Goal: Information Seeking & Learning: Learn about a topic

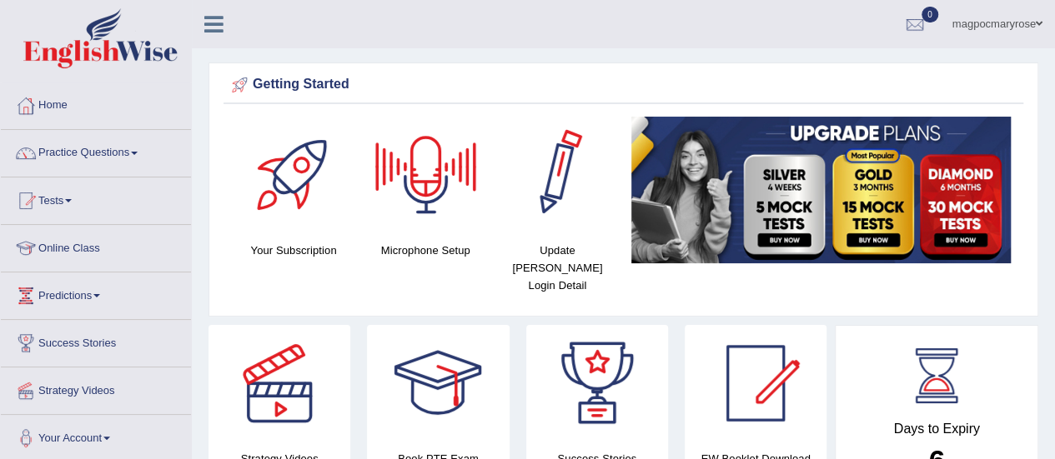
click at [570, 76] on div "Getting Started" at bounding box center [623, 85] width 791 height 25
click at [98, 149] on link "Practice Questions" at bounding box center [96, 151] width 190 height 42
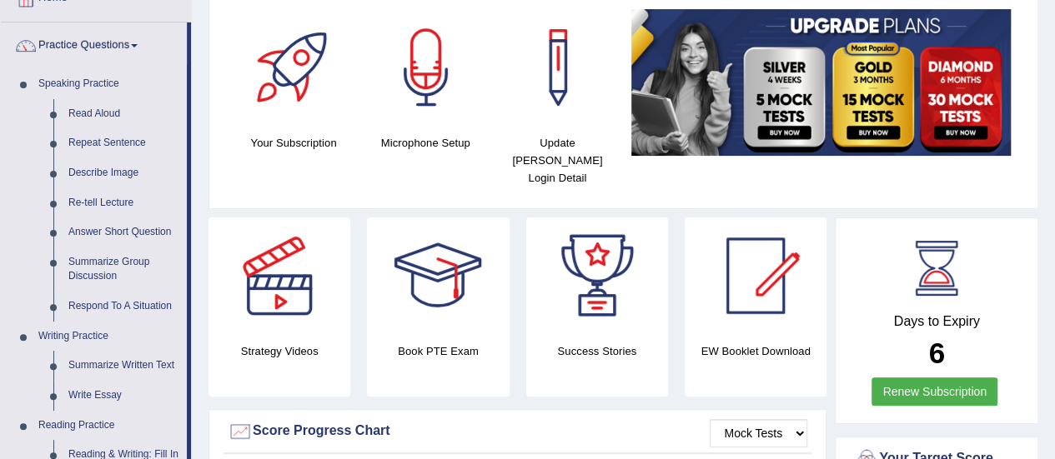
scroll to position [111, 0]
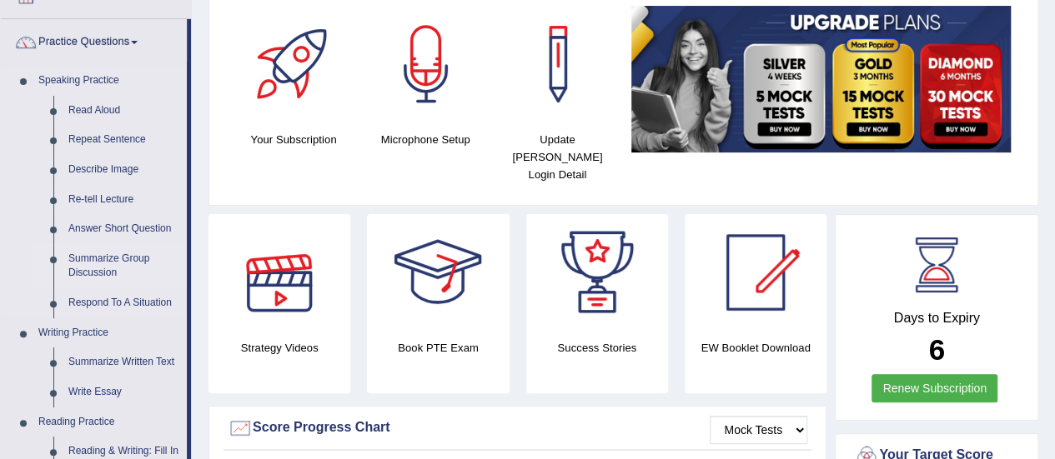
click at [103, 265] on link "Summarize Group Discussion" at bounding box center [124, 266] width 126 height 44
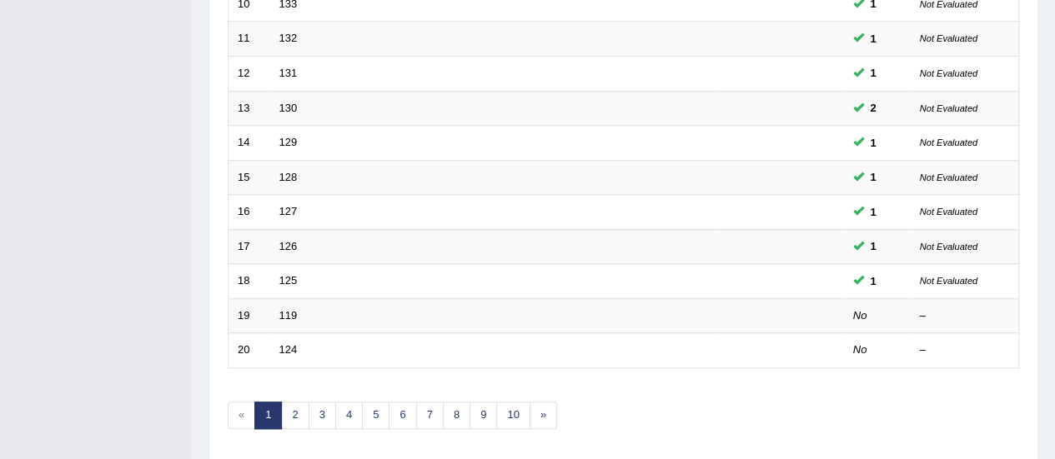
scroll to position [636, 0]
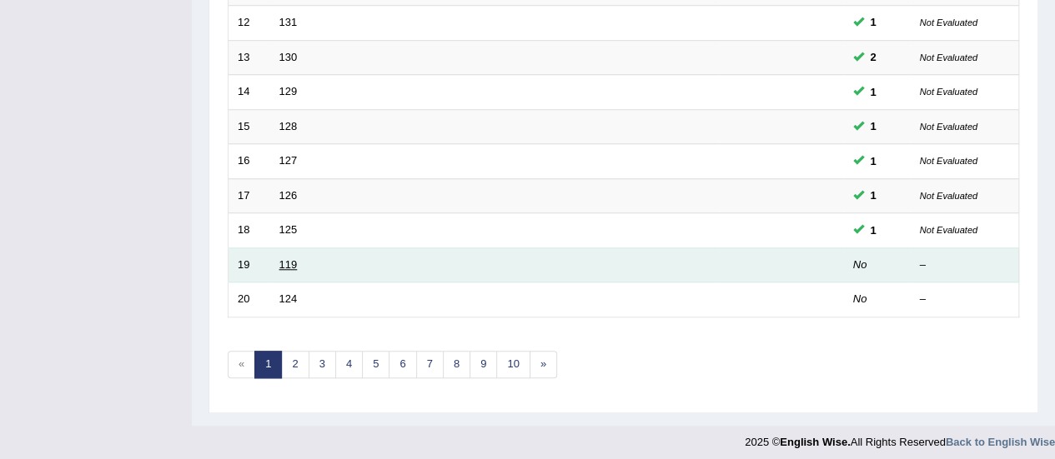
click at [285, 263] on link "119" at bounding box center [288, 264] width 18 height 13
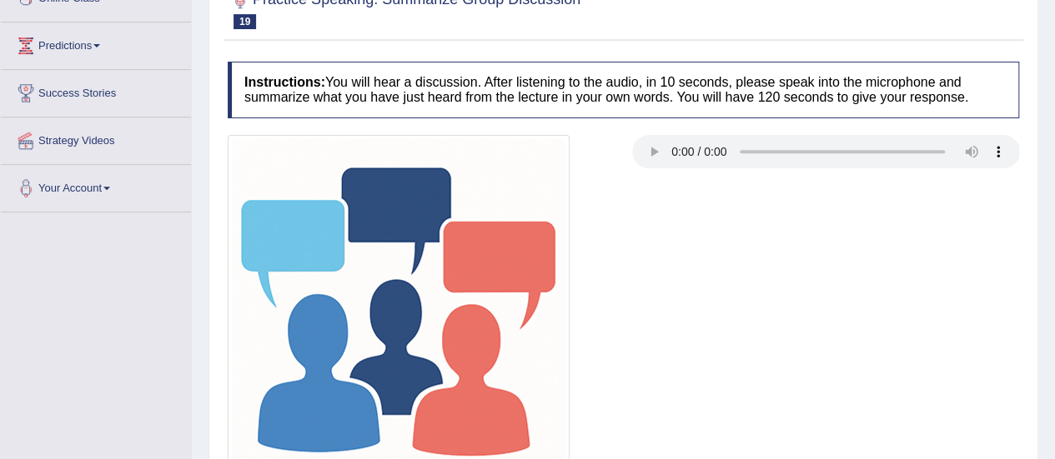
scroll to position [258, 0]
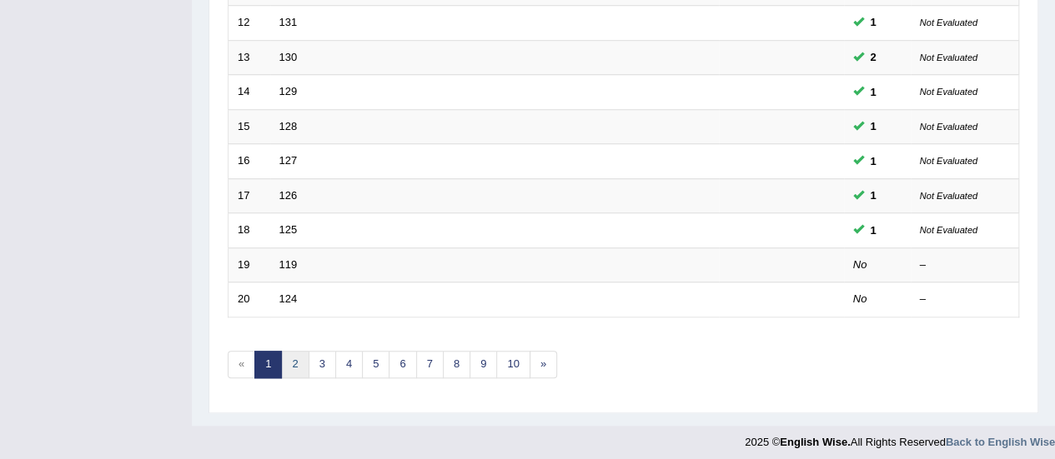
click at [293, 359] on link "2" at bounding box center [295, 365] width 28 height 28
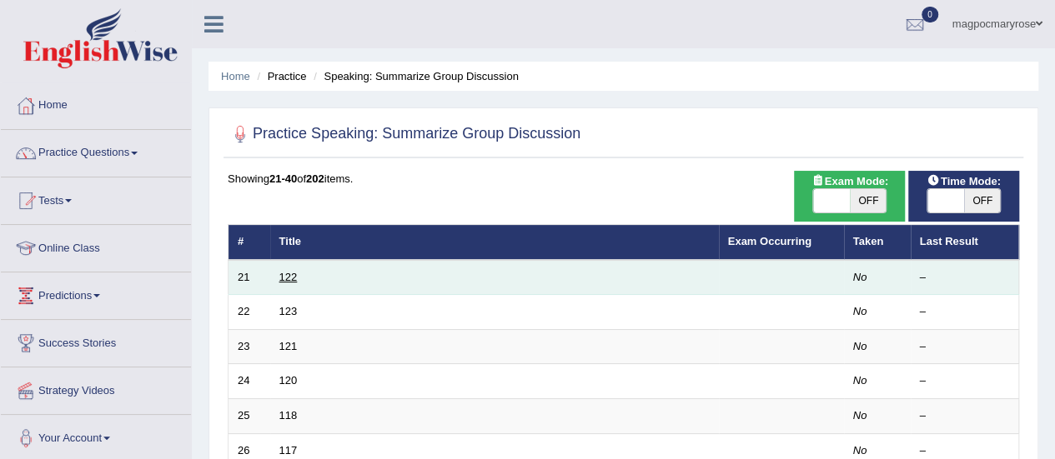
click at [293, 275] on link "122" at bounding box center [288, 277] width 18 height 13
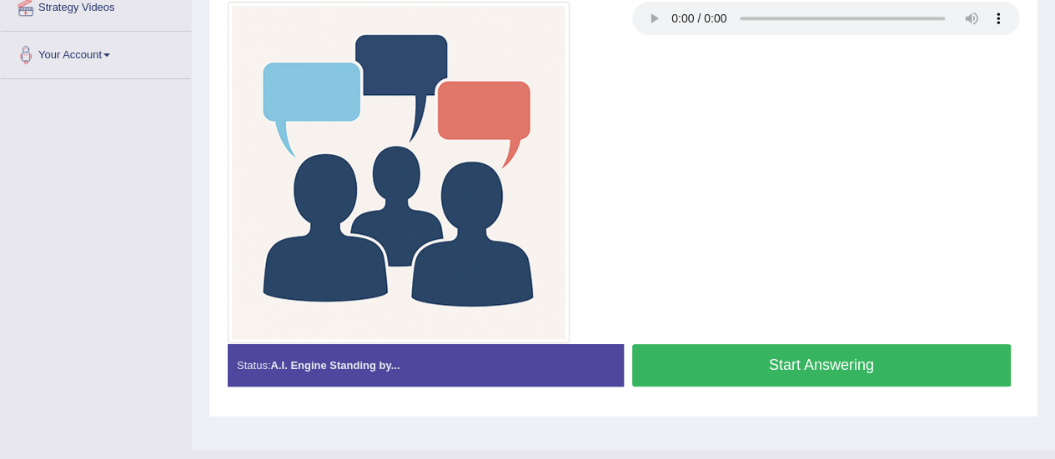
scroll to position [415, 0]
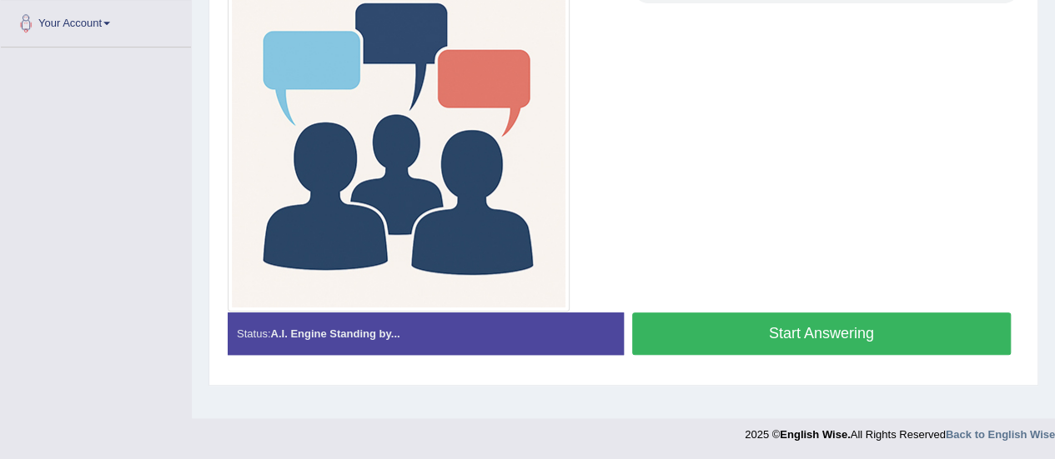
click at [864, 326] on button "Start Answering" at bounding box center [821, 334] width 379 height 43
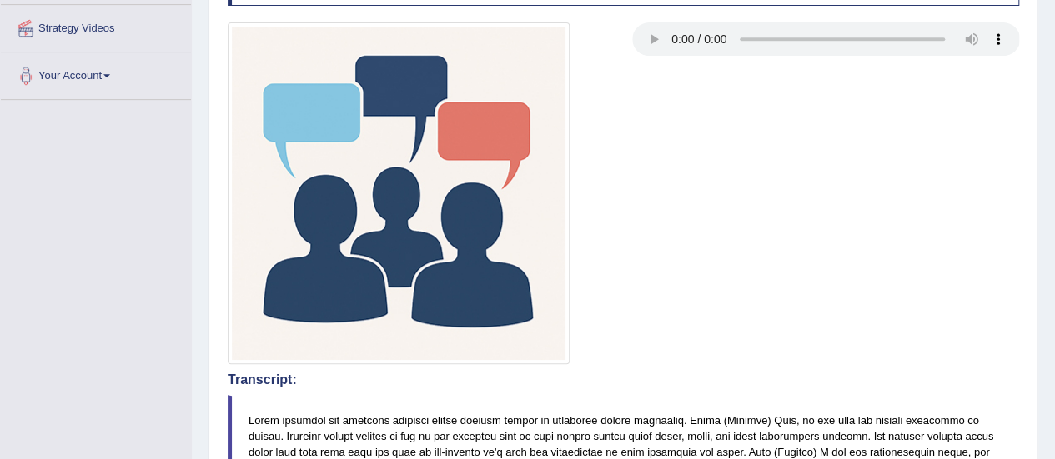
scroll to position [0, 0]
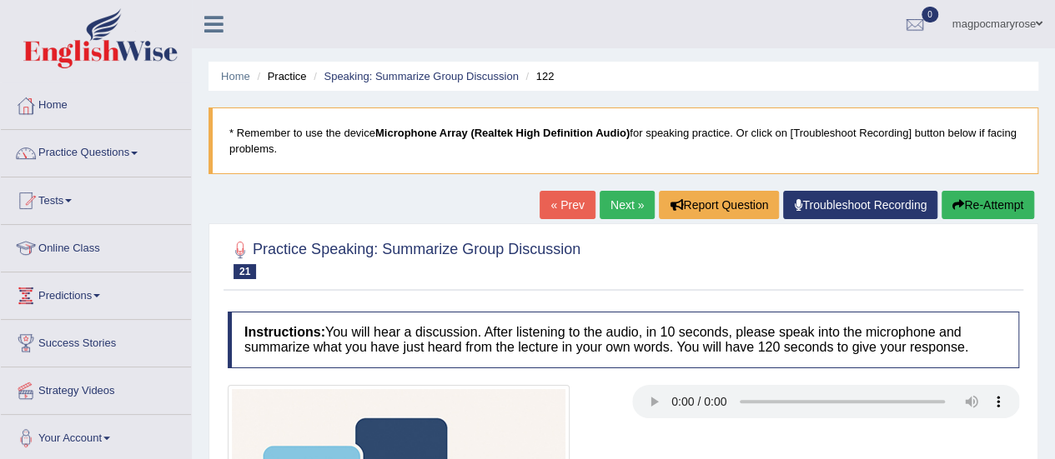
click at [870, 206] on link "Troubleshoot Recording" at bounding box center [860, 205] width 154 height 28
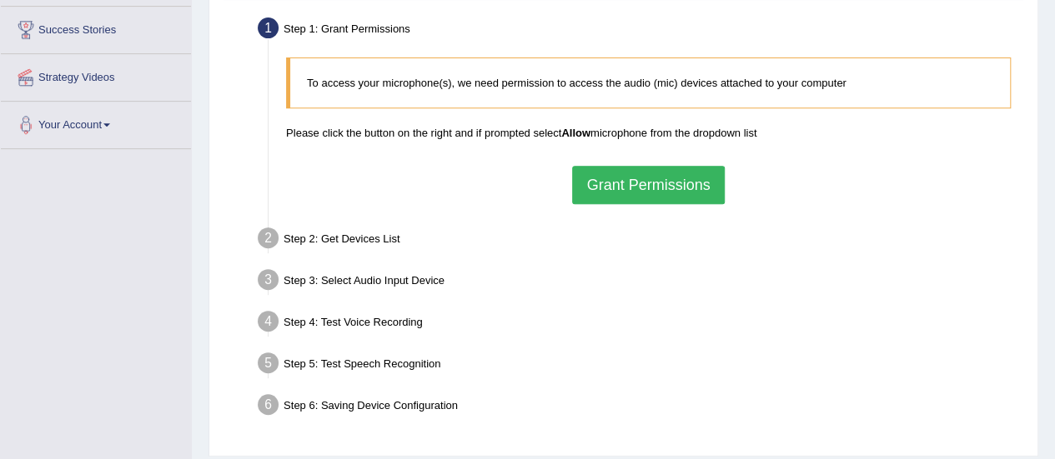
scroll to position [314, 0]
click at [667, 179] on button "Grant Permissions" at bounding box center [648, 184] width 152 height 38
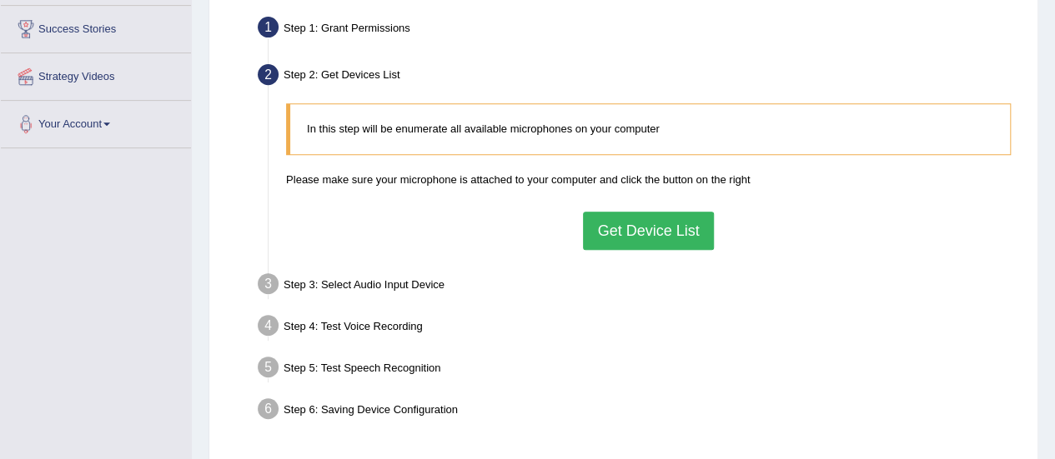
click at [657, 223] on button "Get Device List" at bounding box center [648, 231] width 130 height 38
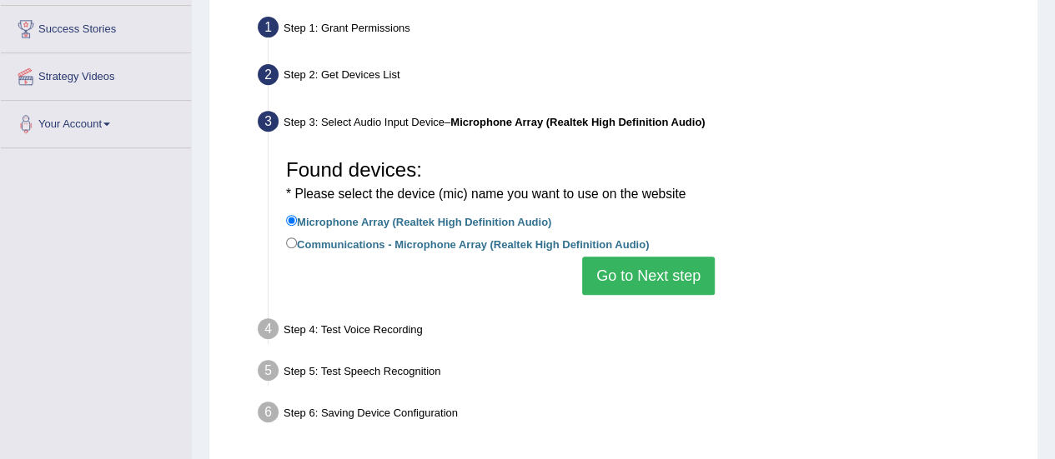
click at [655, 279] on button "Go to Next step" at bounding box center [648, 276] width 133 height 38
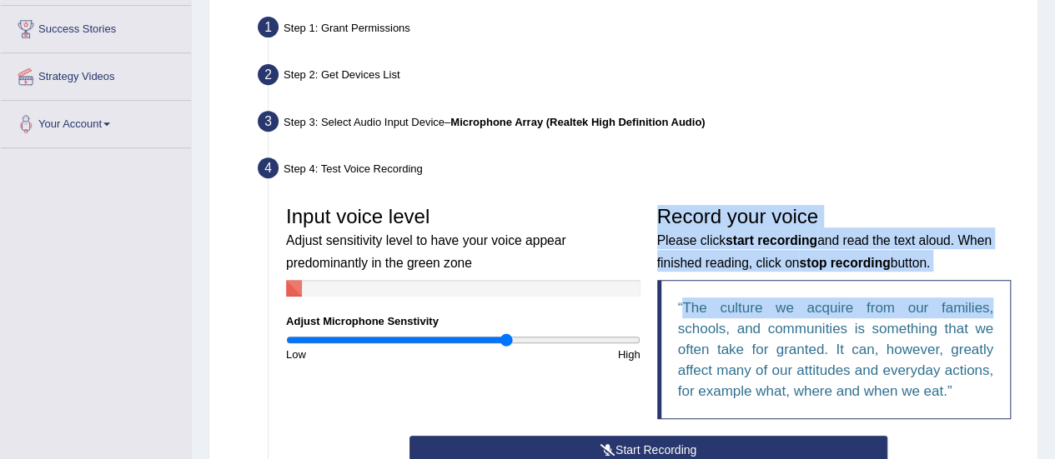
drag, startPoint x: 999, startPoint y: 225, endPoint x: 992, endPoint y: 291, distance: 66.2
click at [992, 291] on div "Record your voice Please click start recording and read the text aloud. When fi…" at bounding box center [834, 317] width 371 height 238
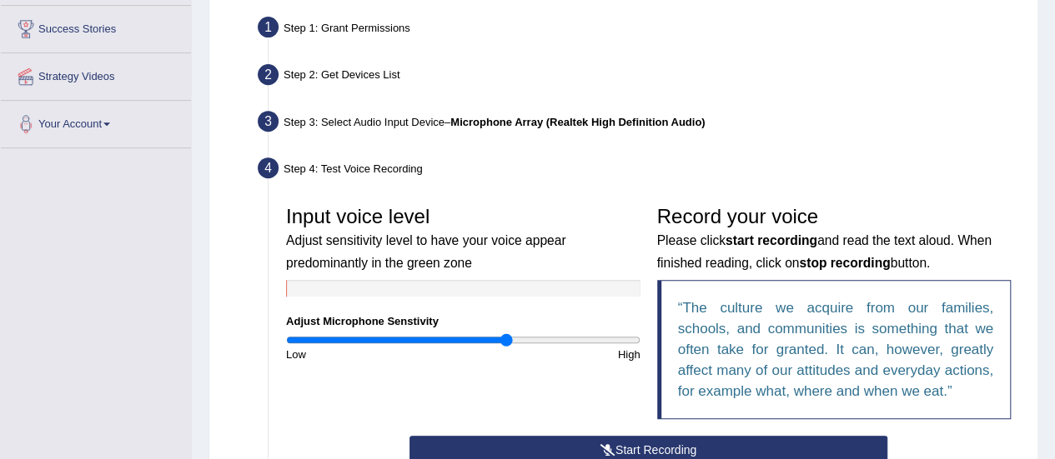
click at [921, 158] on div "Step 4: Test Voice Recording" at bounding box center [640, 171] width 780 height 37
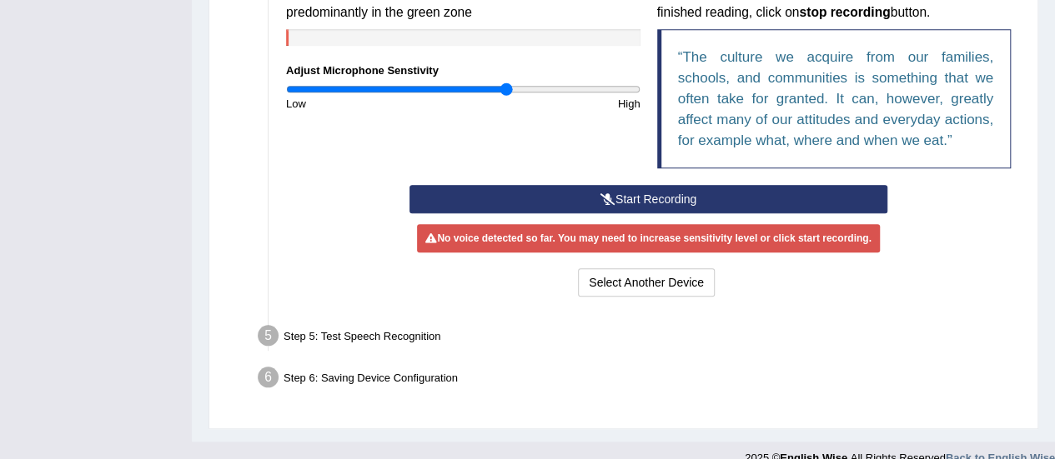
scroll to position [585, 0]
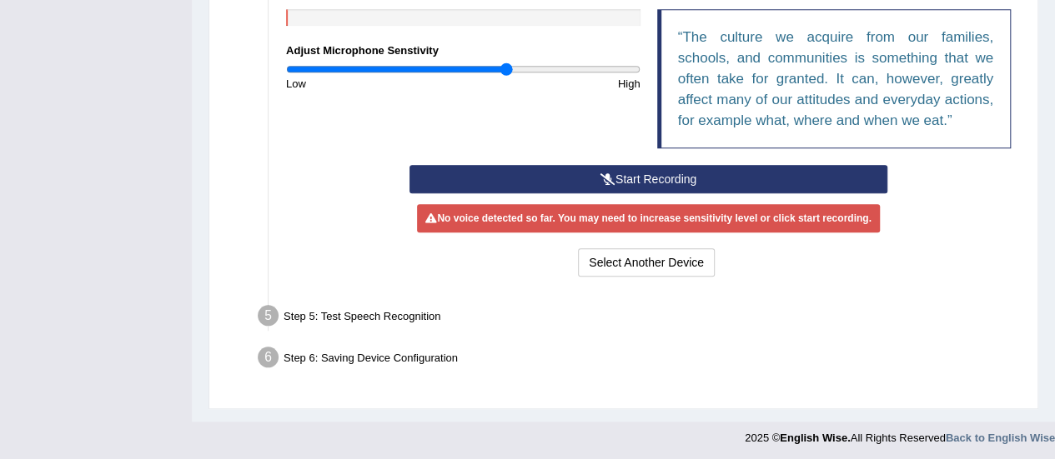
click at [717, 176] on button "Start Recording" at bounding box center [648, 179] width 478 height 28
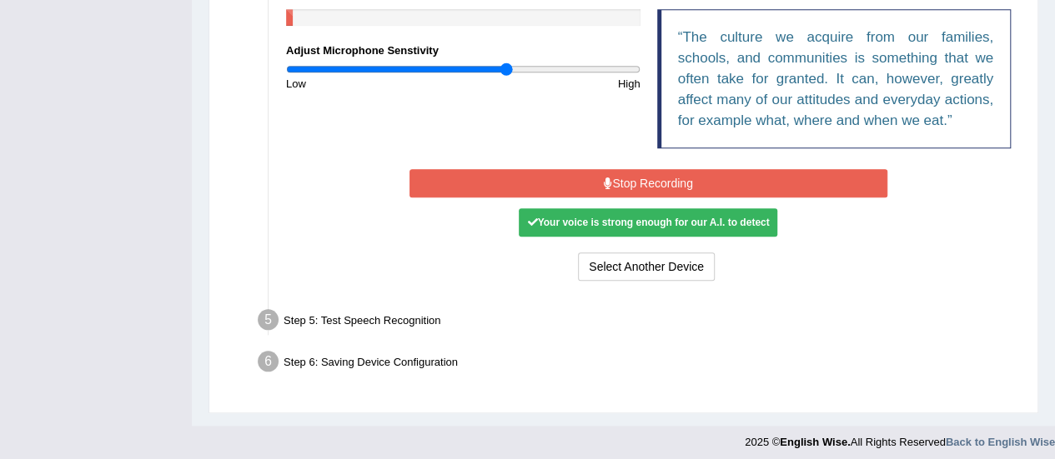
click at [717, 176] on button "Stop Recording" at bounding box center [648, 183] width 478 height 28
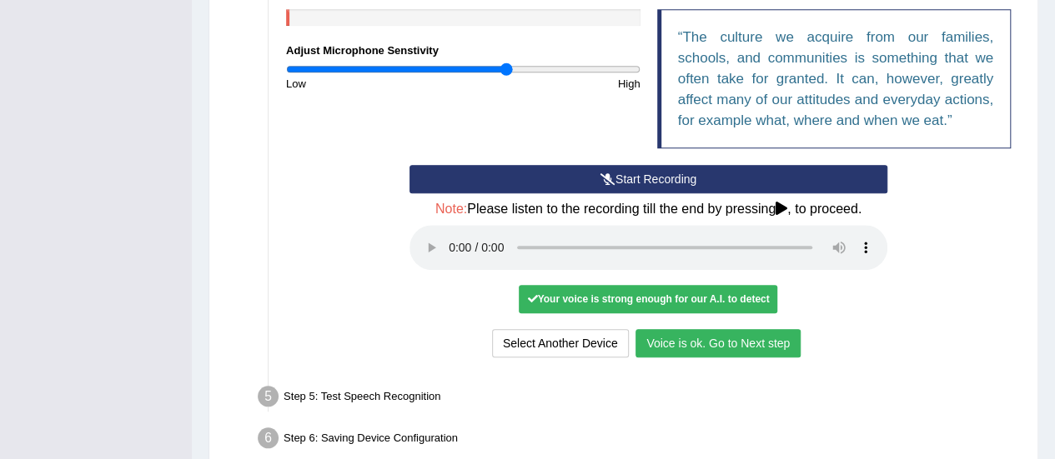
click at [667, 341] on button "Voice is ok. Go to Next step" at bounding box center [717, 343] width 165 height 28
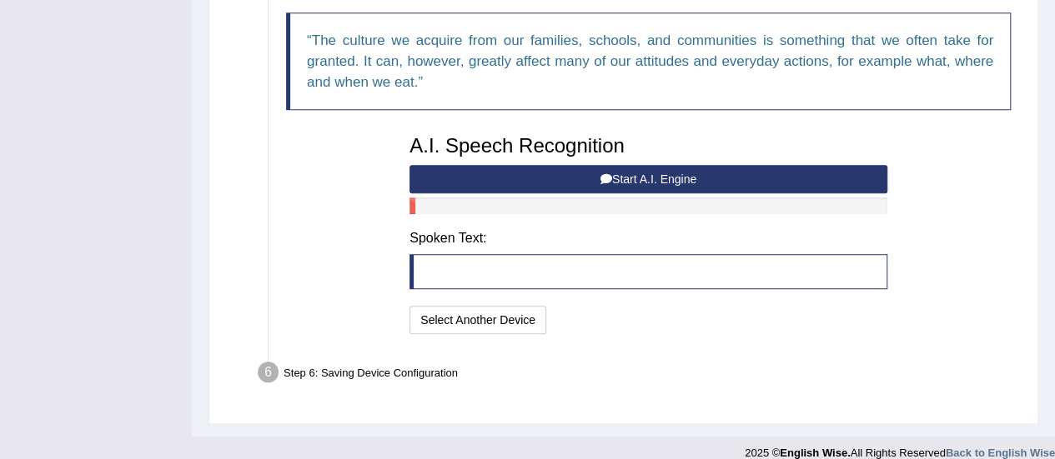
click at [643, 174] on button "Start A.I. Engine" at bounding box center [648, 179] width 478 height 28
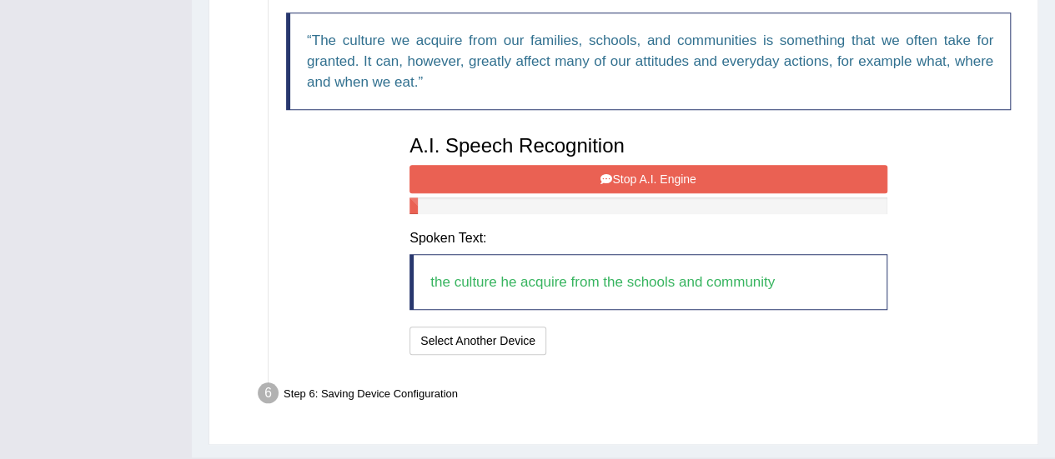
click at [643, 174] on button "Stop A.I. Engine" at bounding box center [648, 179] width 478 height 28
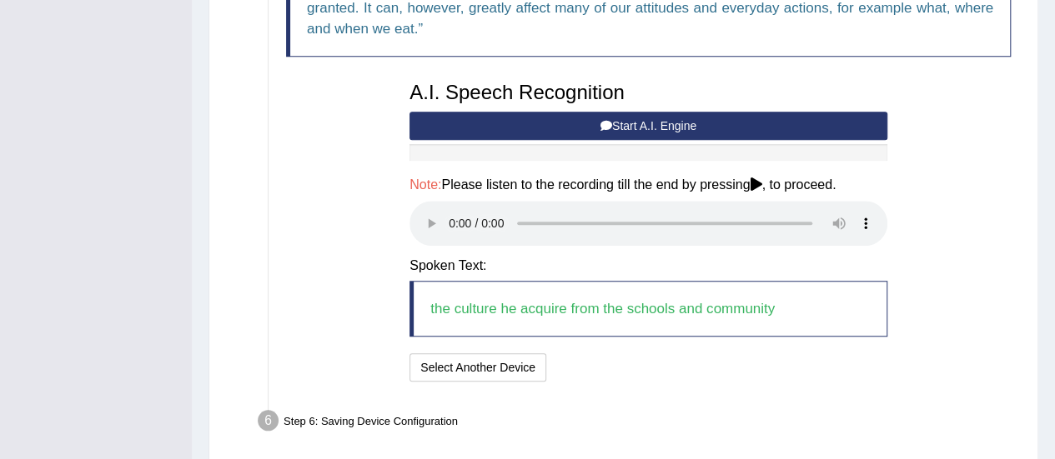
scroll to position [696, 0]
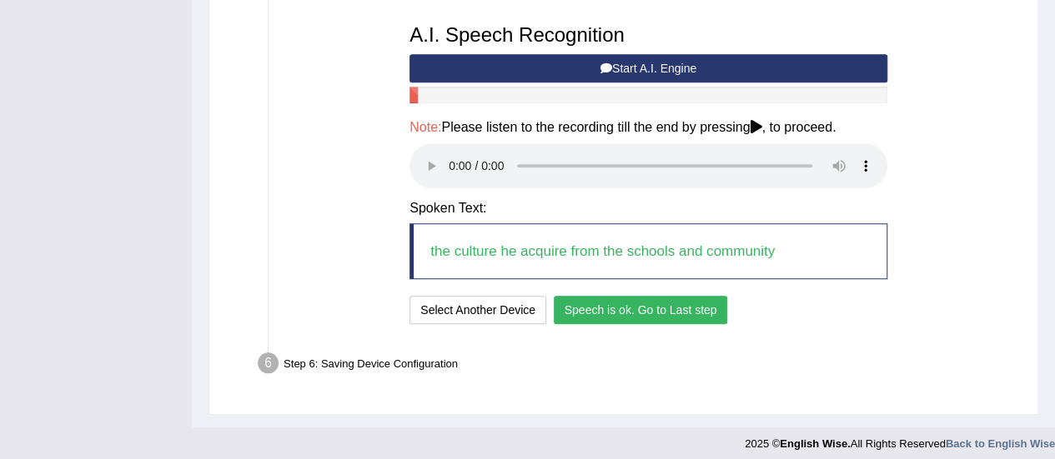
click at [614, 309] on button "Speech is ok. Go to Last step" at bounding box center [641, 310] width 174 height 28
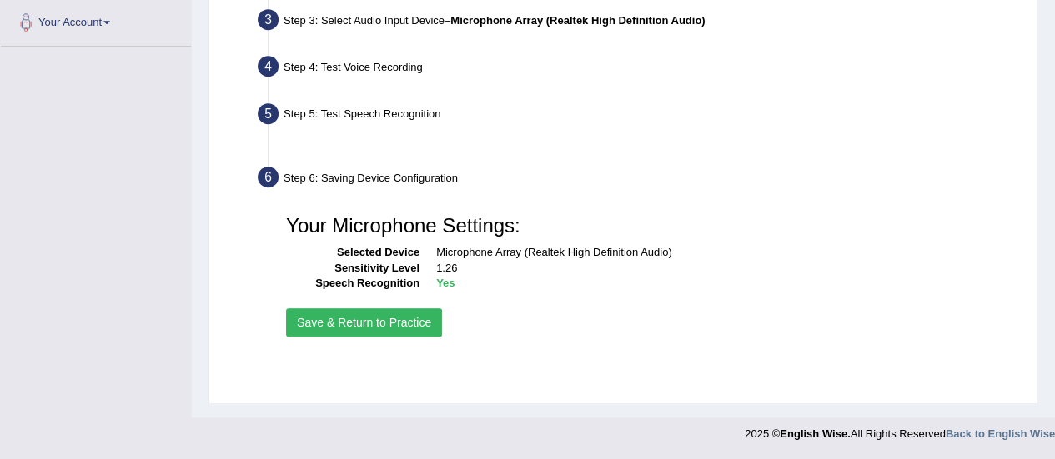
scroll to position [415, 0]
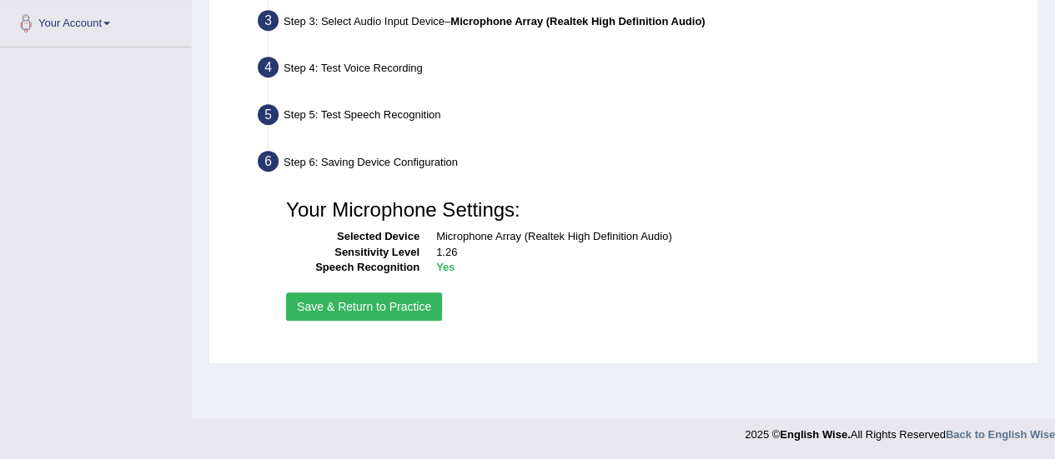
click at [378, 312] on button "Save & Return to Practice" at bounding box center [364, 307] width 156 height 28
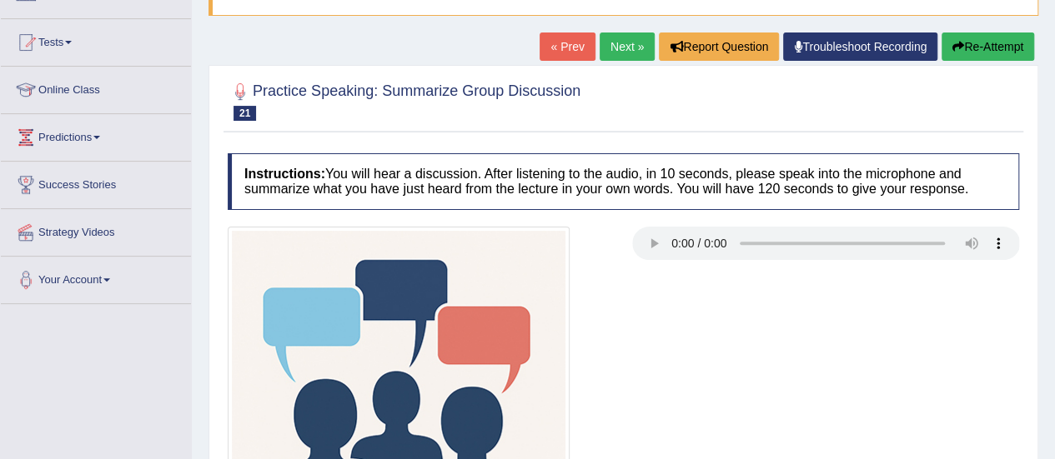
scroll to position [183, 0]
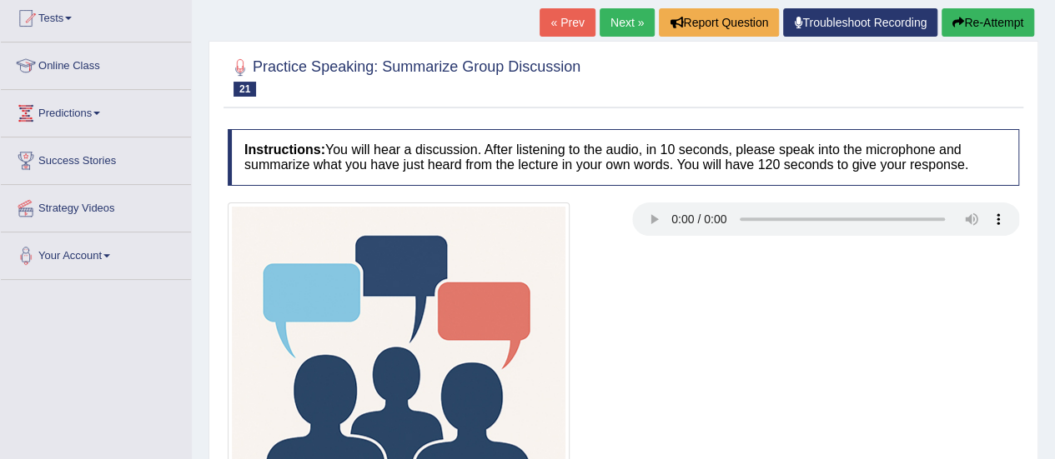
click at [1004, 21] on button "Re-Attempt" at bounding box center [987, 22] width 93 height 28
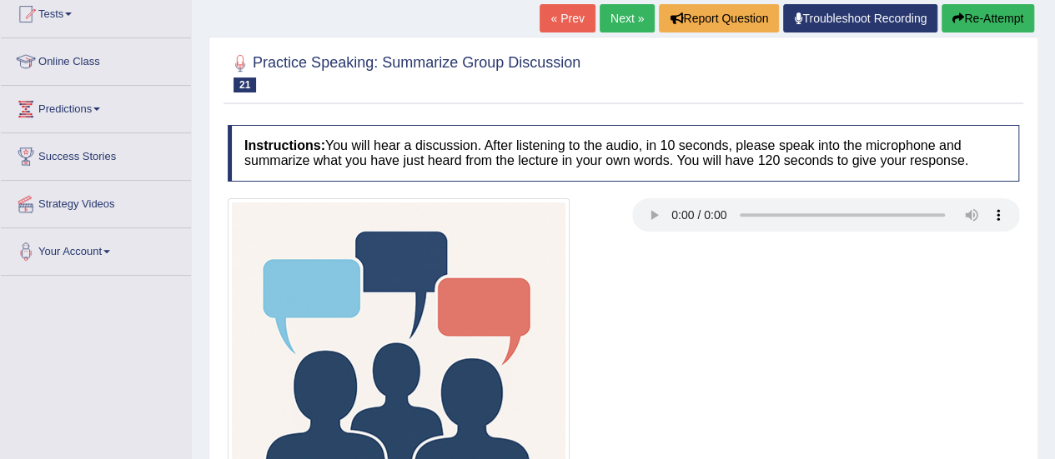
scroll to position [392, 0]
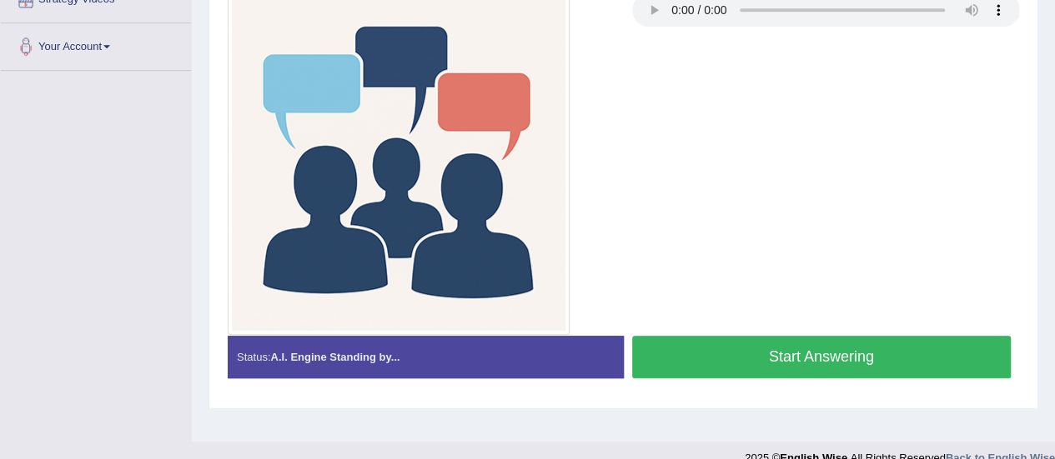
click at [850, 348] on button "Start Answering" at bounding box center [821, 357] width 379 height 43
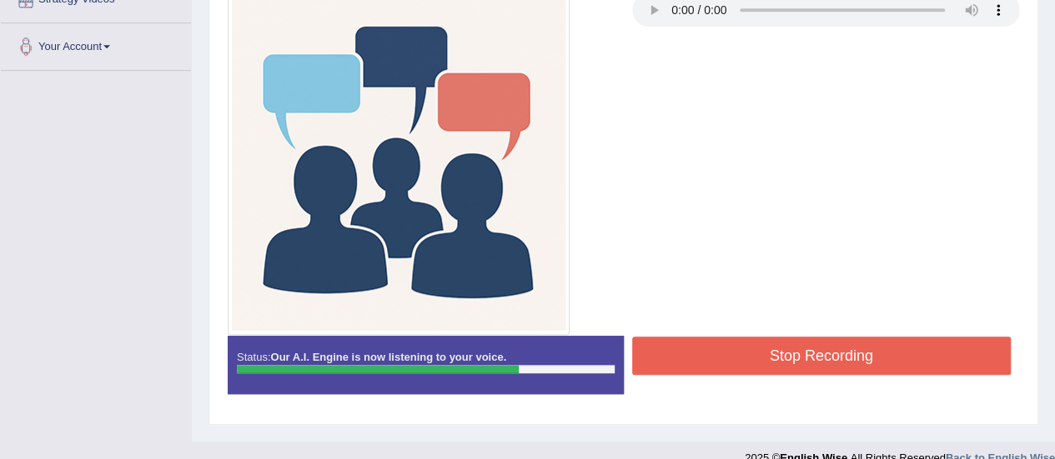
click at [850, 348] on button "Stop Recording" at bounding box center [821, 356] width 379 height 38
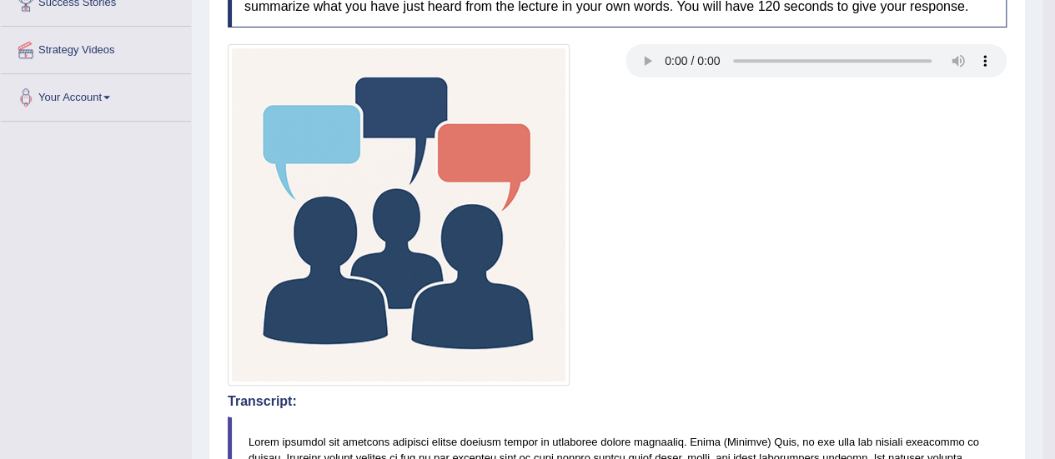
scroll to position [0, 0]
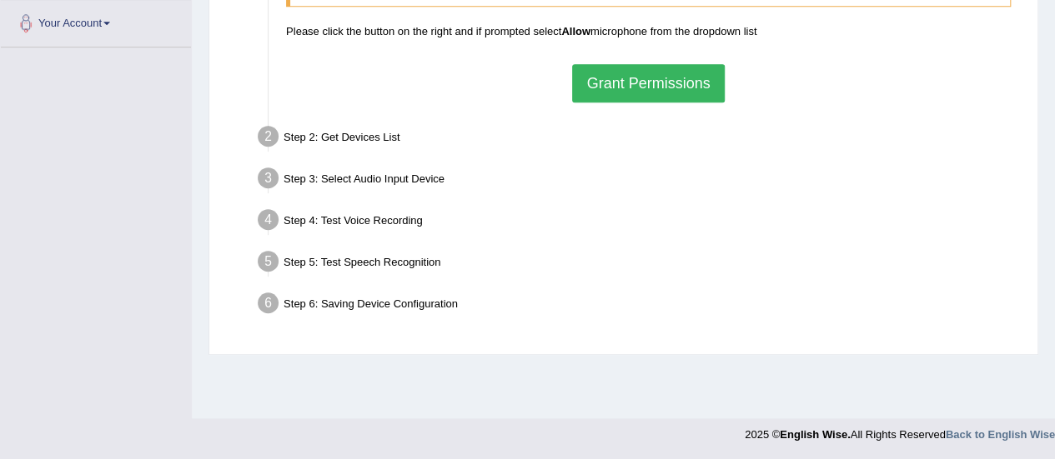
scroll to position [7, 0]
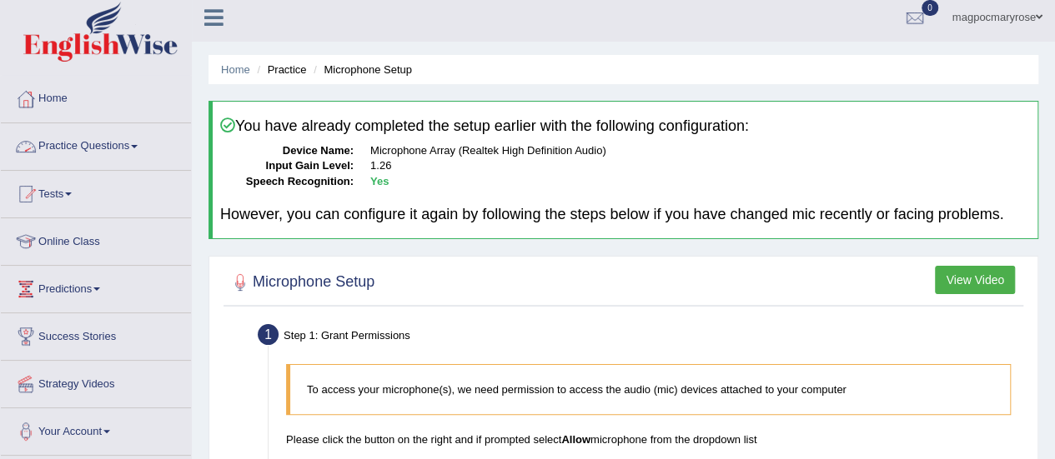
click at [118, 146] on link "Practice Questions" at bounding box center [96, 144] width 190 height 42
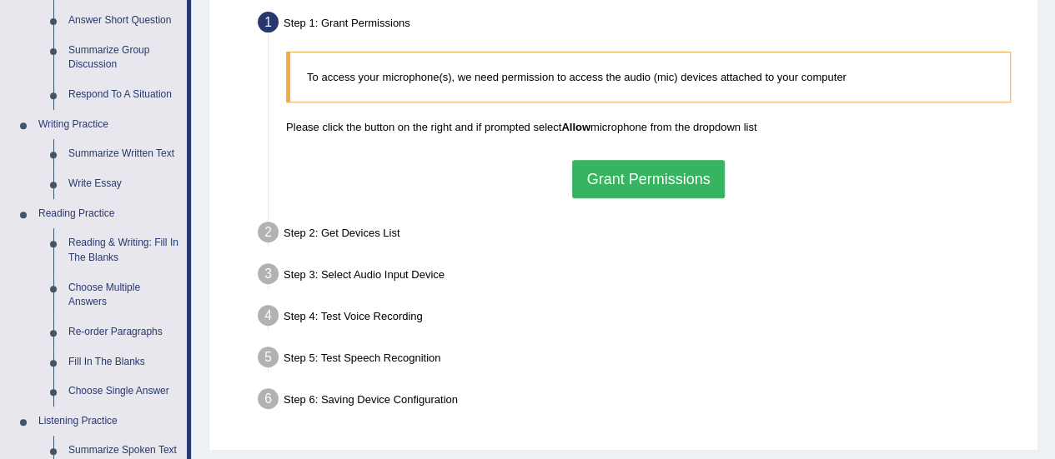
scroll to position [356, 0]
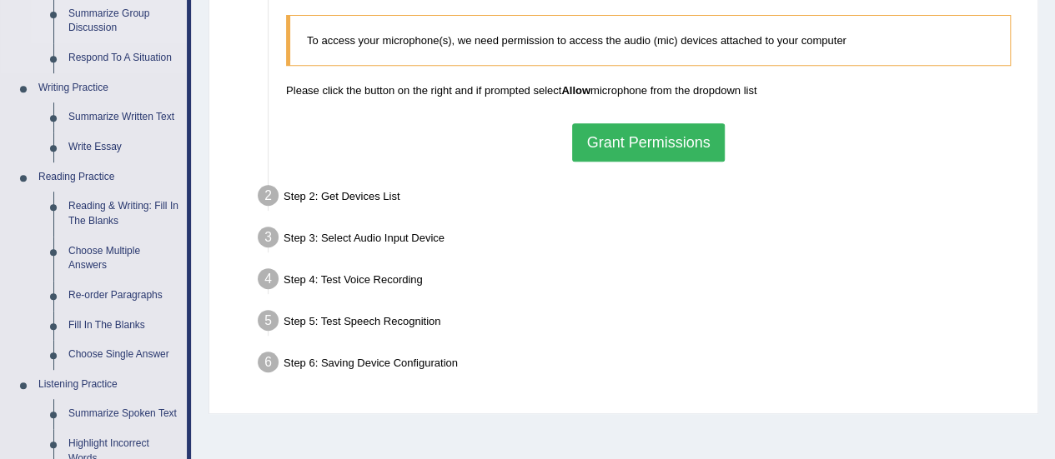
click at [102, 35] on link "Summarize Group Discussion" at bounding box center [124, 21] width 126 height 44
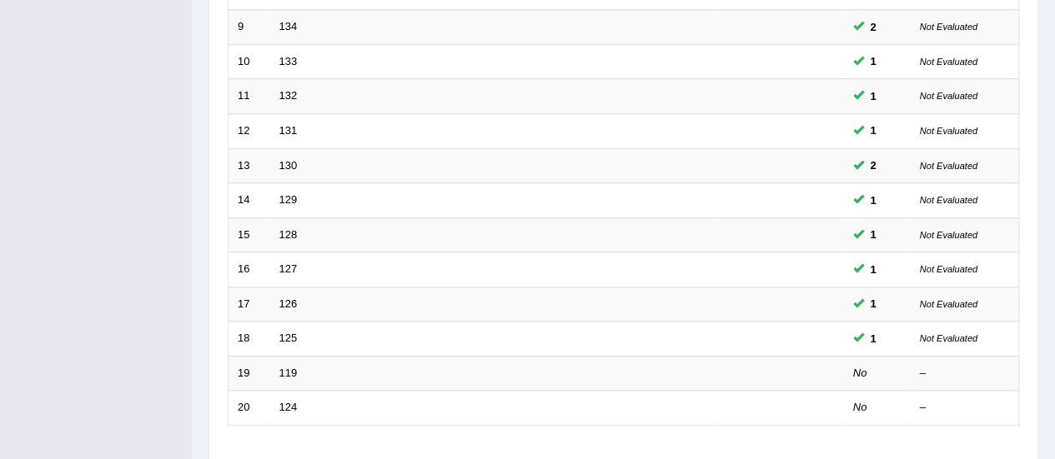
scroll to position [634, 0]
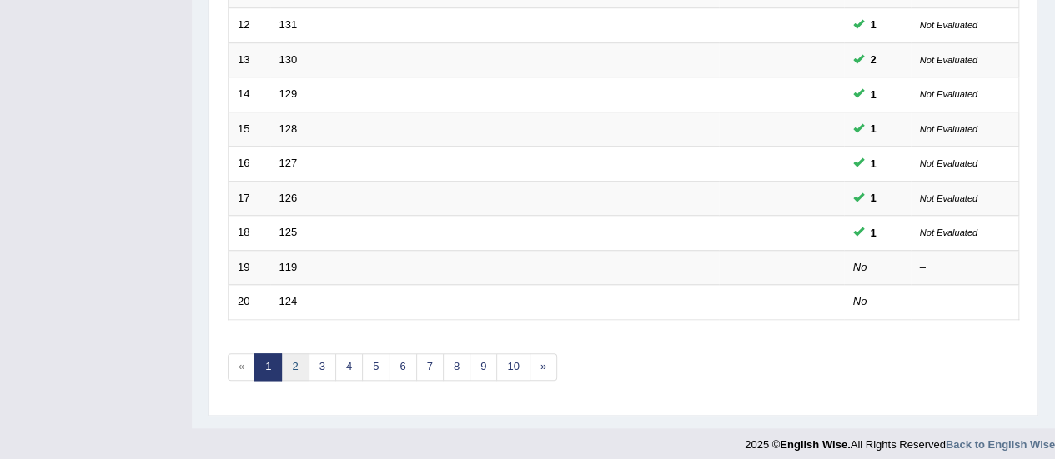
click at [294, 361] on link "2" at bounding box center [295, 368] width 28 height 28
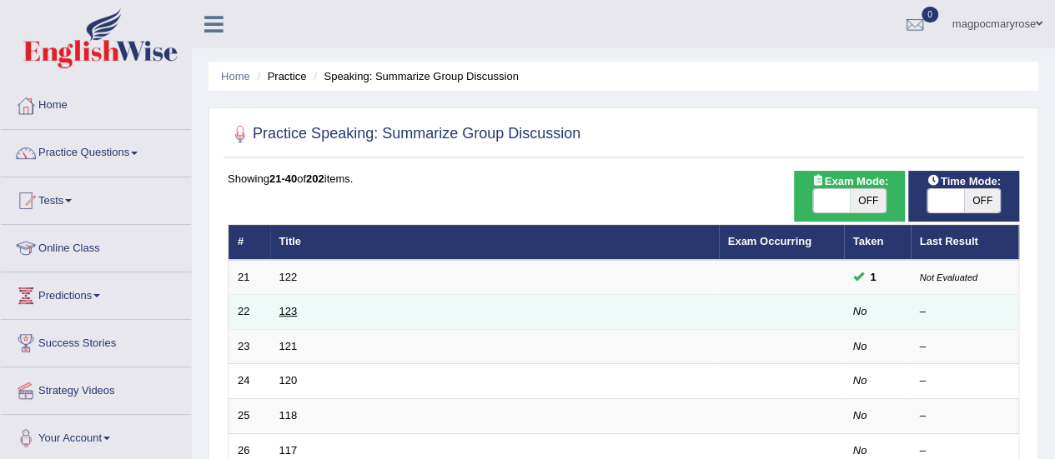
click at [286, 311] on link "123" at bounding box center [288, 311] width 18 height 13
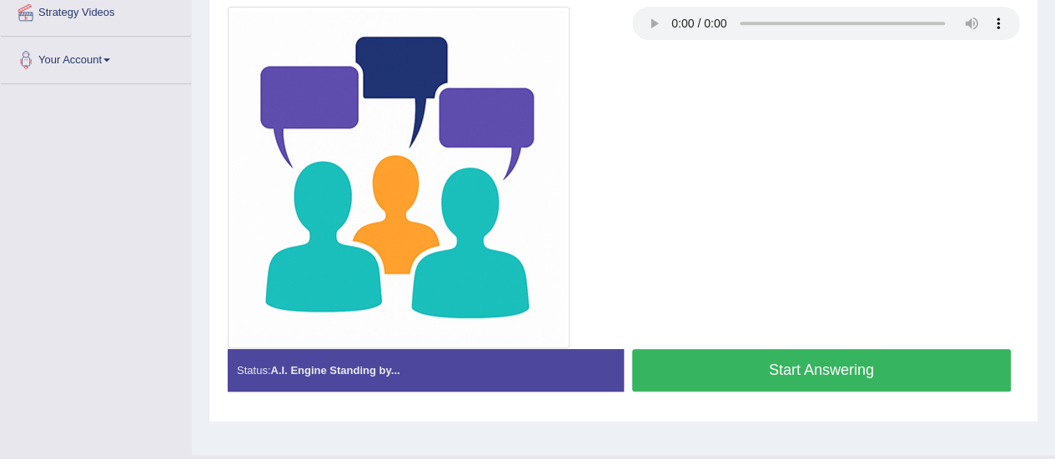
scroll to position [396, 0]
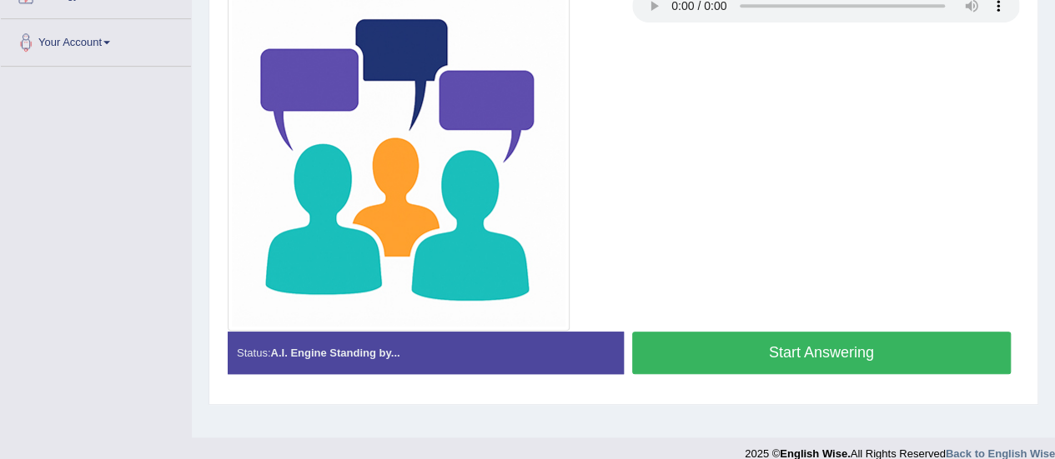
click at [820, 334] on button "Start Answering" at bounding box center [821, 353] width 379 height 43
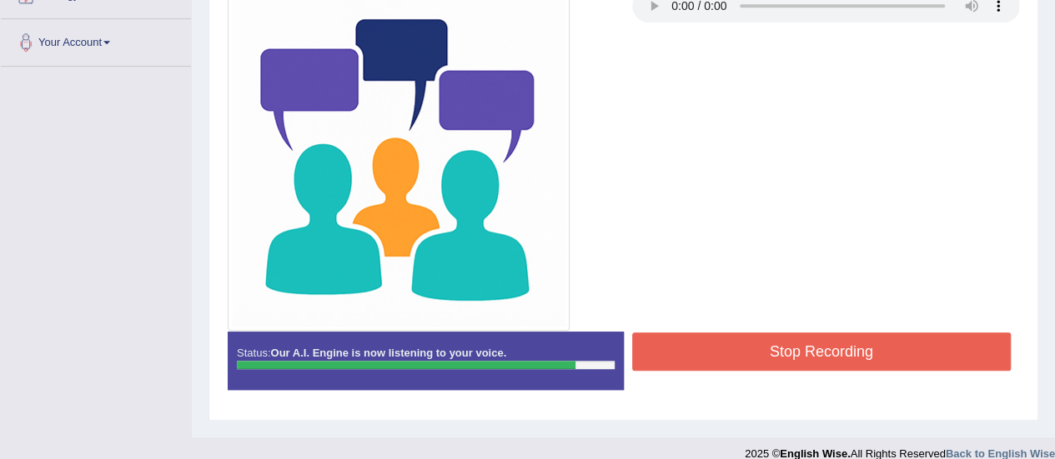
click at [832, 348] on button "Stop Recording" at bounding box center [821, 352] width 379 height 38
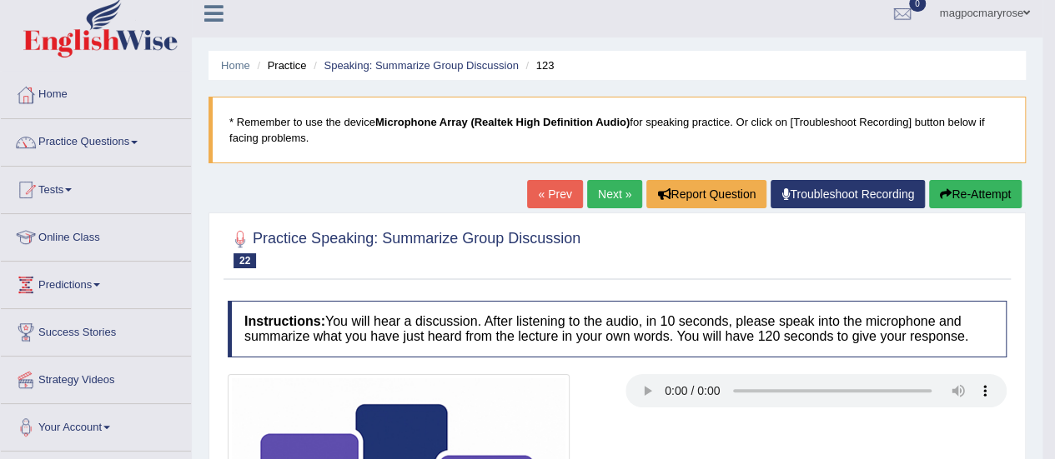
scroll to position [17, 0]
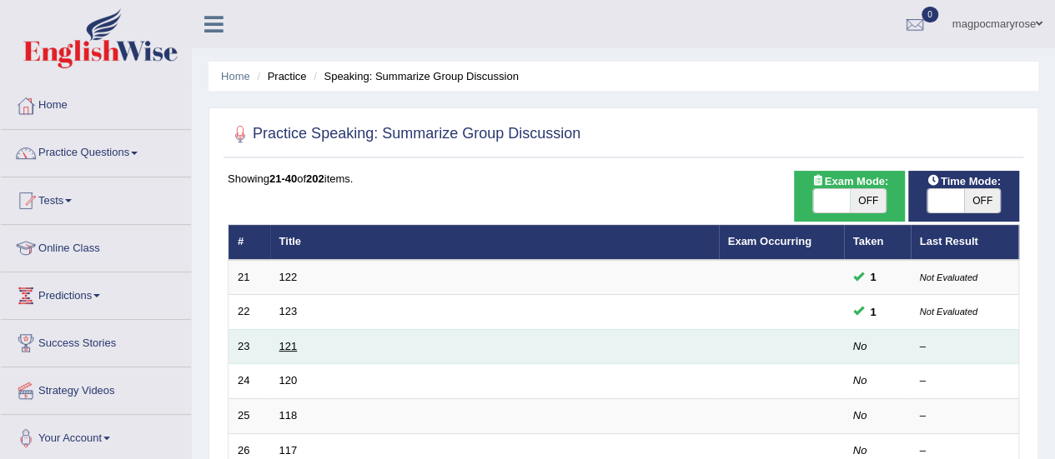
click at [284, 345] on link "121" at bounding box center [288, 346] width 18 height 13
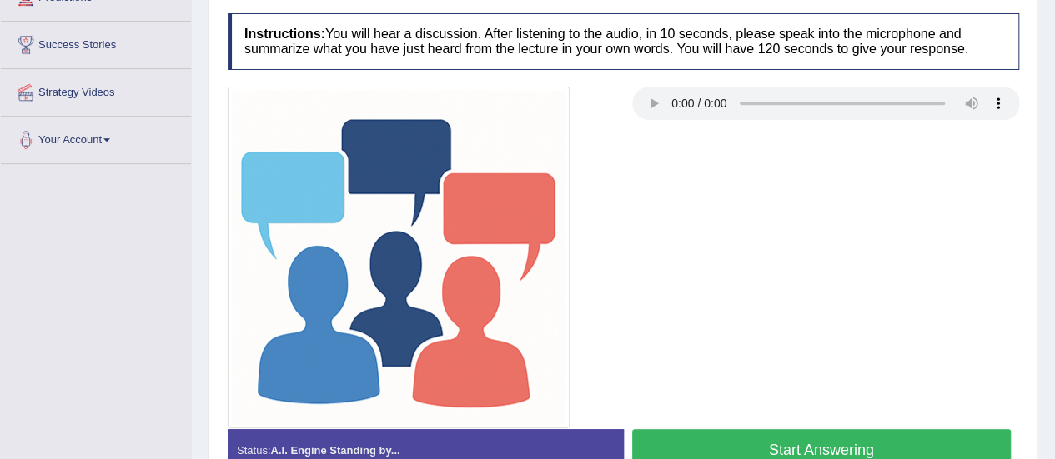
scroll to position [314, 0]
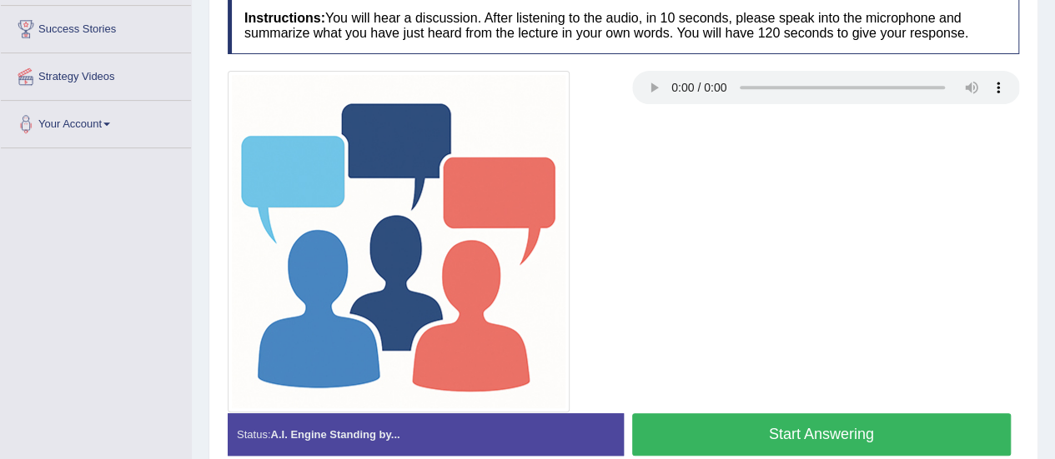
drag, startPoint x: 0, startPoint y: 0, endPoint x: 1061, endPoint y: 322, distance: 1108.3
click at [630, 79] on div at bounding box center [826, 90] width 404 height 38
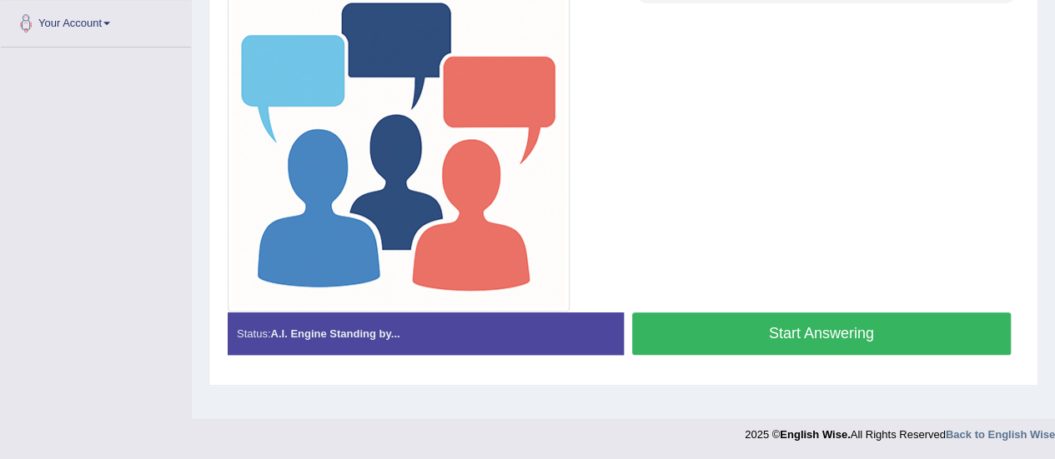
click at [839, 326] on button "Start Answering" at bounding box center [821, 334] width 379 height 43
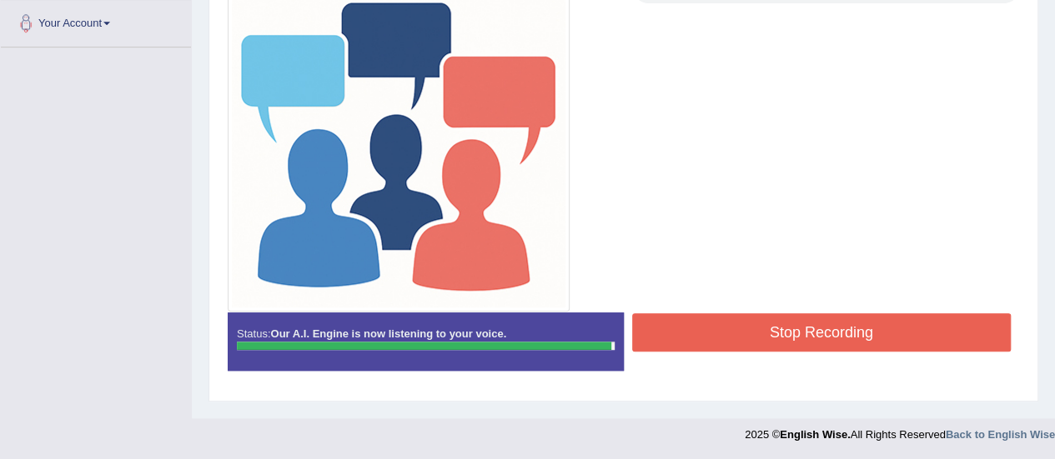
click at [839, 326] on button "Stop Recording" at bounding box center [821, 332] width 379 height 38
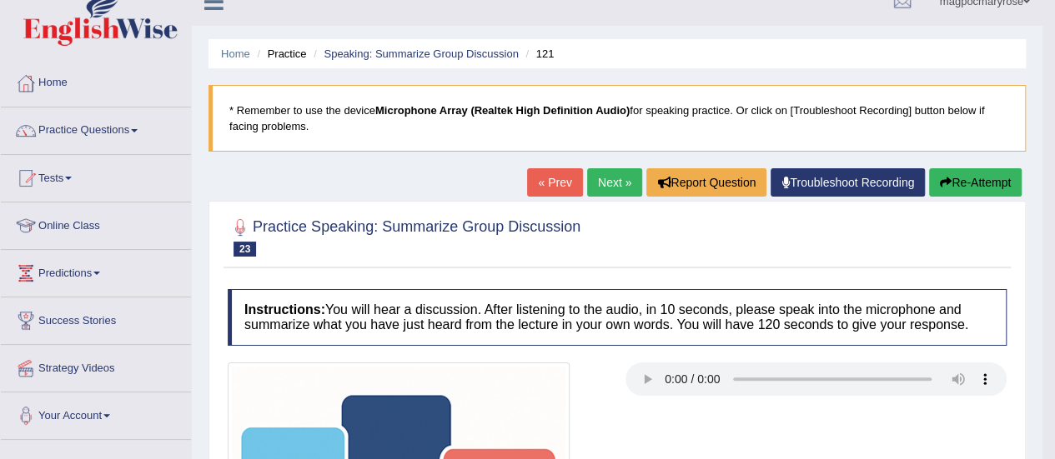
scroll to position [0, 0]
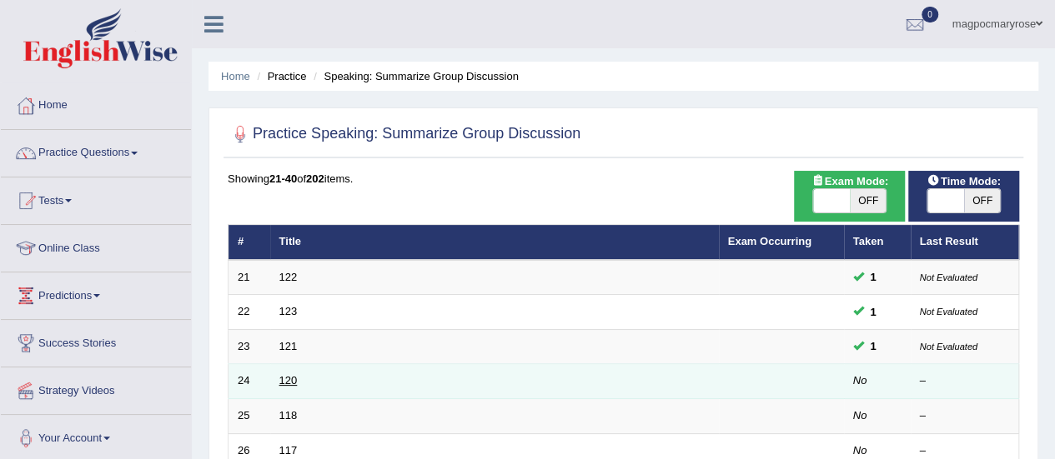
click at [291, 379] on link "120" at bounding box center [288, 380] width 18 height 13
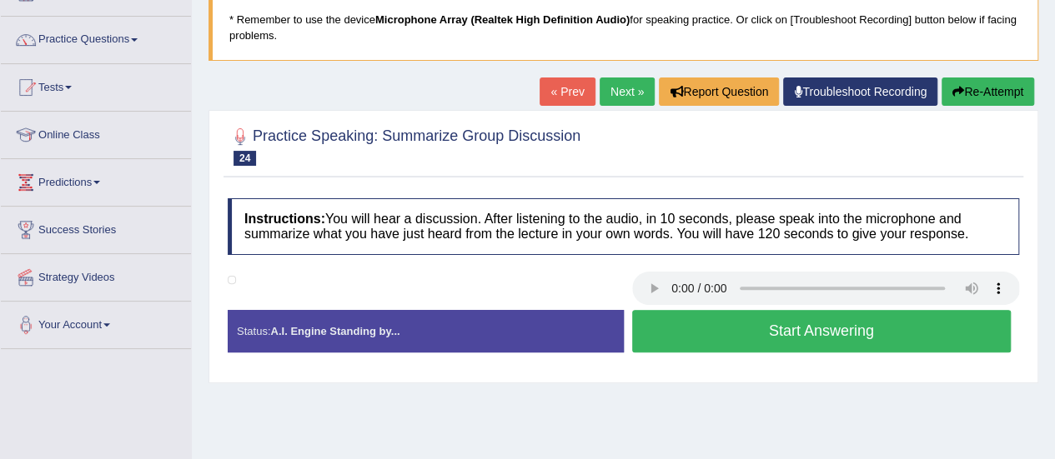
scroll to position [130, 0]
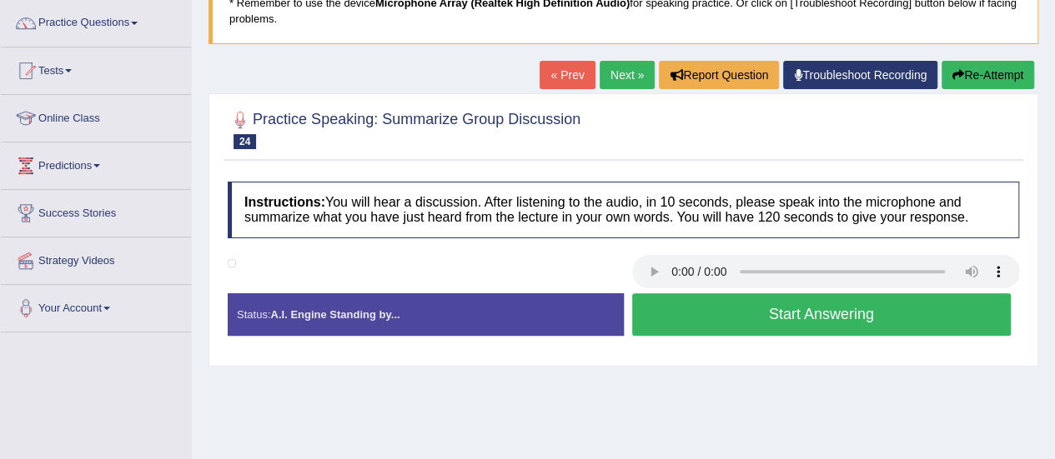
click at [842, 321] on button "Start Answering" at bounding box center [821, 314] width 379 height 43
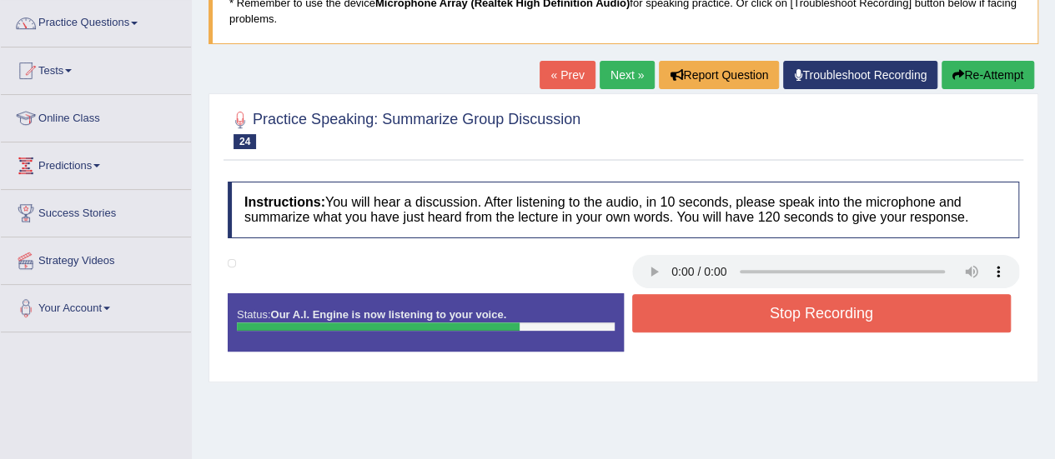
click at [842, 321] on button "Stop Recording" at bounding box center [821, 313] width 379 height 38
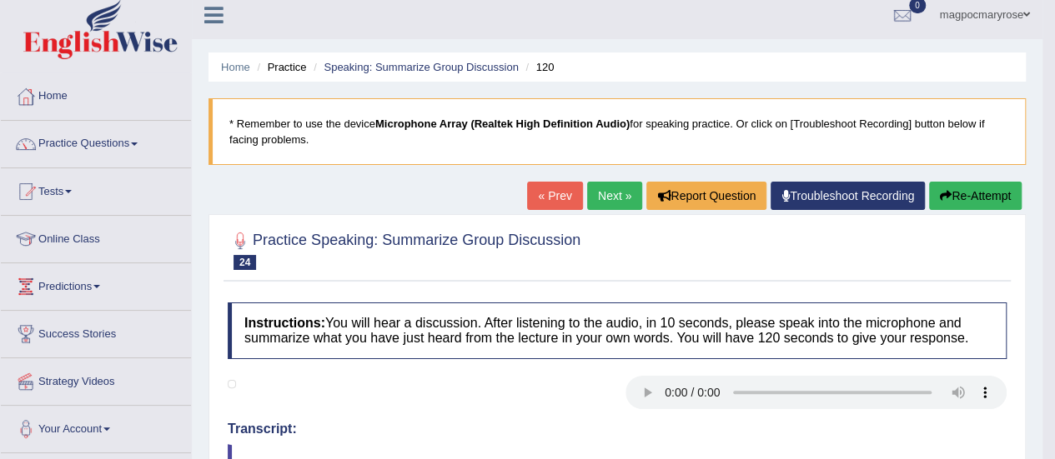
scroll to position [0, 0]
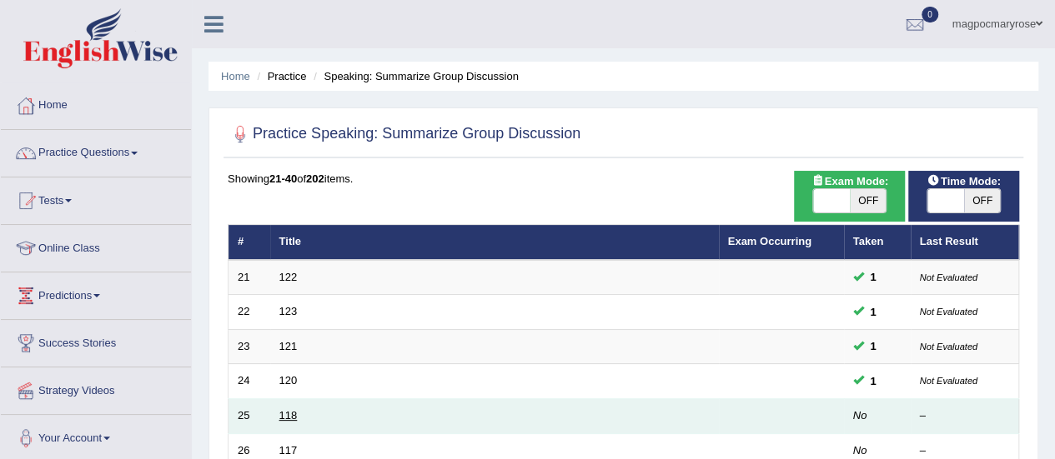
click at [286, 412] on link "118" at bounding box center [288, 415] width 18 height 13
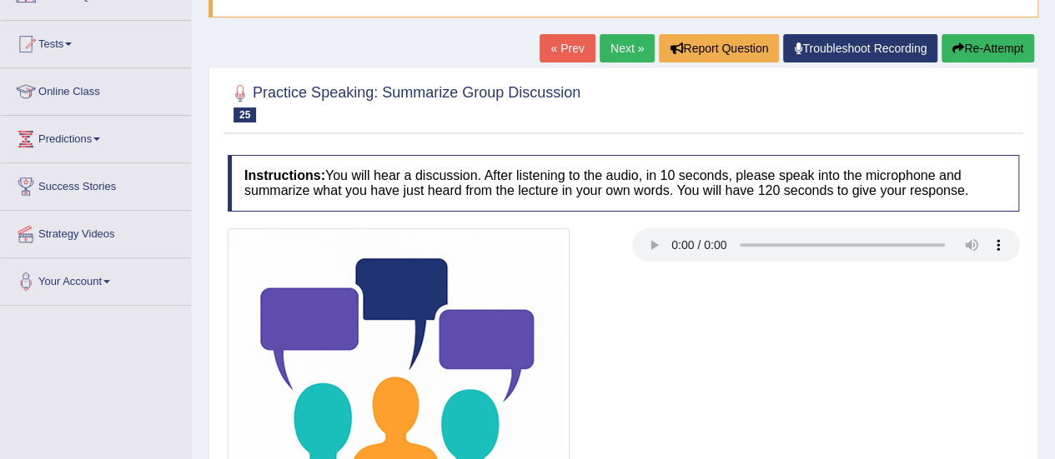
scroll to position [158, 0]
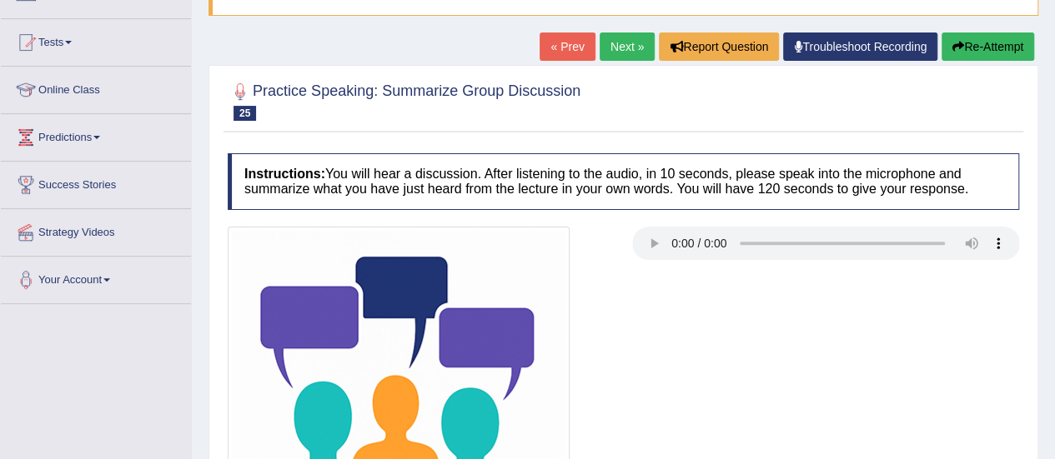
click at [1054, 213] on html "Toggle navigation Home Practice Questions Speaking Practice Read Aloud Repeat S…" at bounding box center [527, 71] width 1055 height 459
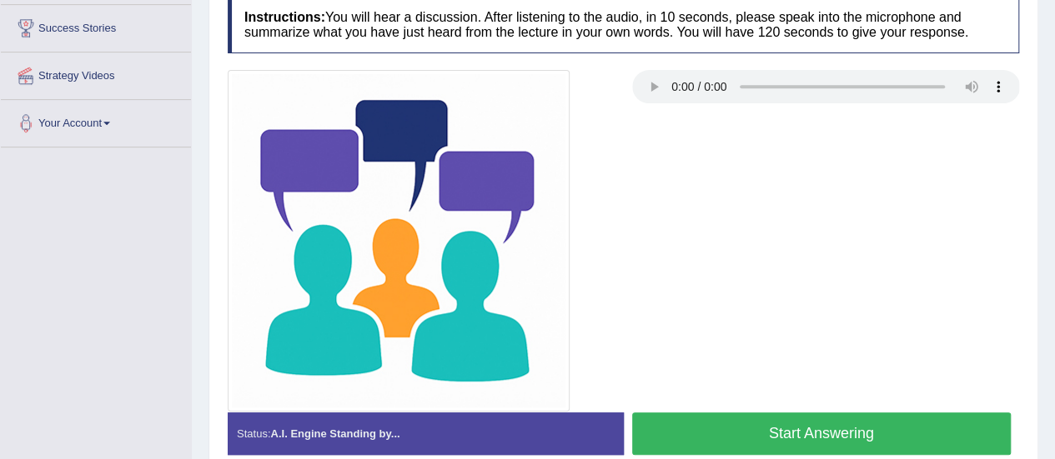
scroll to position [407, 0]
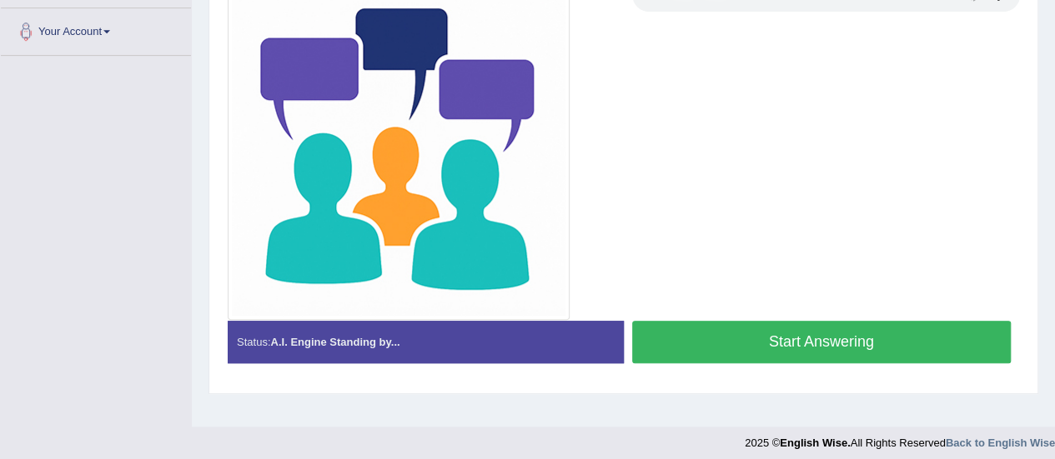
click at [857, 335] on button "Start Answering" at bounding box center [821, 342] width 379 height 43
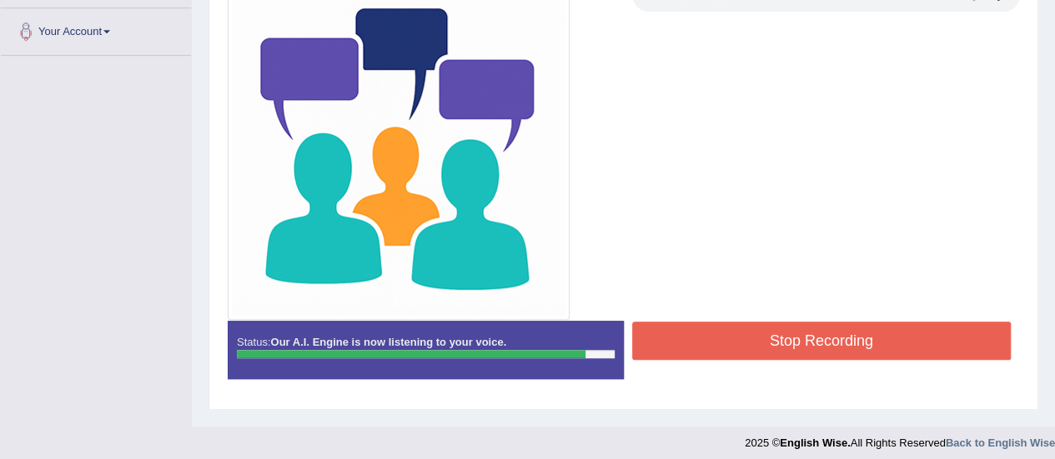
click at [857, 335] on button "Stop Recording" at bounding box center [821, 341] width 379 height 38
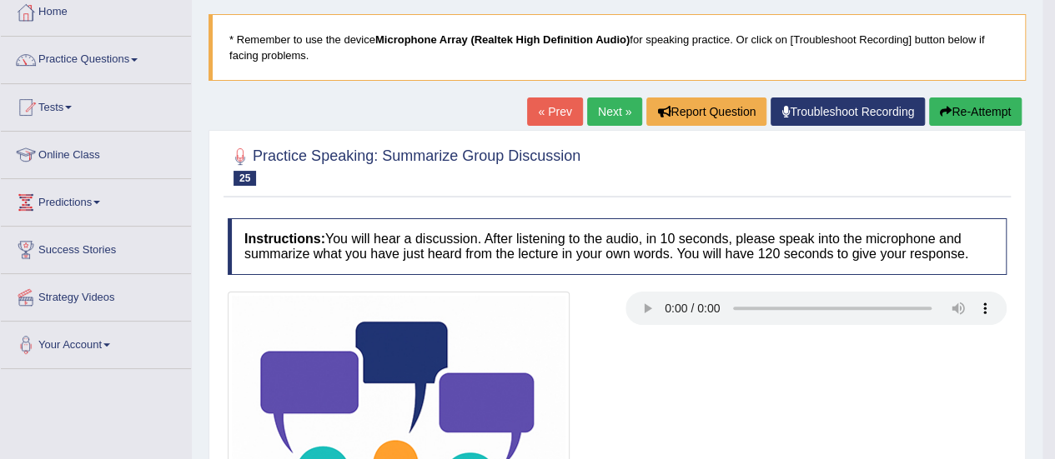
scroll to position [88, 0]
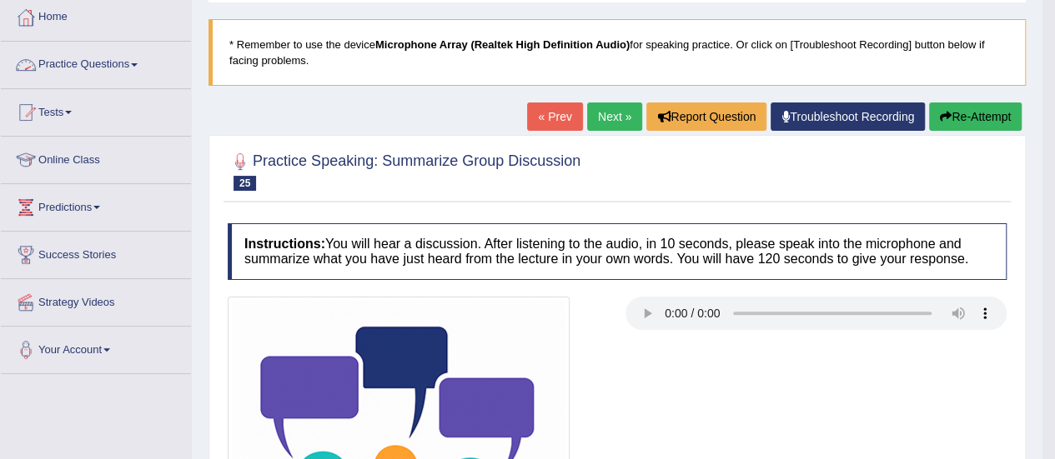
click at [109, 63] on link "Practice Questions" at bounding box center [96, 63] width 190 height 42
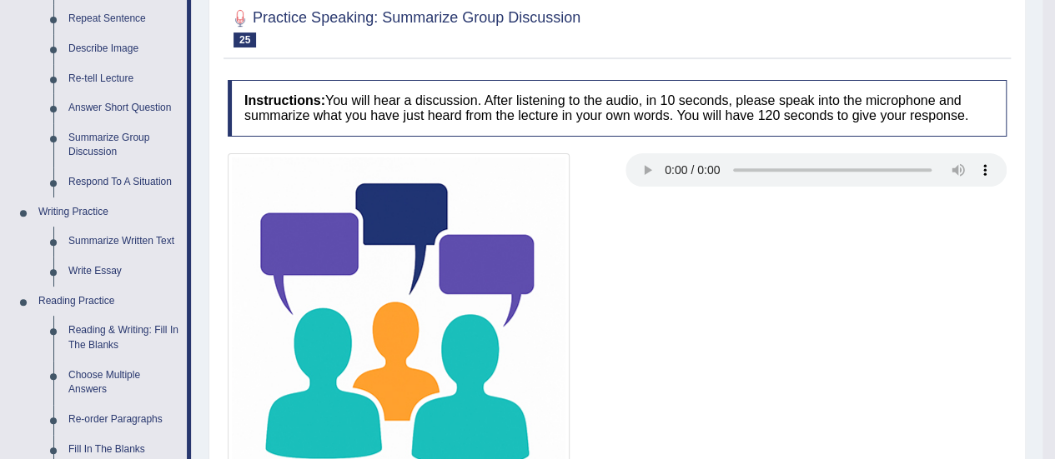
scroll to position [200, 0]
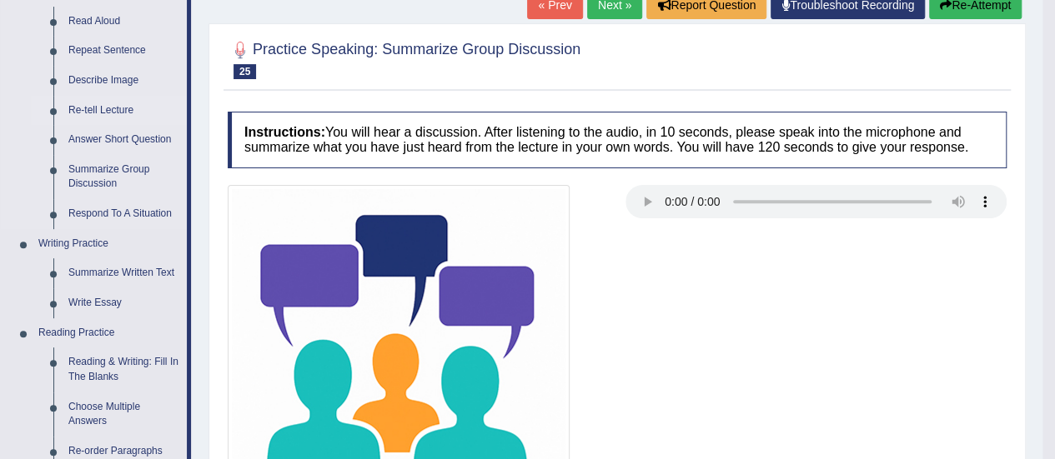
click at [95, 109] on link "Re-tell Lecture" at bounding box center [124, 111] width 126 height 30
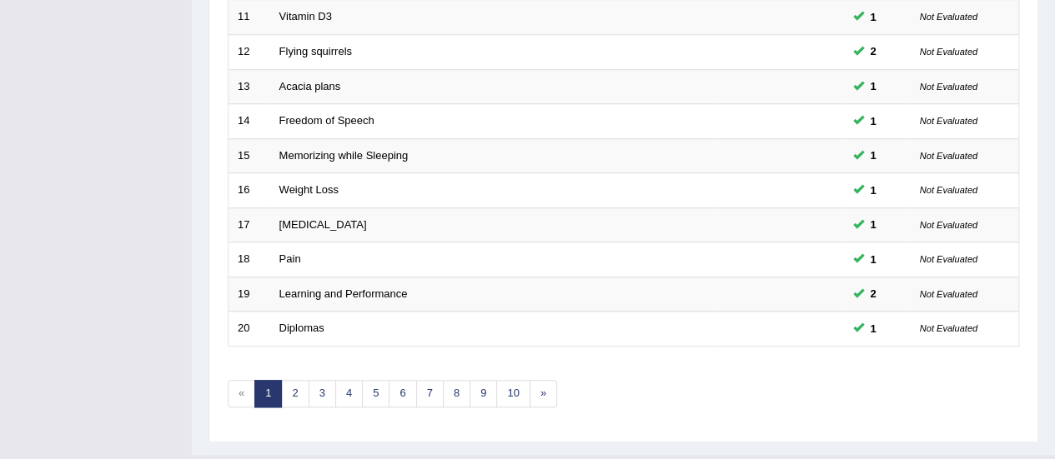
scroll to position [627, 0]
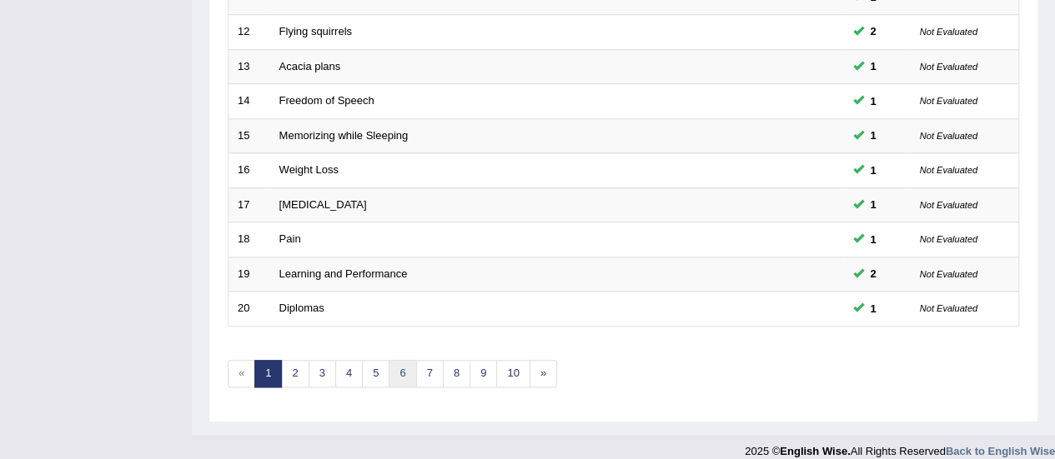
click at [395, 366] on link "6" at bounding box center [403, 374] width 28 height 28
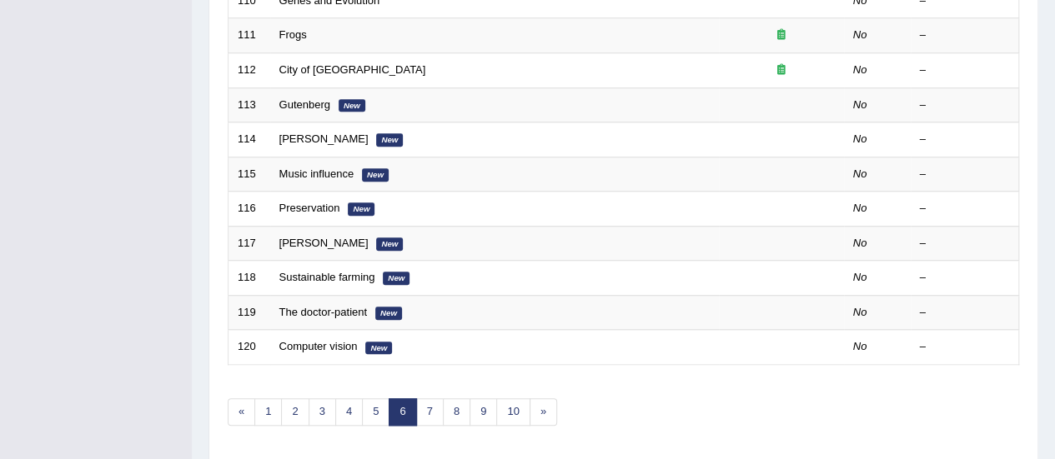
scroll to position [597, 0]
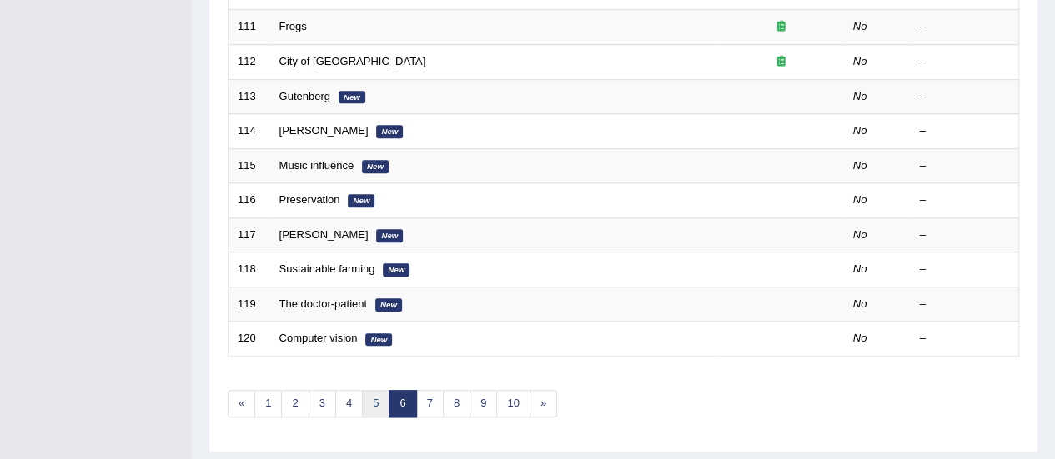
click at [370, 398] on link "5" at bounding box center [376, 404] width 28 height 28
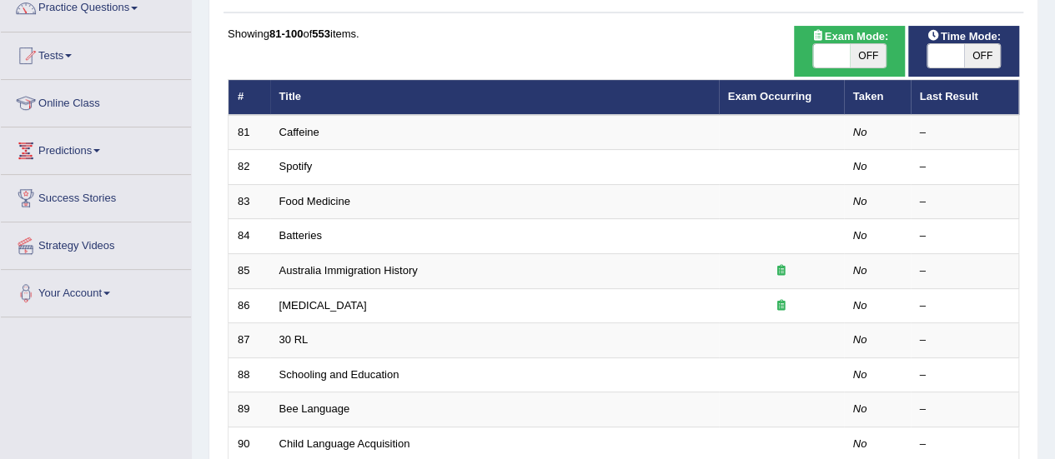
scroll to position [18, 0]
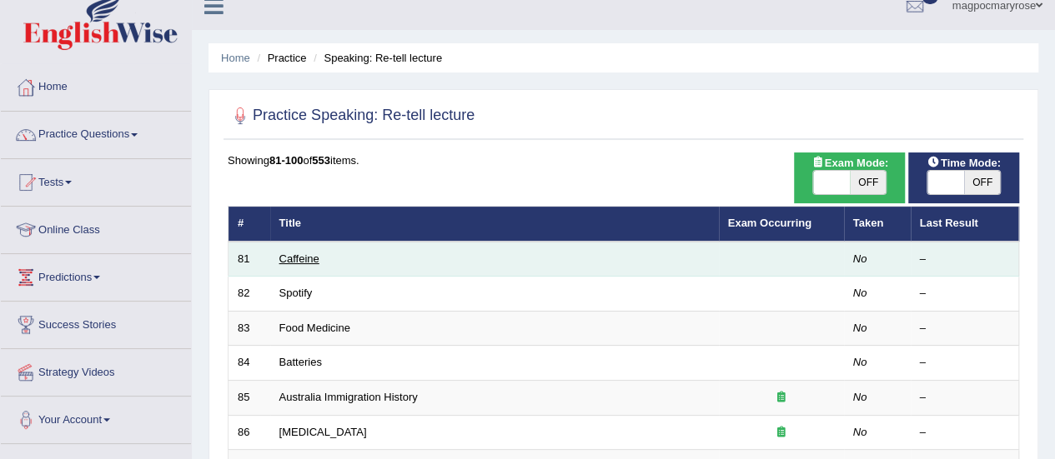
click at [302, 253] on link "Caffeine" at bounding box center [299, 259] width 40 height 13
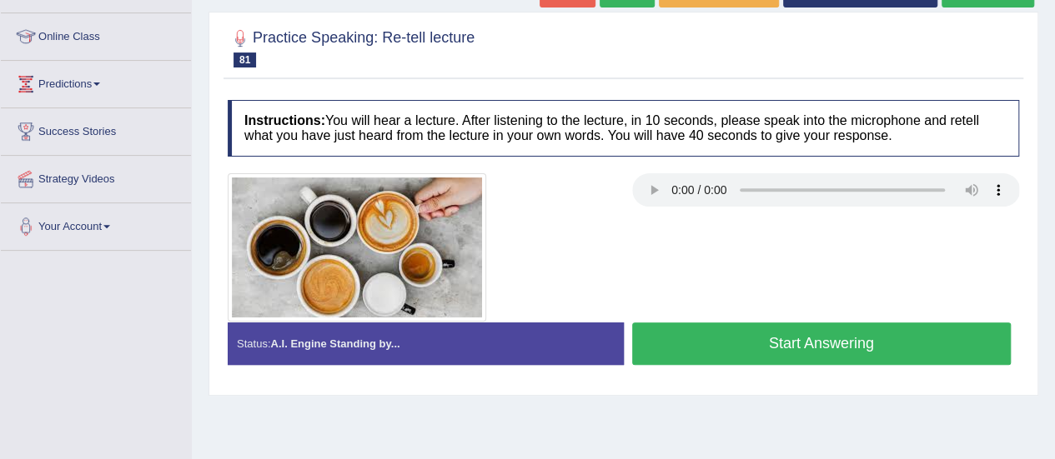
scroll to position [217, 0]
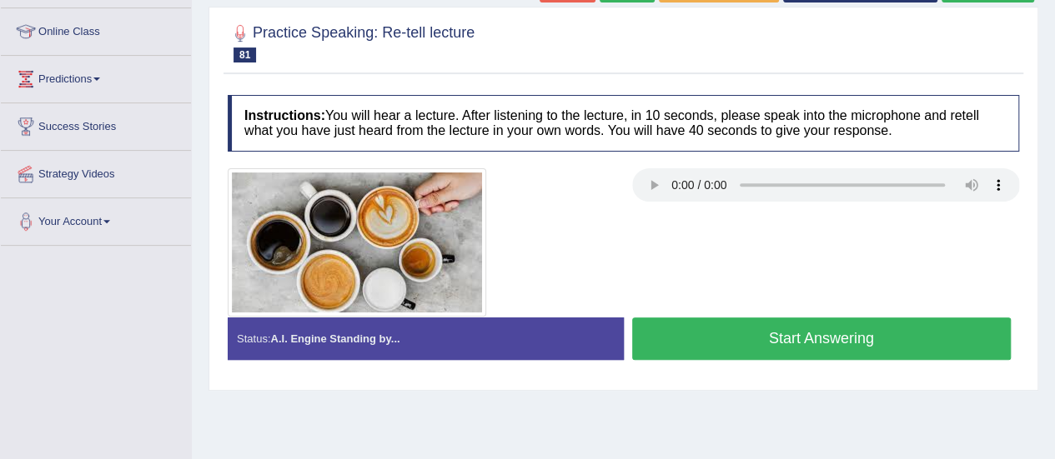
click at [766, 329] on button "Start Answering" at bounding box center [821, 339] width 379 height 43
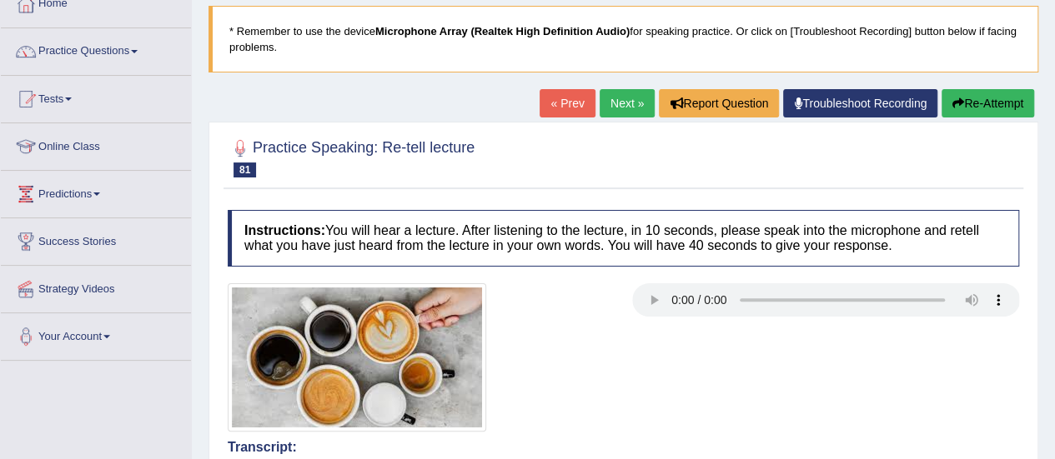
scroll to position [92, 0]
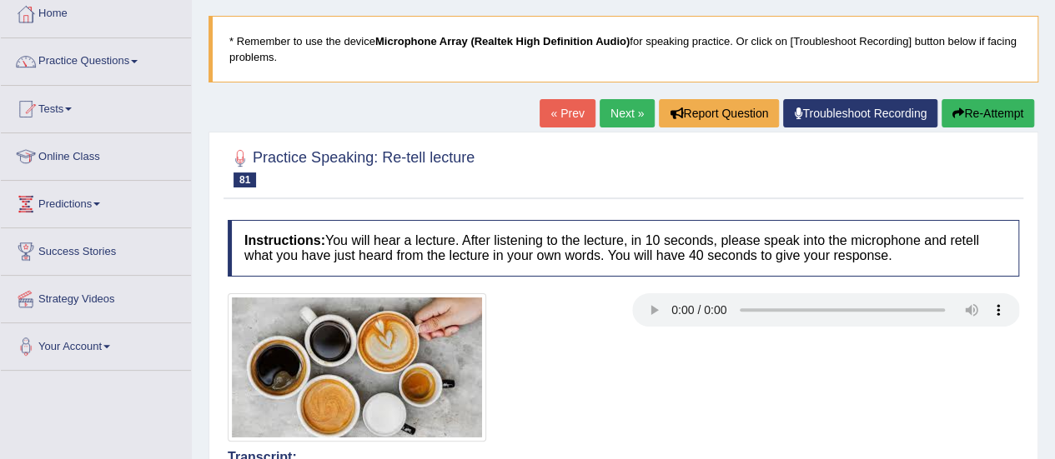
click at [880, 108] on link "Troubleshoot Recording" at bounding box center [860, 113] width 154 height 28
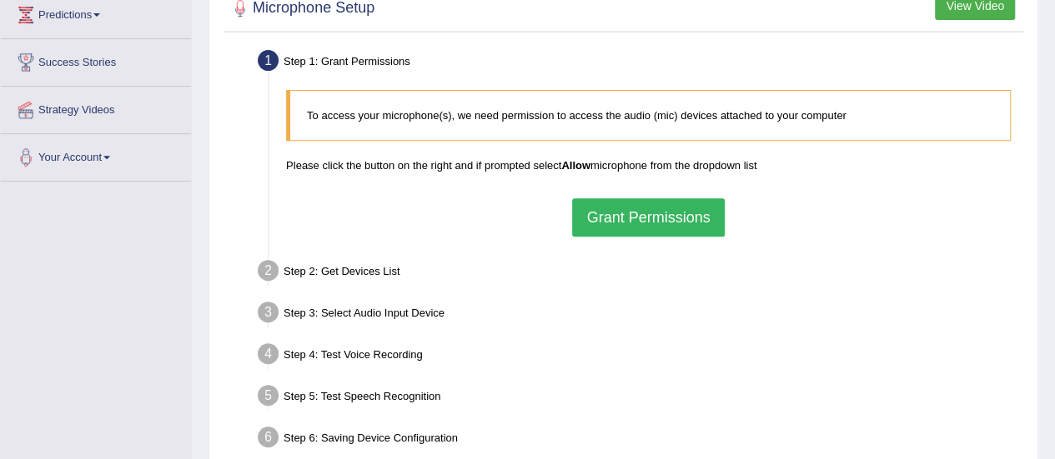
scroll to position [287, 0]
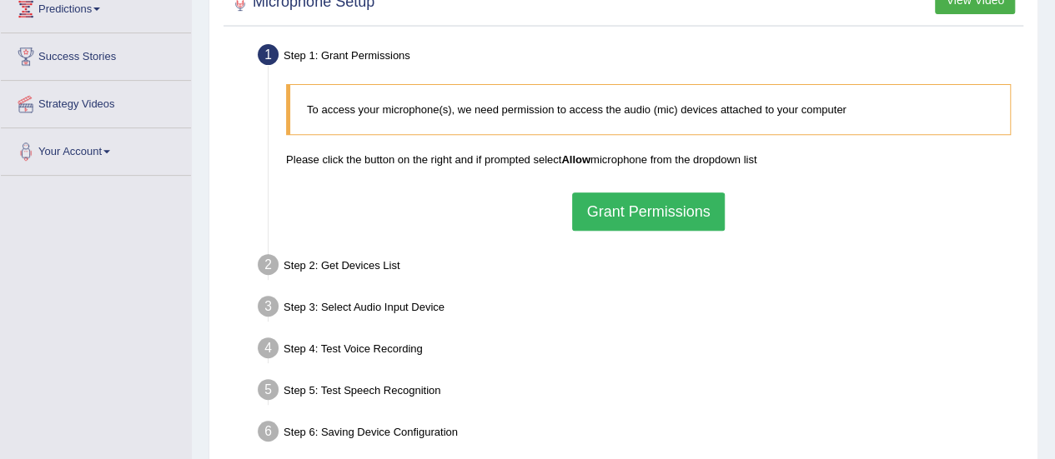
click at [649, 220] on button "Grant Permissions" at bounding box center [648, 212] width 152 height 38
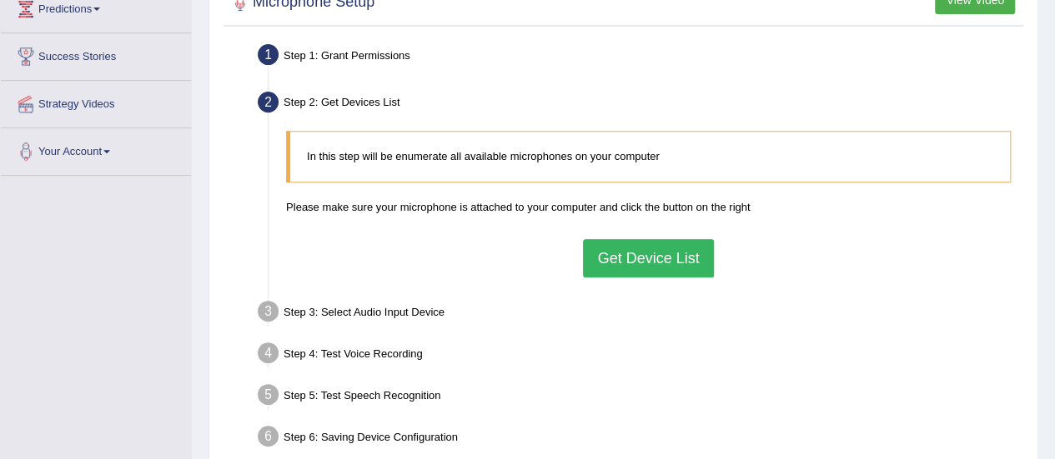
click at [689, 249] on button "Get Device List" at bounding box center [648, 258] width 130 height 38
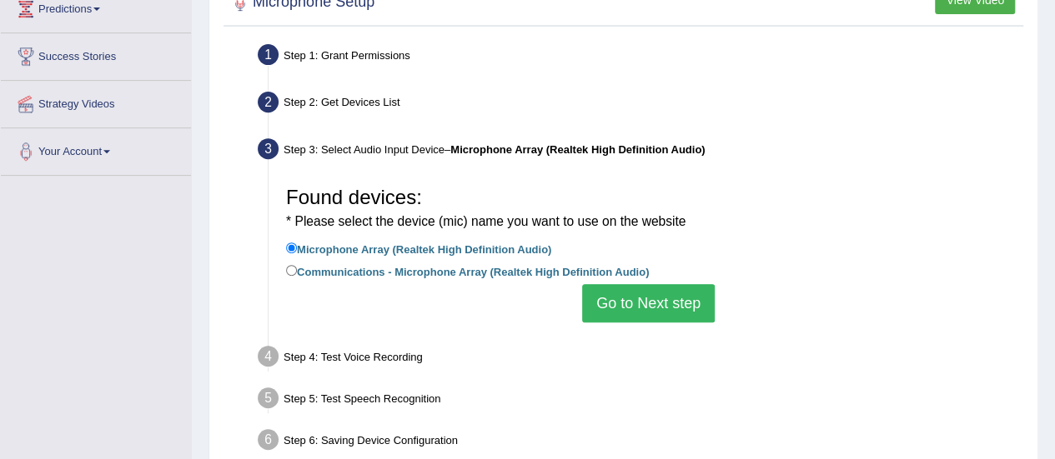
scroll to position [415, 0]
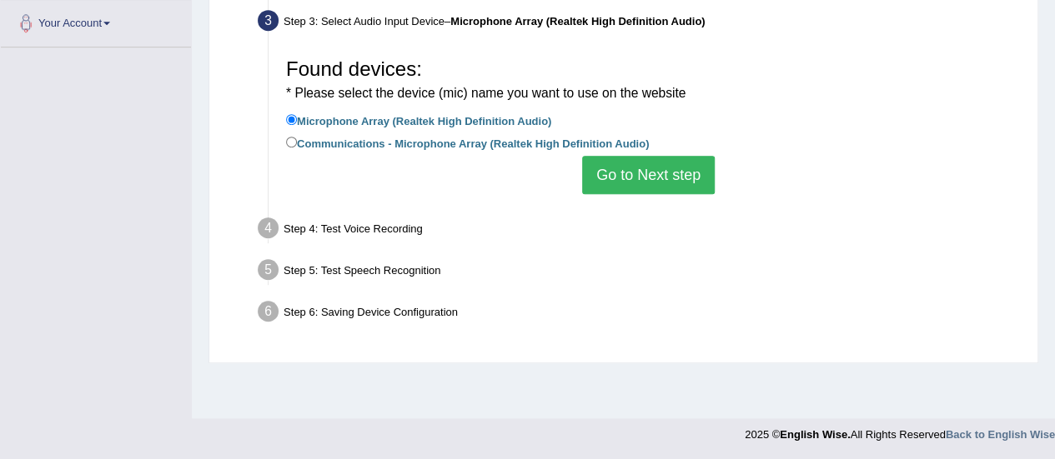
click at [652, 176] on button "Go to Next step" at bounding box center [648, 175] width 133 height 38
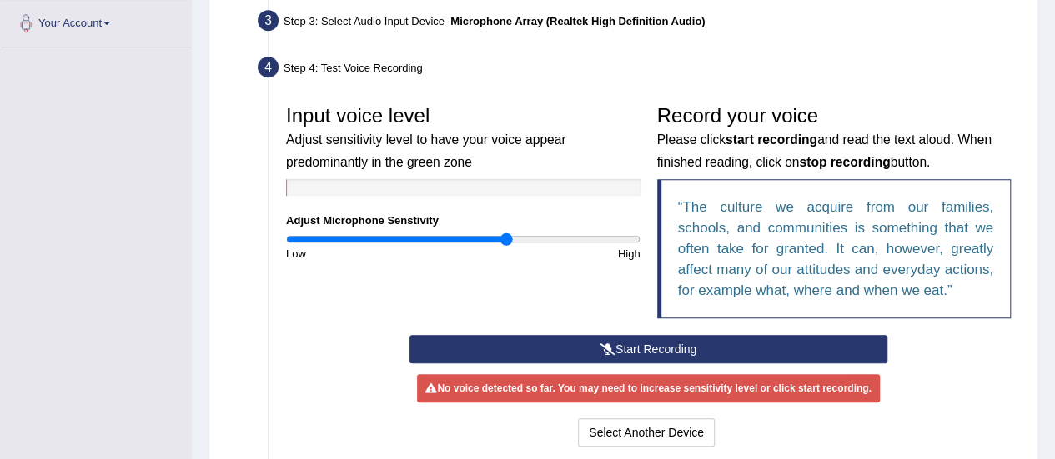
click at [695, 336] on button "Start Recording" at bounding box center [648, 349] width 478 height 28
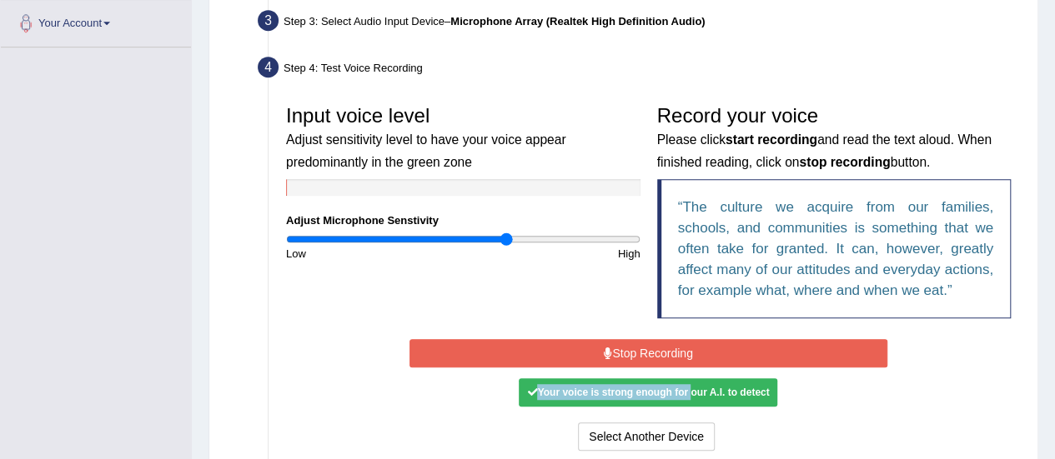
drag, startPoint x: 687, startPoint y: 393, endPoint x: 704, endPoint y: 351, distance: 44.9
click at [704, 351] on div "Start Recording Stop Recording Note: Please listen to the recording till the en…" at bounding box center [648, 395] width 494 height 120
click at [704, 351] on button "Stop Recording" at bounding box center [648, 353] width 478 height 28
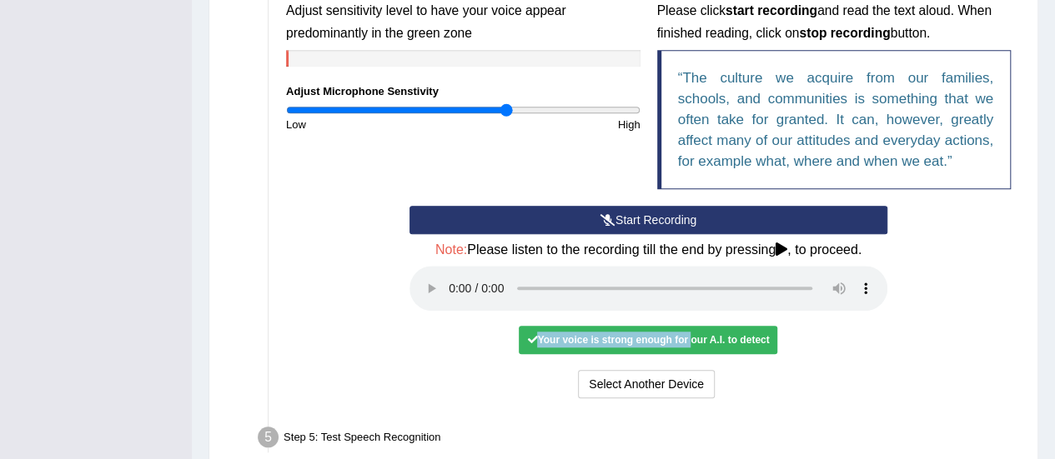
scroll to position [546, 0]
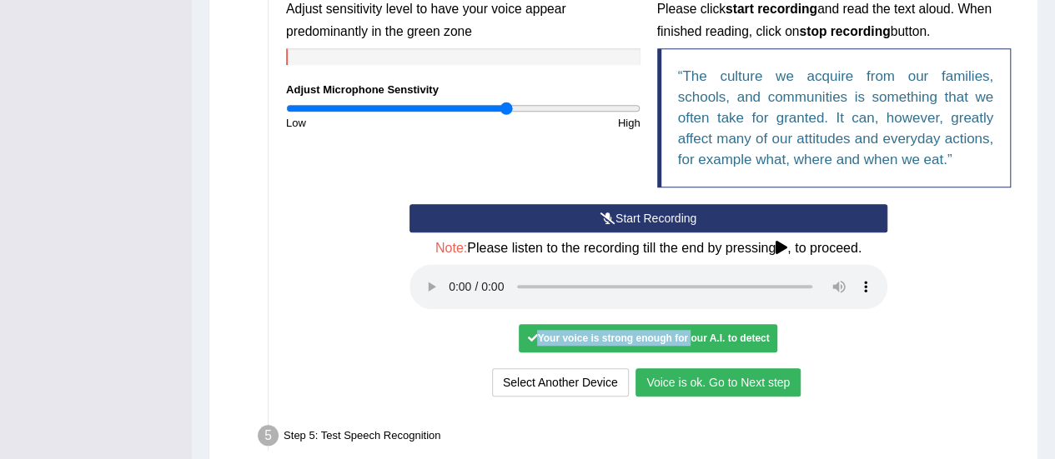
click at [776, 381] on button "Voice is ok. Go to Next step" at bounding box center [717, 383] width 165 height 28
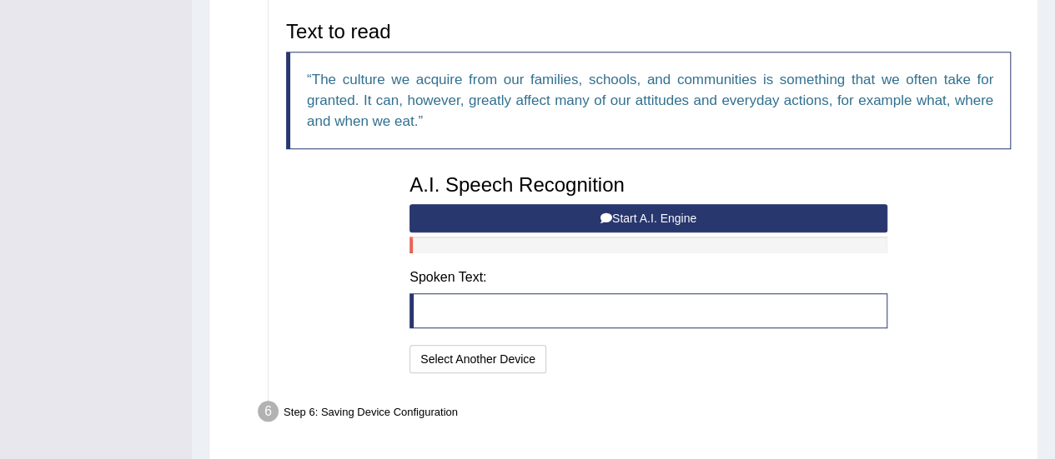
click at [641, 204] on button "Start A.I. Engine" at bounding box center [648, 218] width 478 height 28
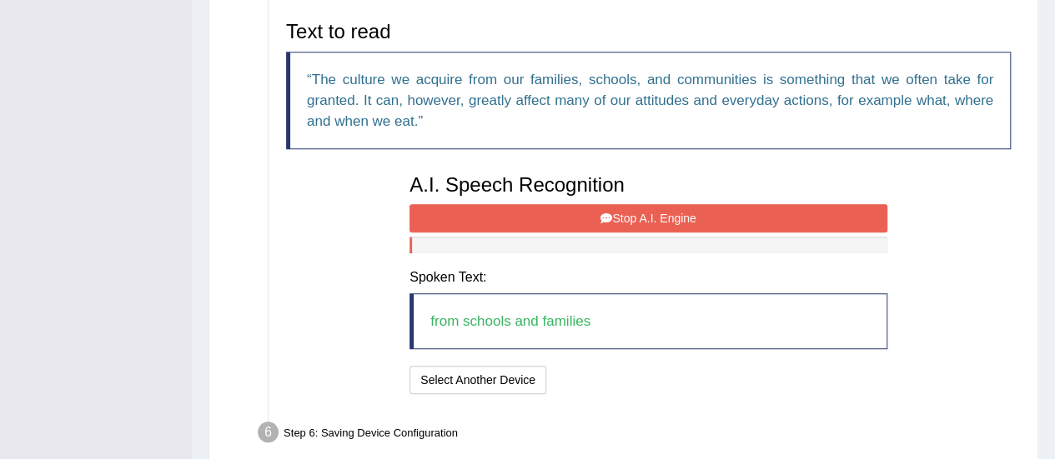
click at [596, 213] on button "Stop A.I. Engine" at bounding box center [648, 218] width 478 height 28
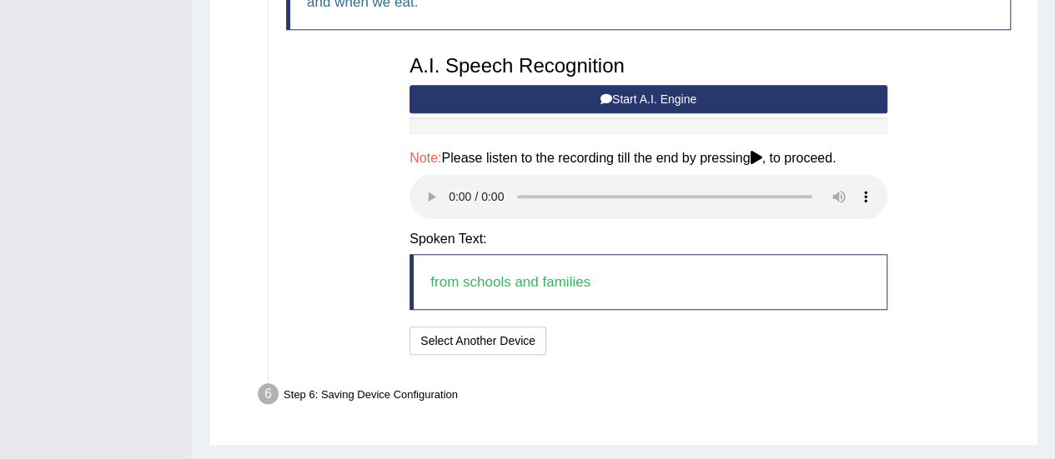
scroll to position [702, 0]
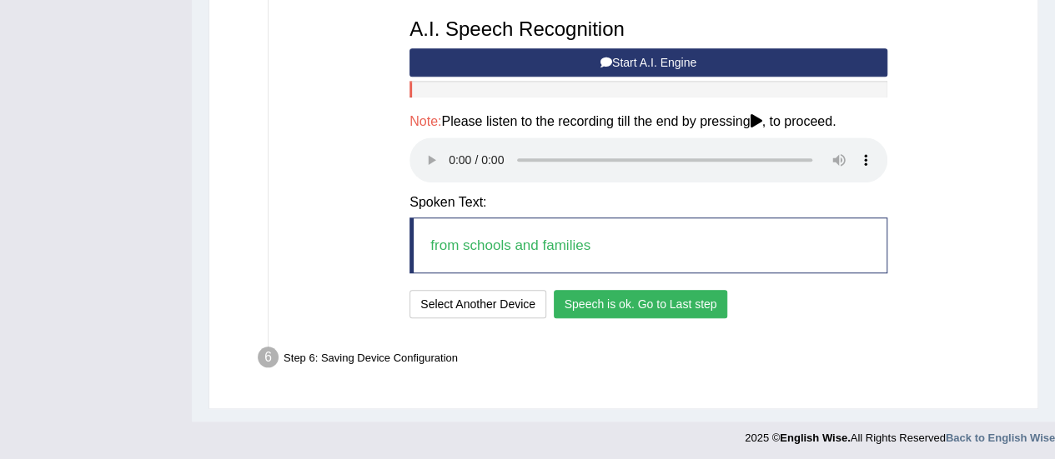
click at [674, 304] on button "Speech is ok. Go to Last step" at bounding box center [641, 304] width 174 height 28
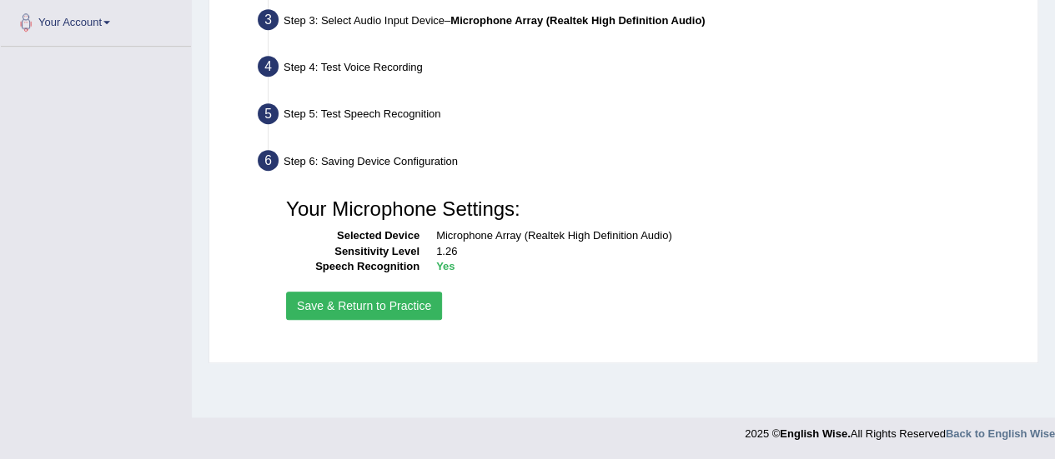
scroll to position [415, 0]
click at [419, 303] on button "Save & Return to Practice" at bounding box center [364, 307] width 156 height 28
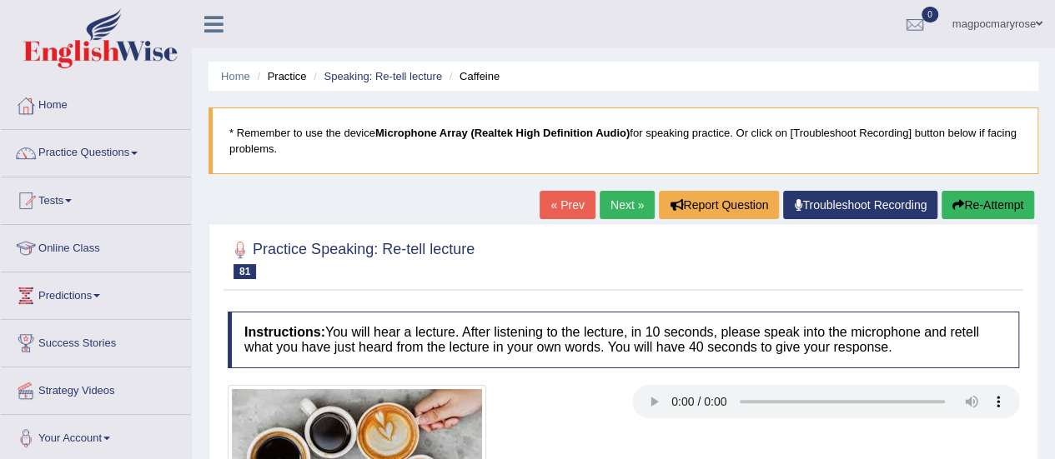
click at [963, 208] on button "Re-Attempt" at bounding box center [987, 205] width 93 height 28
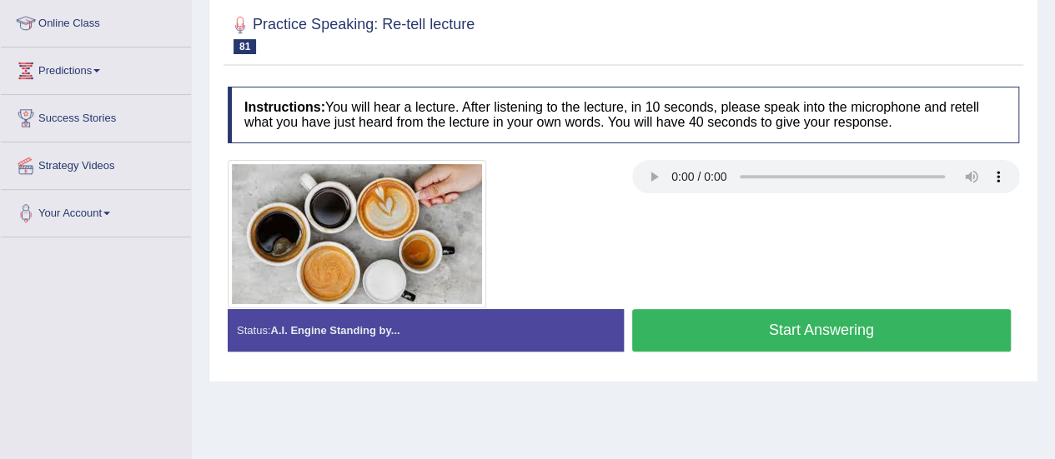
scroll to position [268, 0]
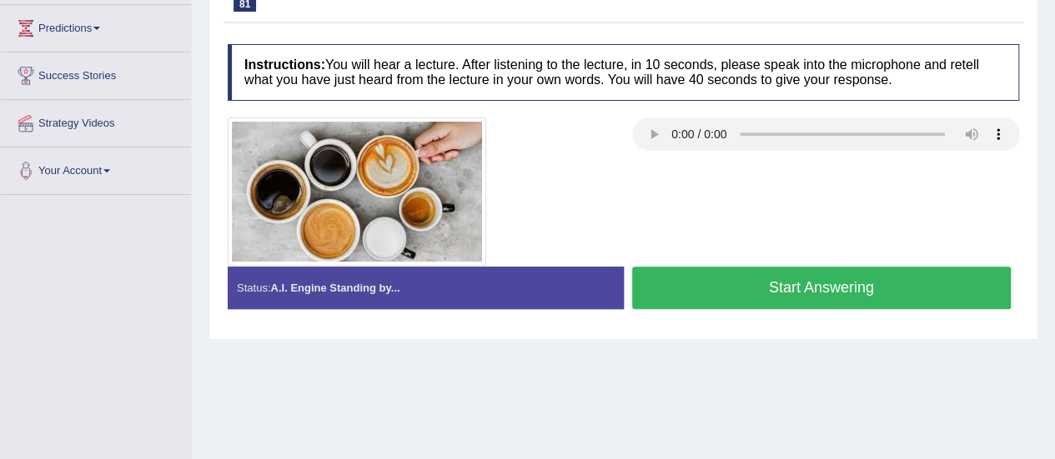
click at [880, 289] on button "Start Answering" at bounding box center [821, 288] width 379 height 43
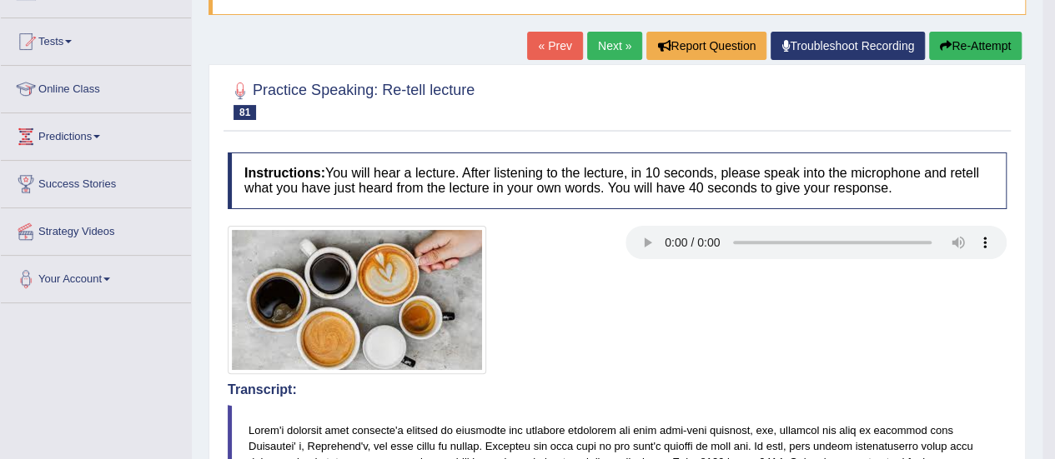
scroll to position [138, 0]
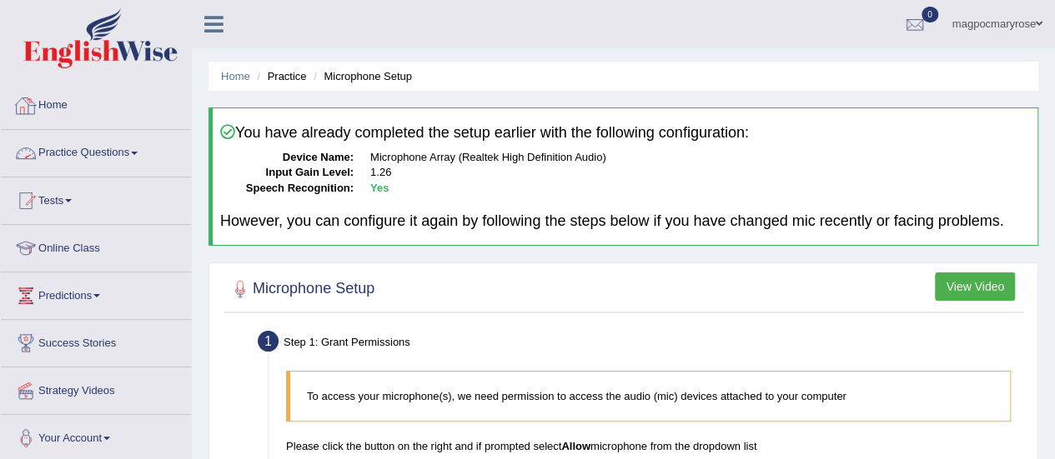
click at [103, 158] on link "Practice Questions" at bounding box center [96, 151] width 190 height 42
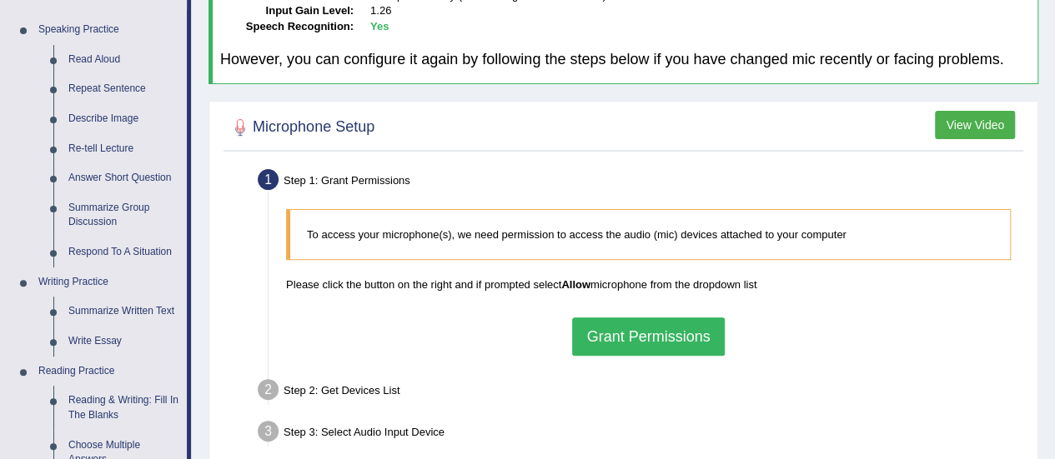
scroll to position [167, 0]
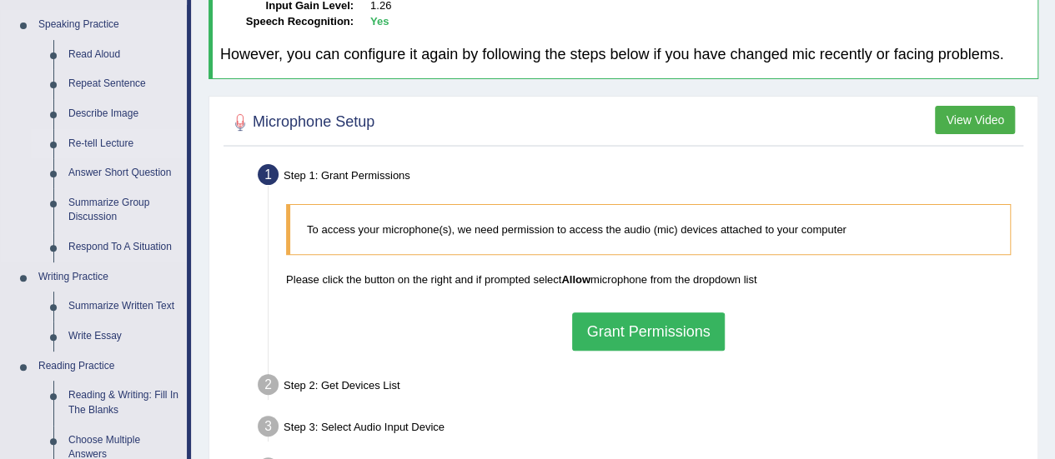
click at [105, 145] on link "Re-tell Lecture" at bounding box center [124, 144] width 126 height 30
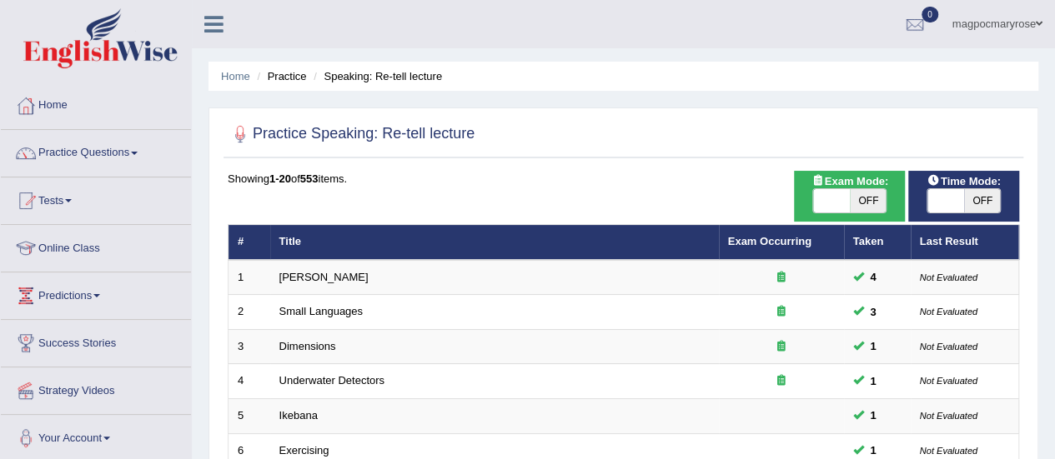
scroll to position [636, 0]
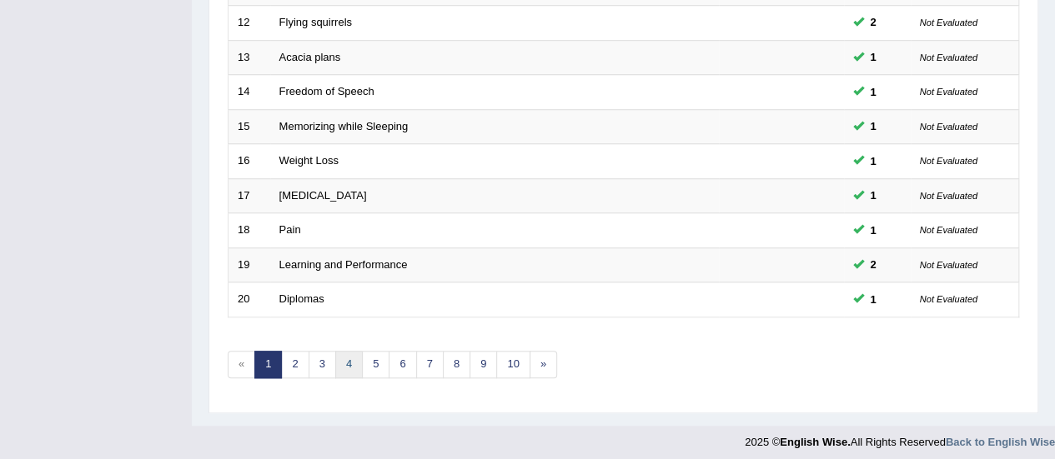
click at [350, 355] on link "4" at bounding box center [349, 365] width 28 height 28
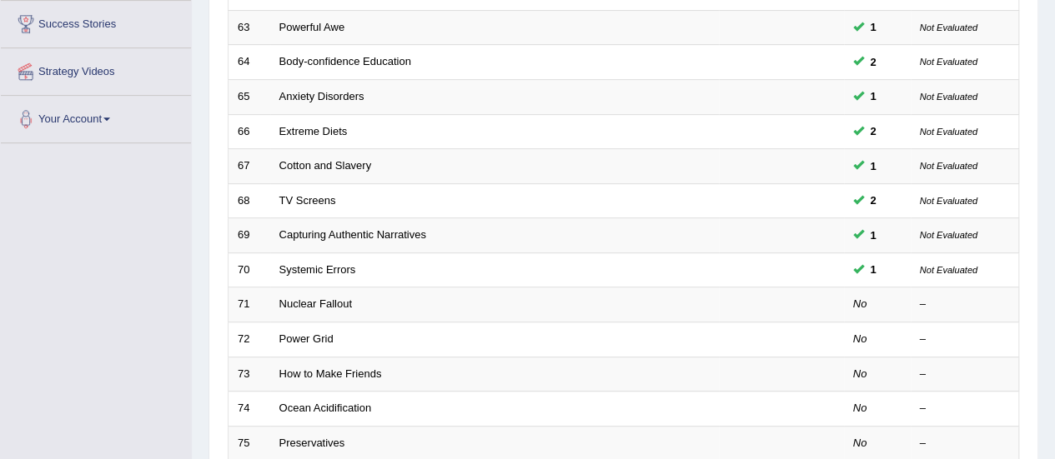
scroll to position [324, 0]
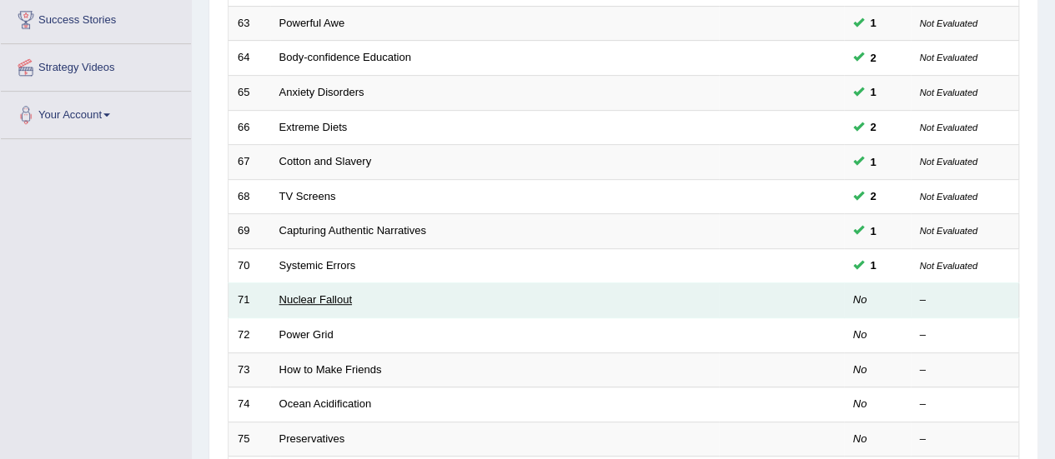
click at [318, 296] on link "Nuclear Fallout" at bounding box center [315, 299] width 73 height 13
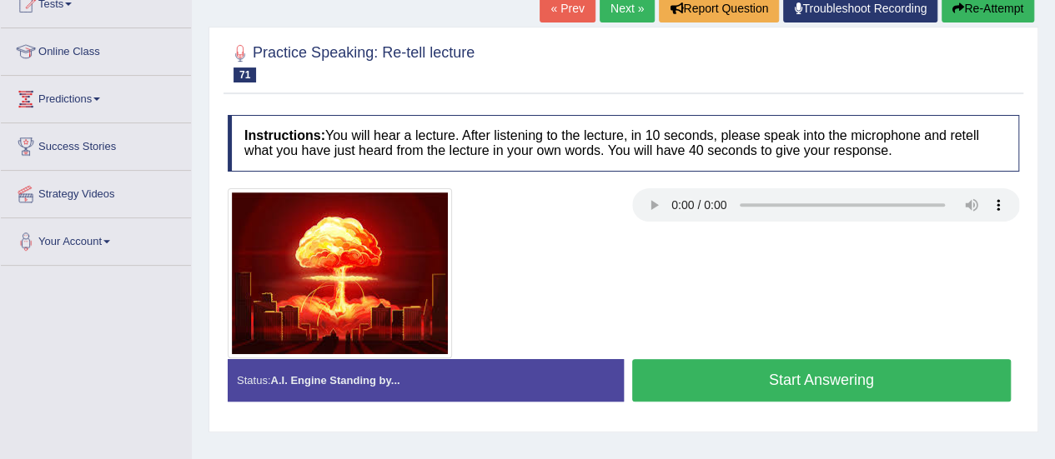
scroll to position [233, 0]
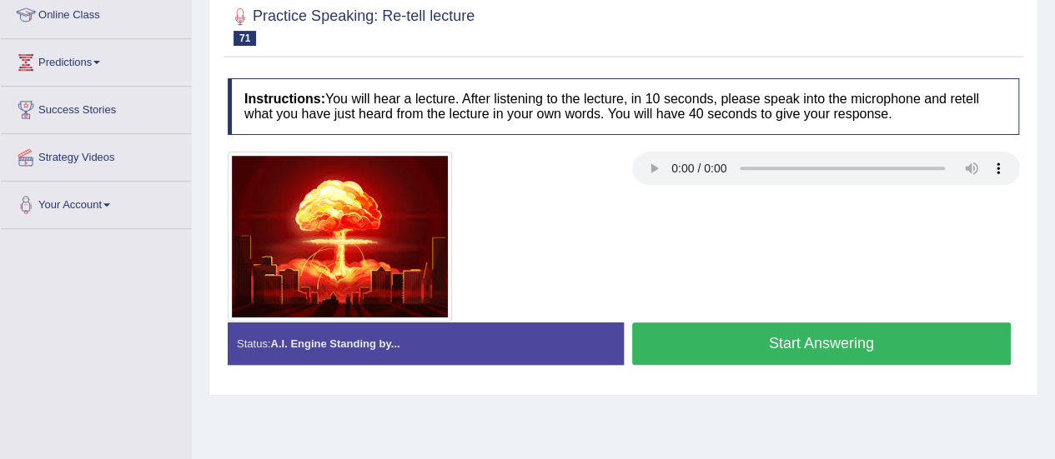
click at [860, 334] on button "Start Answering" at bounding box center [821, 344] width 379 height 43
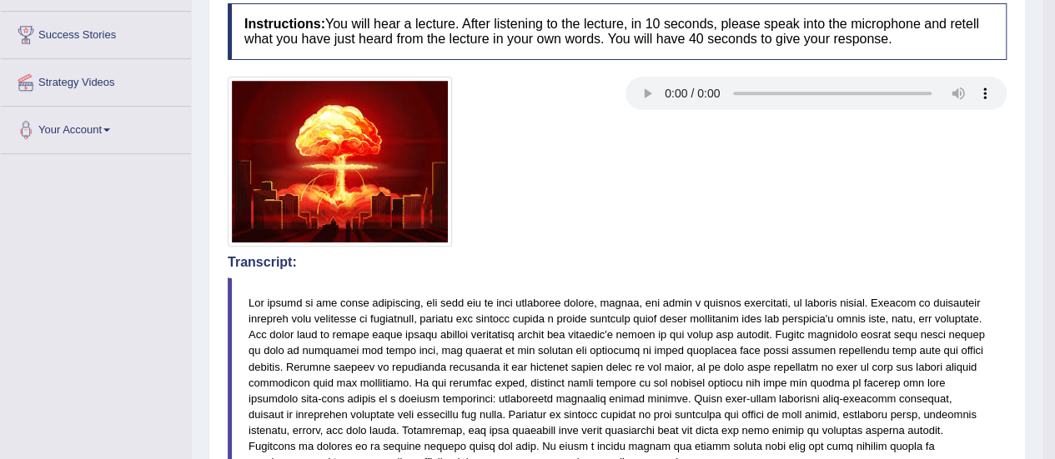
scroll to position [0, 0]
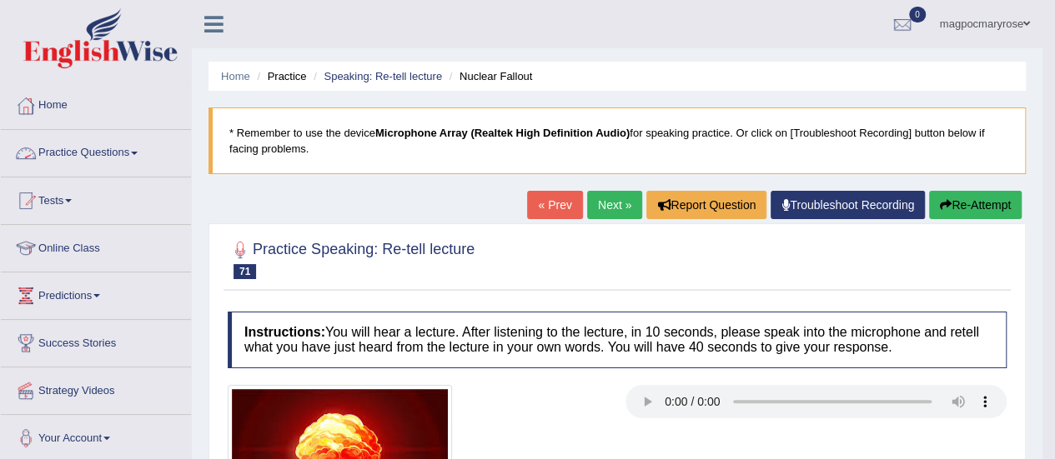
click at [66, 151] on link "Practice Questions" at bounding box center [96, 151] width 190 height 42
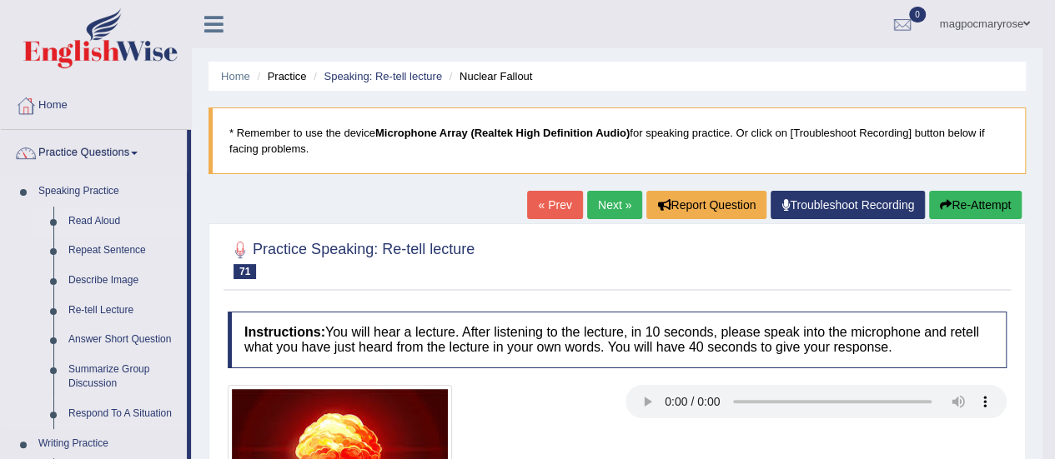
click at [93, 218] on link "Read Aloud" at bounding box center [124, 222] width 126 height 30
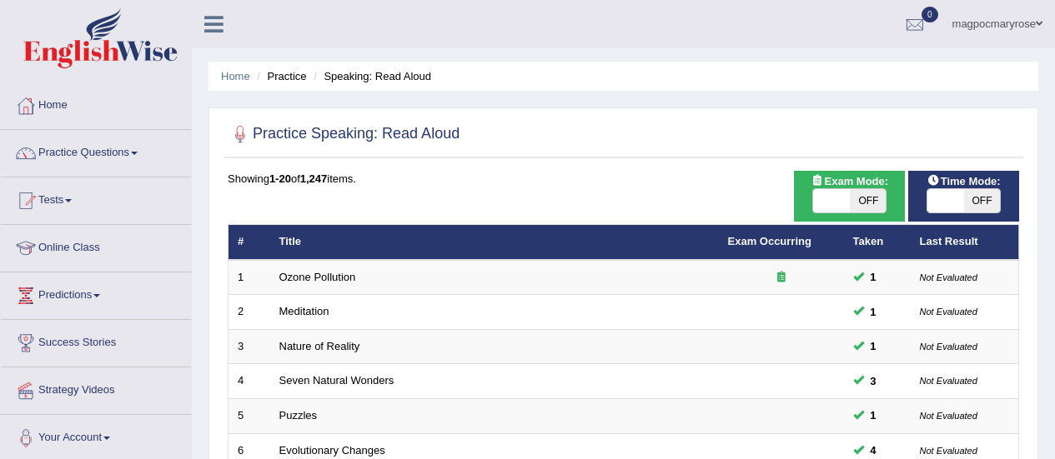
click at [1027, 382] on html "Toggle navigation Home Practice Questions Speaking Practice Read Aloud Repeat S…" at bounding box center [527, 229] width 1055 height 459
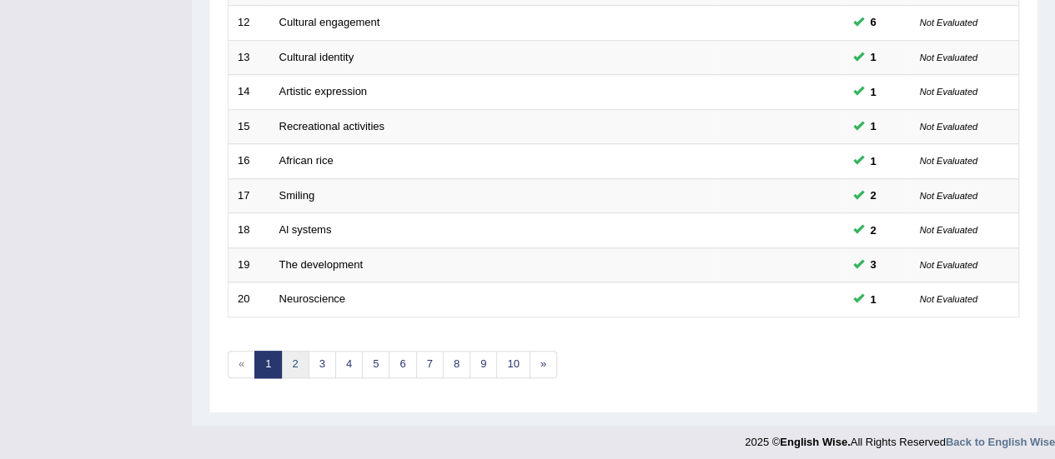
click at [293, 358] on link "2" at bounding box center [295, 365] width 28 height 28
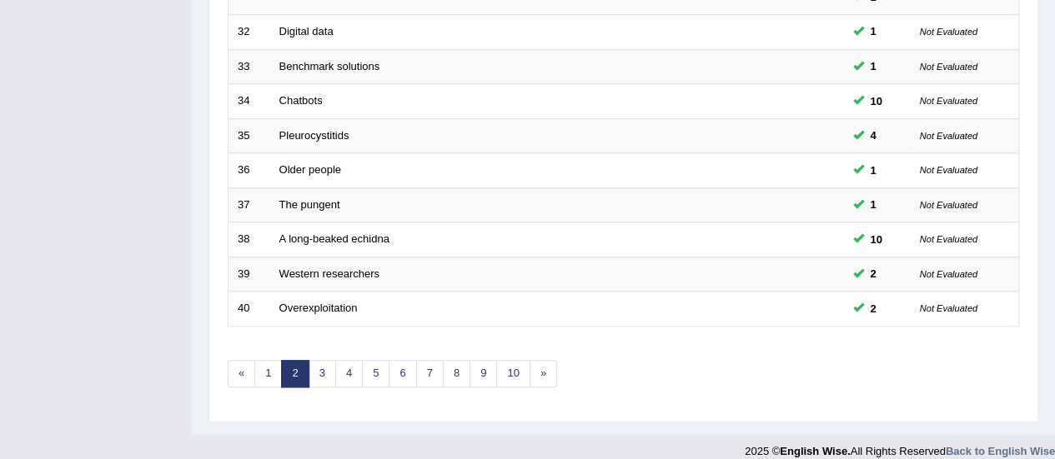
scroll to position [624, 0]
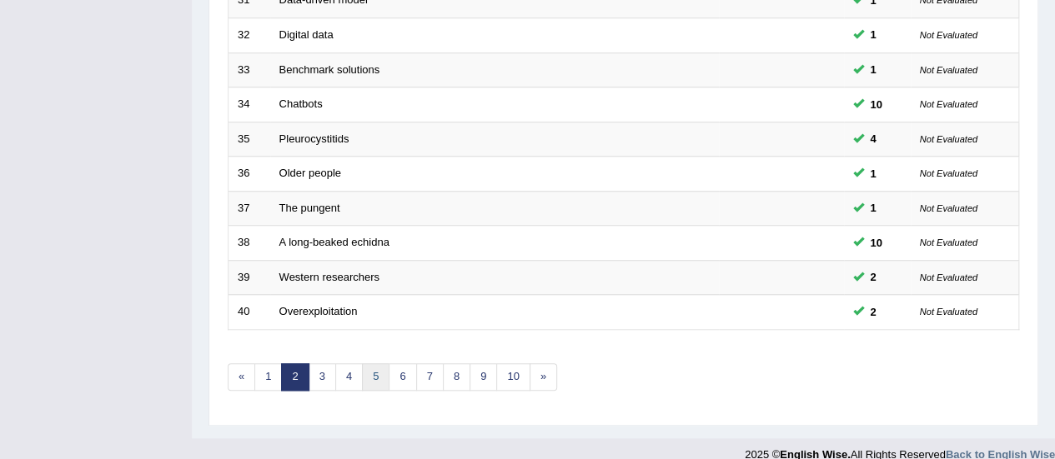
click at [379, 365] on link "5" at bounding box center [376, 378] width 28 height 28
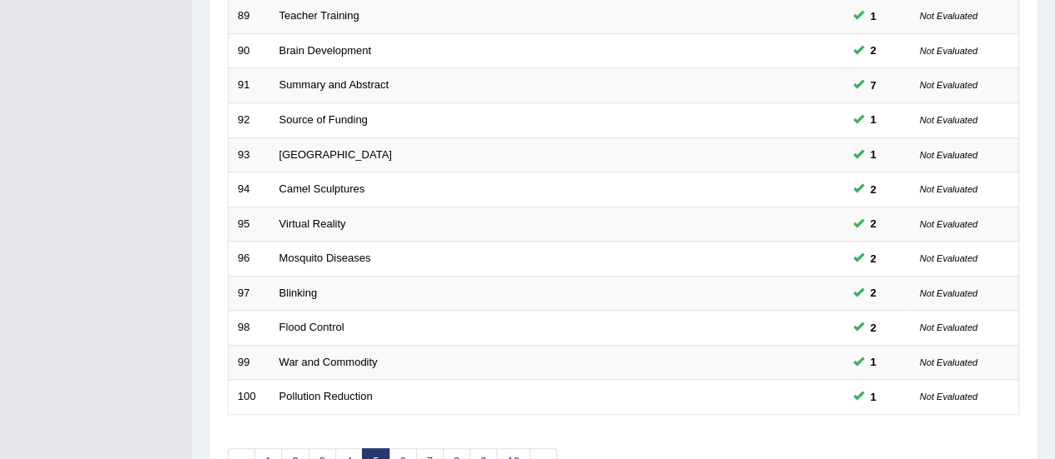
scroll to position [636, 0]
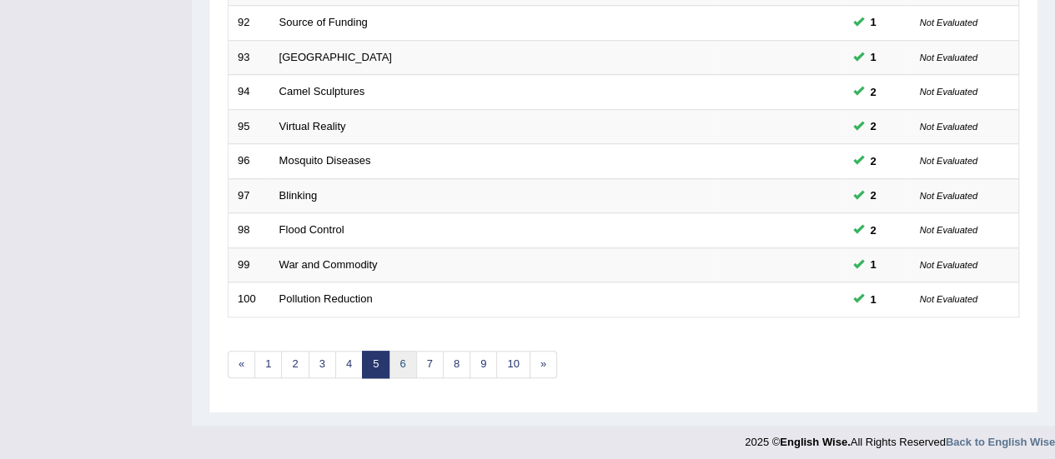
click at [398, 357] on link "6" at bounding box center [403, 365] width 28 height 28
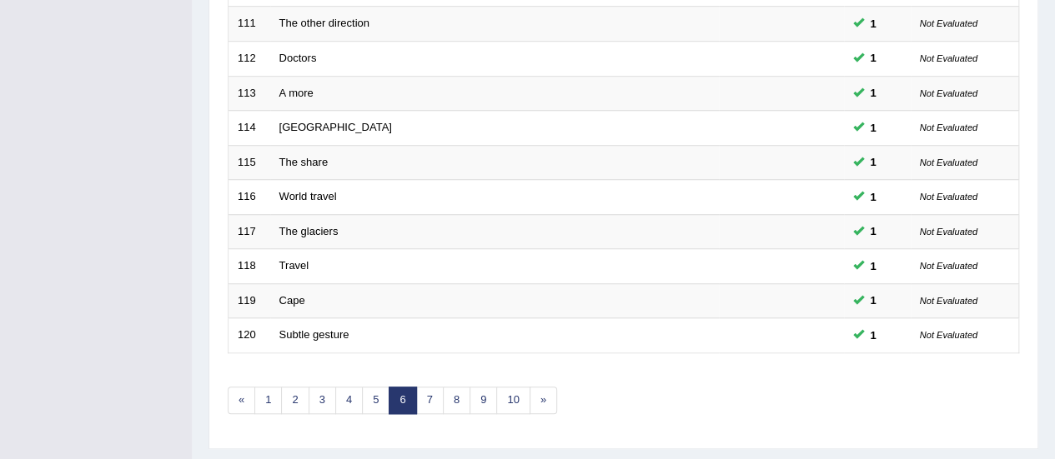
scroll to position [589, 0]
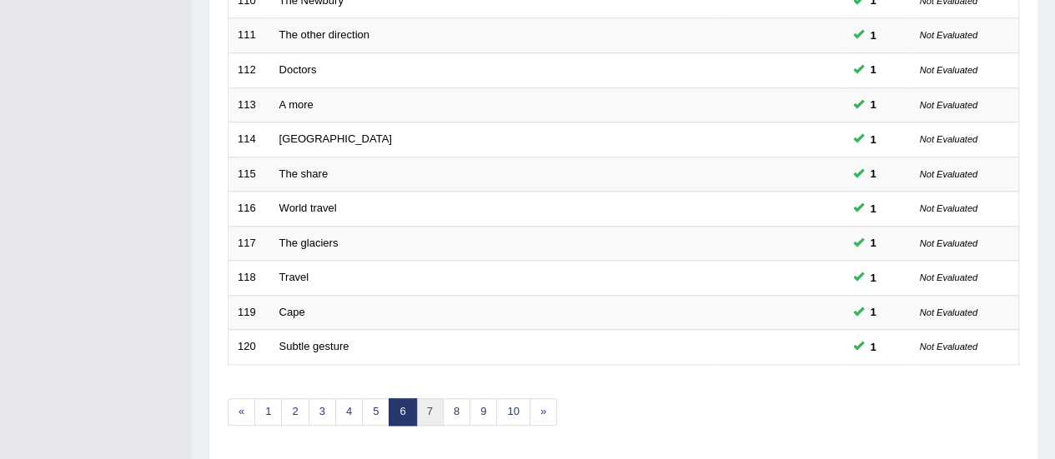
click at [424, 402] on link "7" at bounding box center [430, 413] width 28 height 28
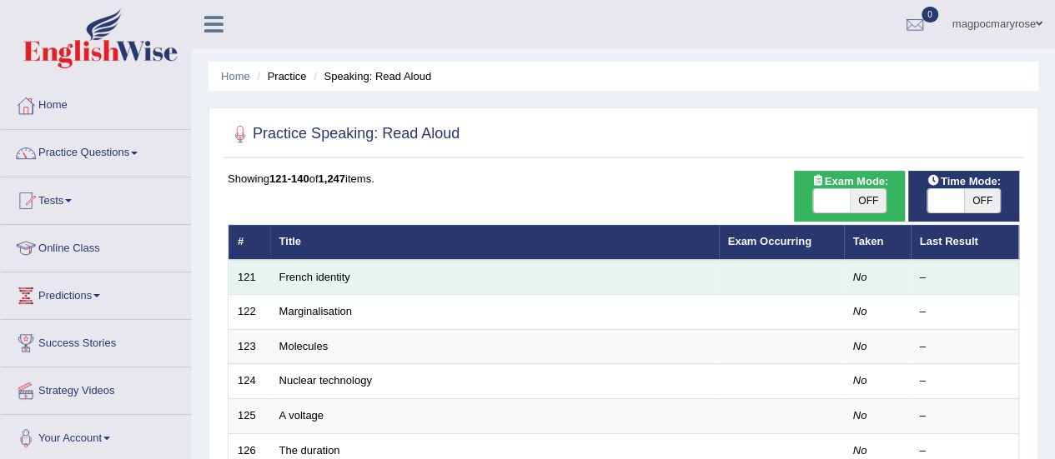
click at [313, 271] on link "French identity" at bounding box center [314, 277] width 71 height 13
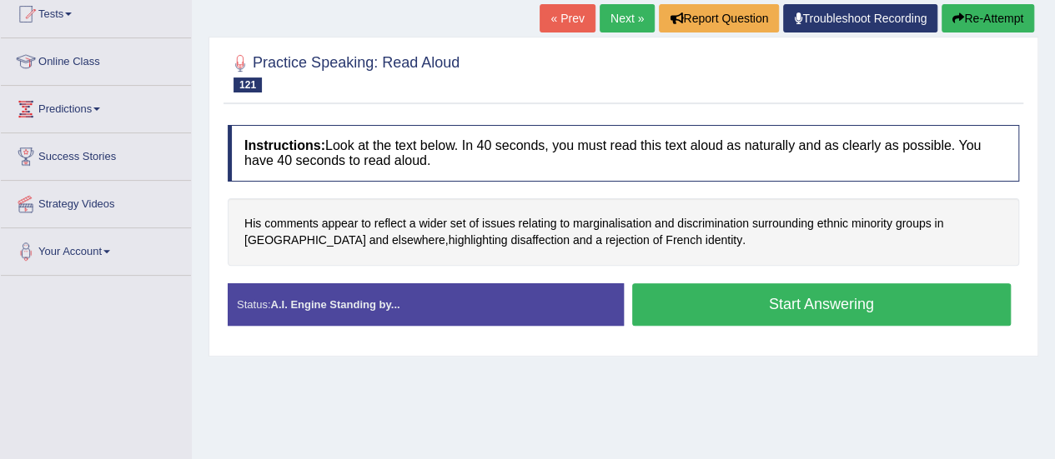
scroll to position [204, 0]
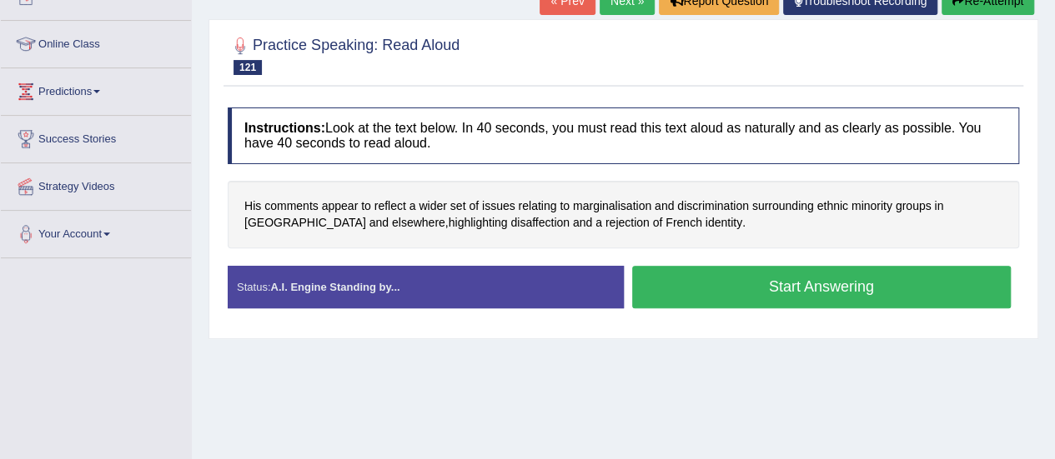
click at [802, 282] on button "Start Answering" at bounding box center [821, 287] width 379 height 43
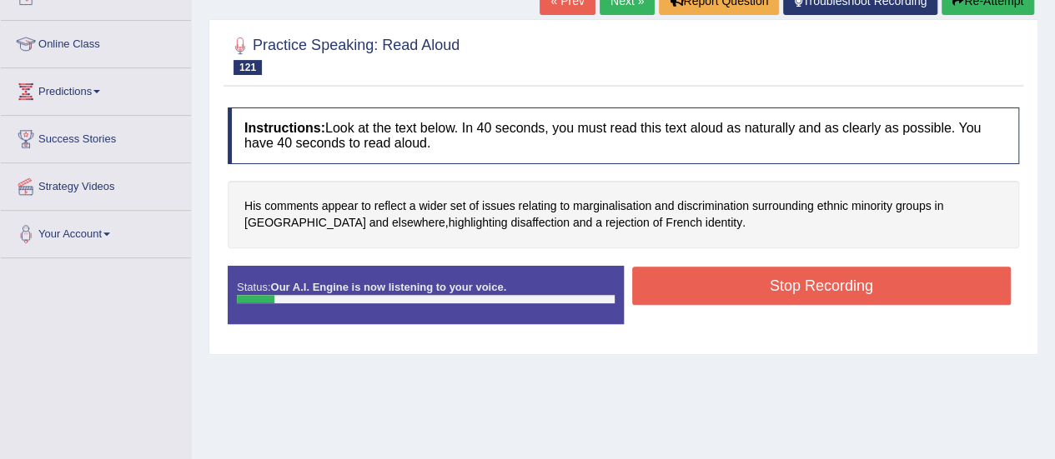
click at [802, 282] on button "Stop Recording" at bounding box center [821, 286] width 379 height 38
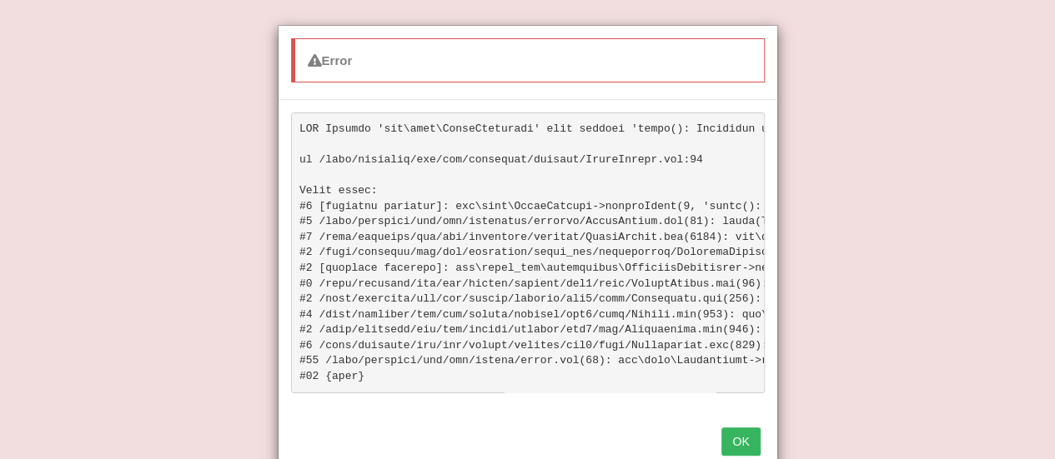
scroll to position [7, 0]
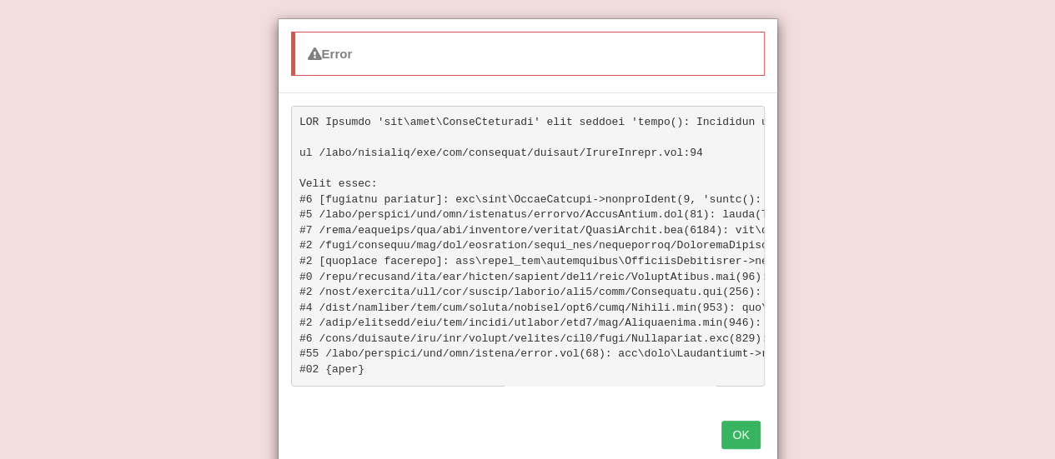
click at [740, 446] on button "OK" at bounding box center [740, 435] width 38 height 28
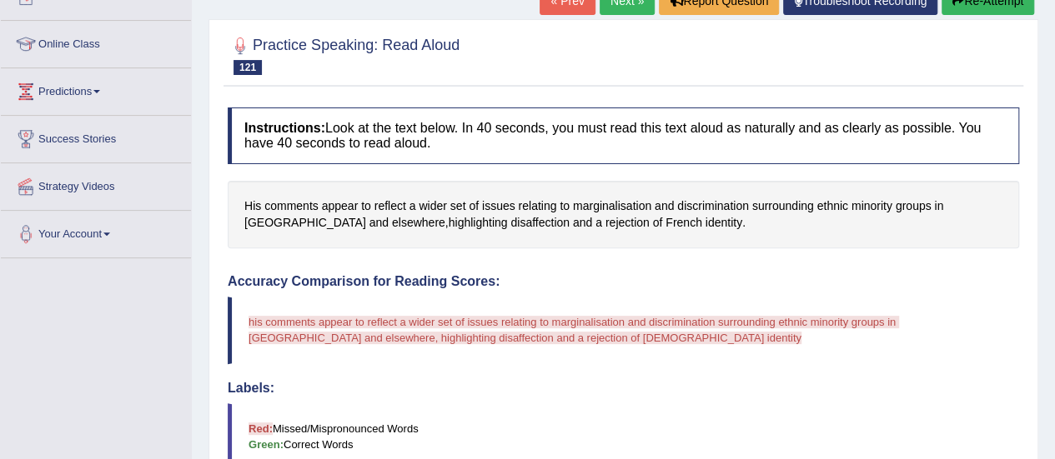
scroll to position [0, 0]
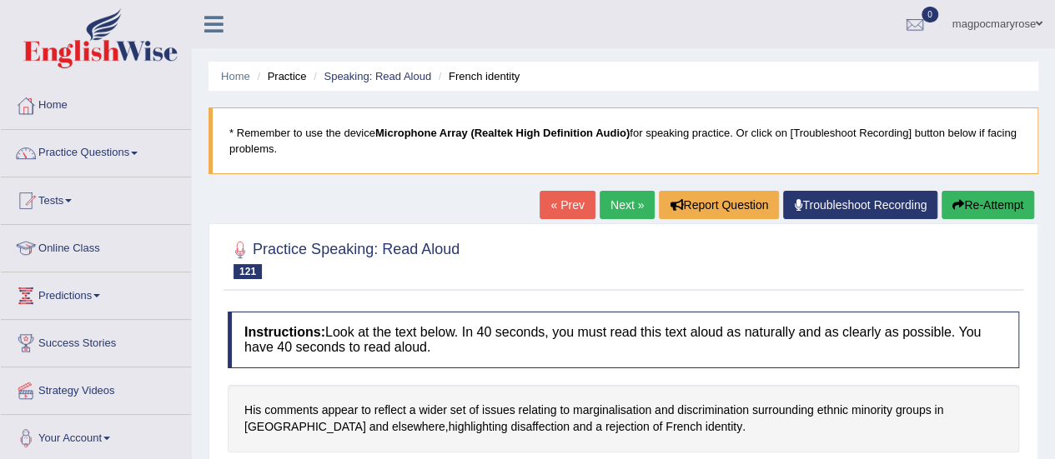
click at [967, 195] on button "Re-Attempt" at bounding box center [987, 205] width 93 height 28
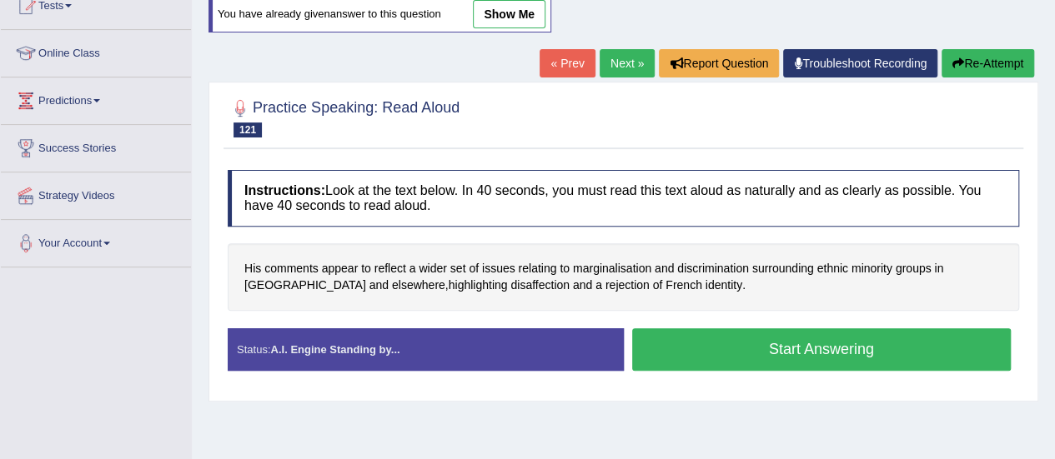
scroll to position [211, 0]
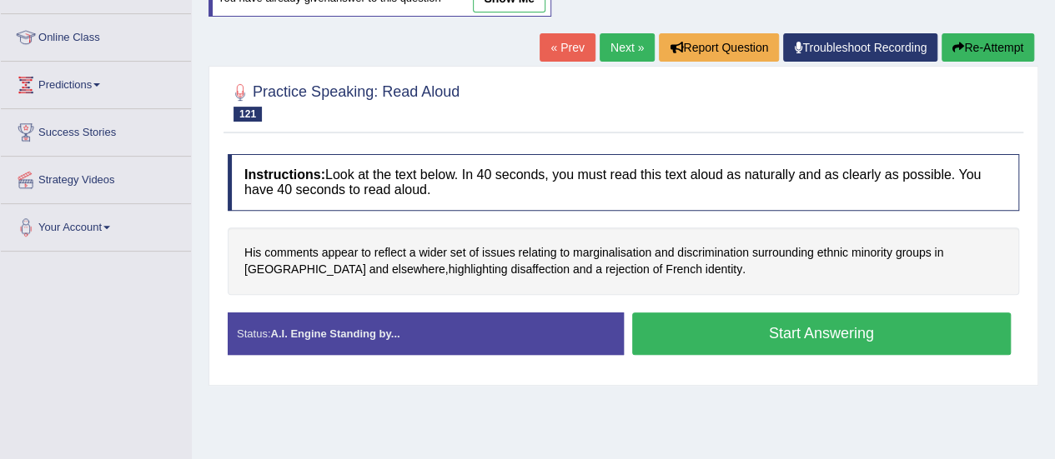
click at [789, 328] on button "Start Answering" at bounding box center [821, 334] width 379 height 43
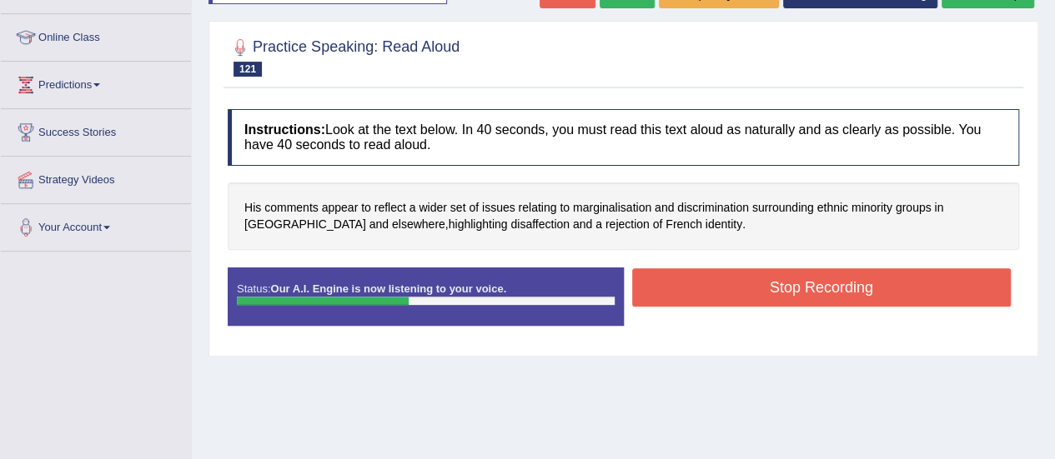
click at [788, 284] on button "Stop Recording" at bounding box center [821, 287] width 379 height 38
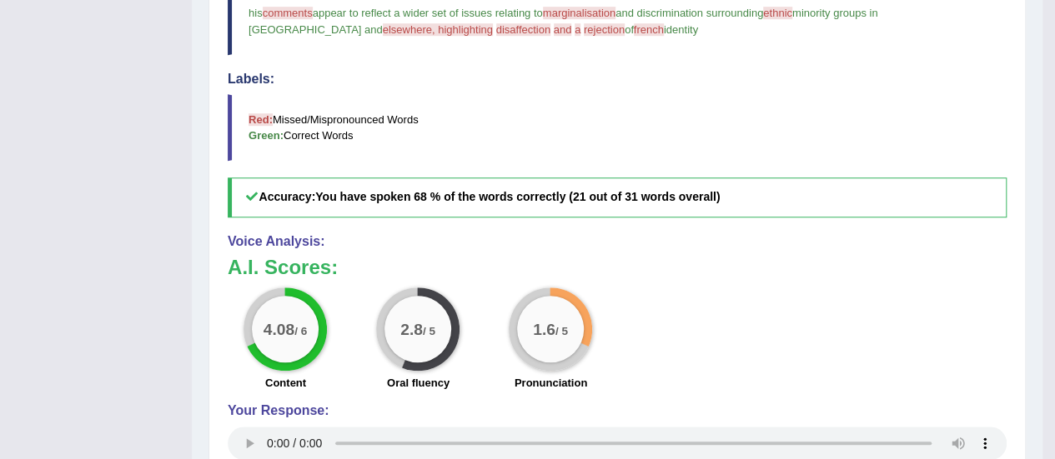
scroll to position [0, 0]
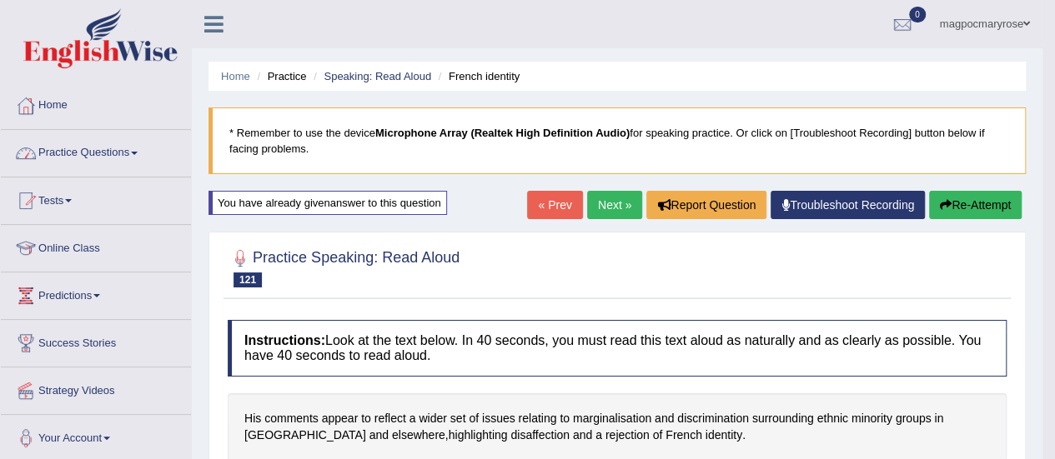
click at [83, 152] on link "Practice Questions" at bounding box center [96, 151] width 190 height 42
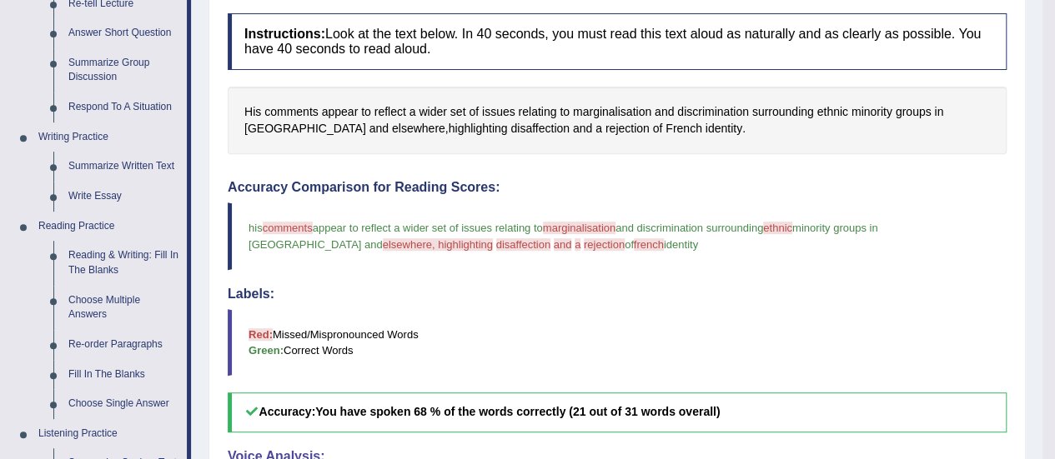
scroll to position [289, 0]
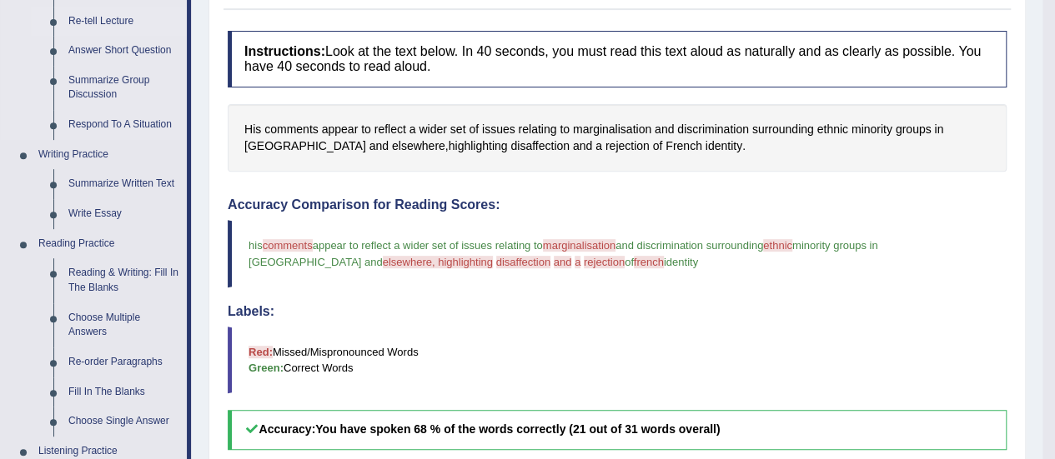
click at [101, 17] on link "Re-tell Lecture" at bounding box center [124, 22] width 126 height 30
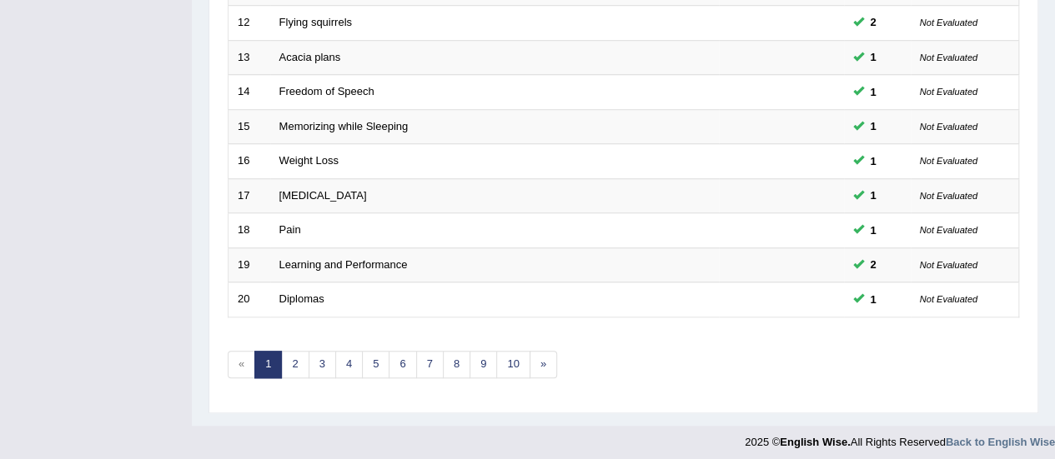
click at [371, 356] on link "5" at bounding box center [376, 365] width 28 height 28
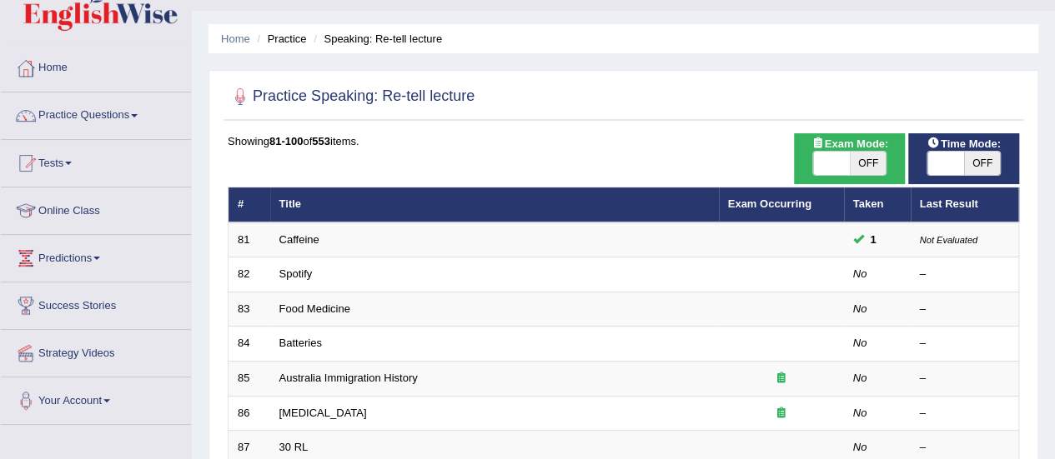
scroll to position [52, 0]
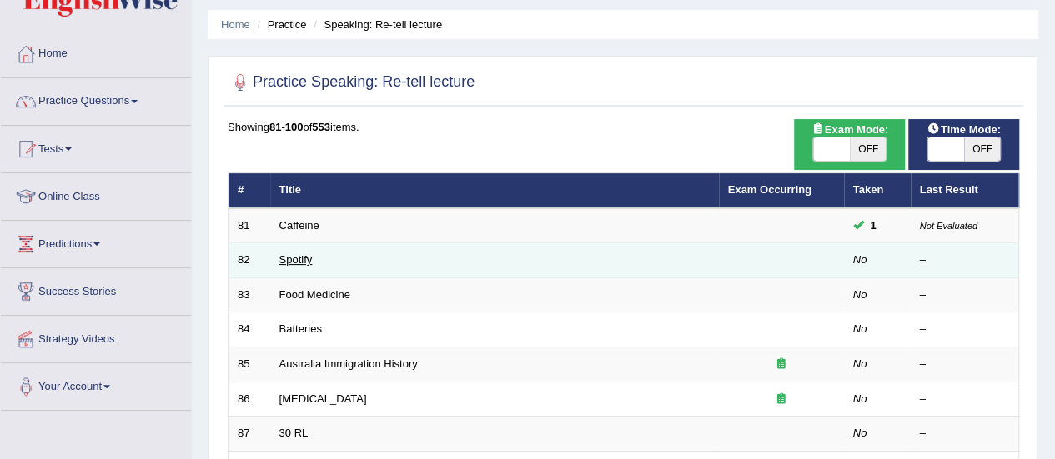
click at [295, 262] on link "Spotify" at bounding box center [295, 259] width 33 height 13
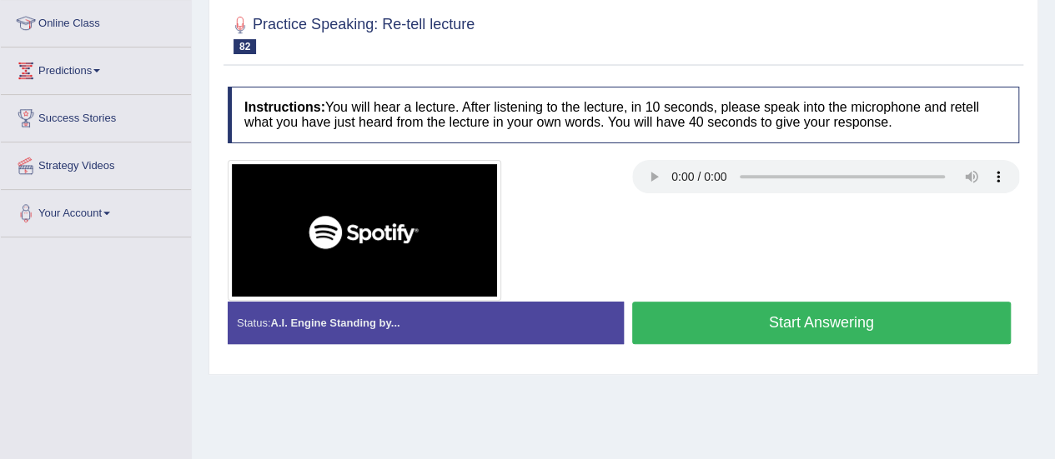
scroll to position [221, 0]
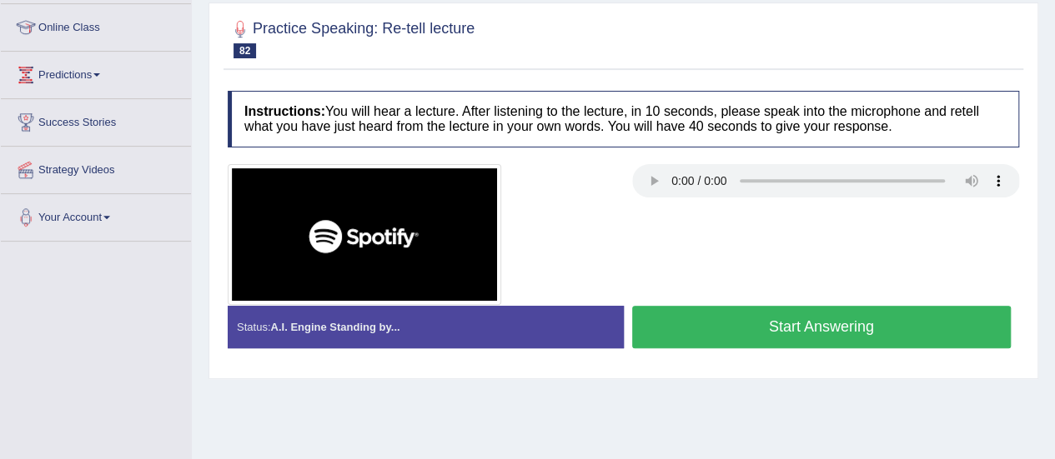
click at [759, 325] on button "Start Answering" at bounding box center [821, 327] width 379 height 43
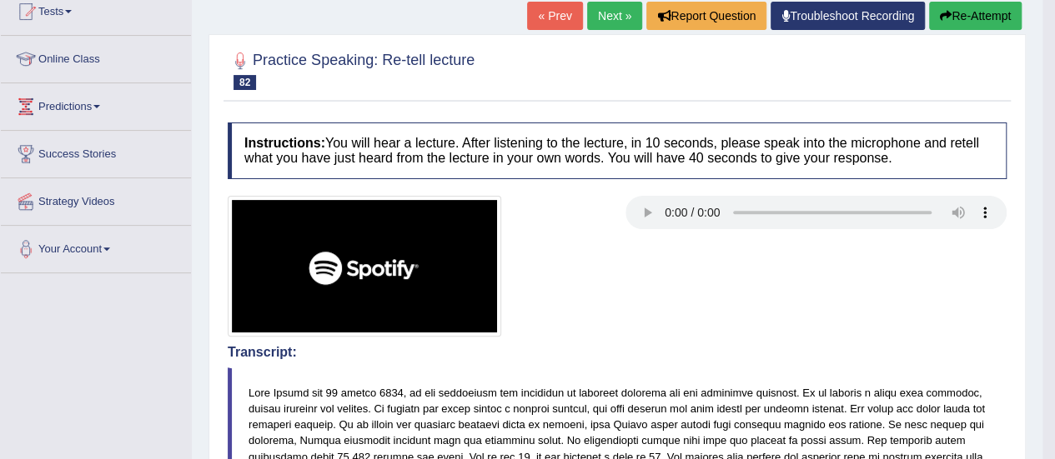
scroll to position [77, 0]
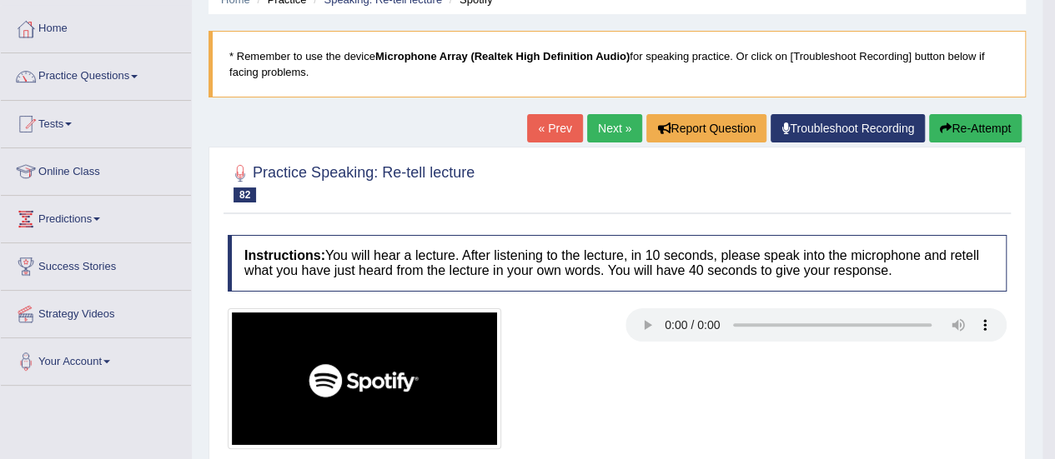
click at [986, 129] on button "Re-Attempt" at bounding box center [975, 128] width 93 height 28
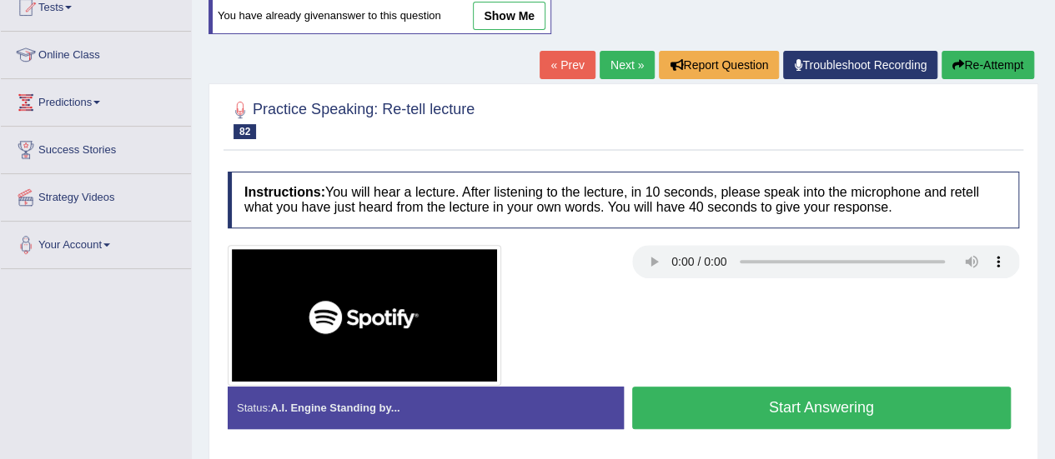
scroll to position [194, 0]
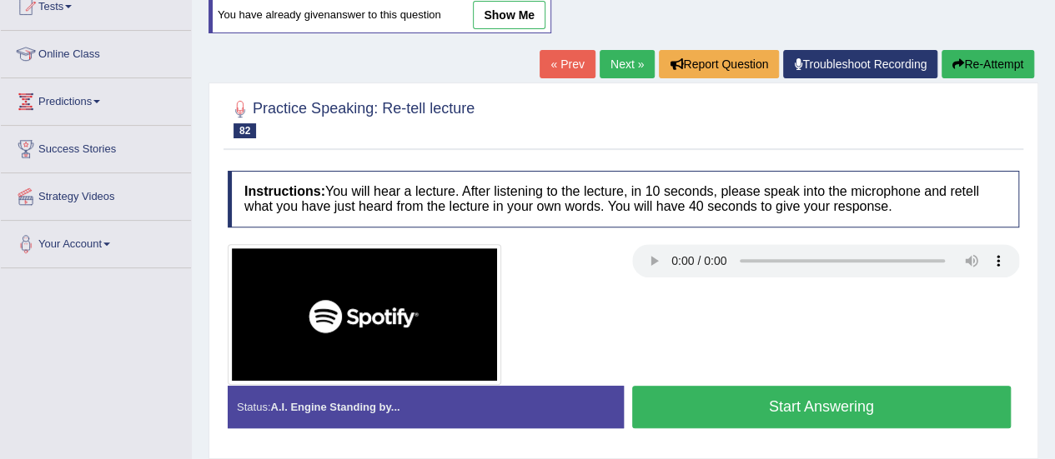
click at [835, 399] on button "Start Answering" at bounding box center [821, 407] width 379 height 43
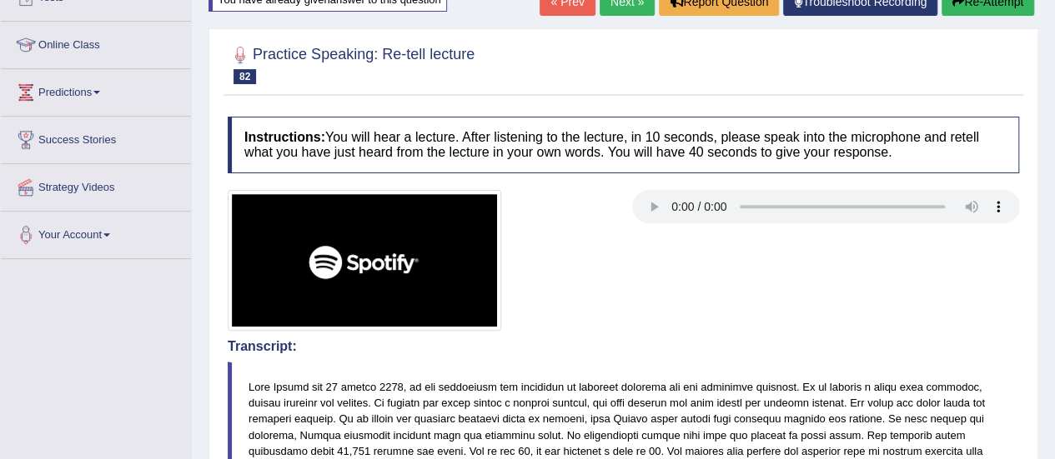
scroll to position [200, 0]
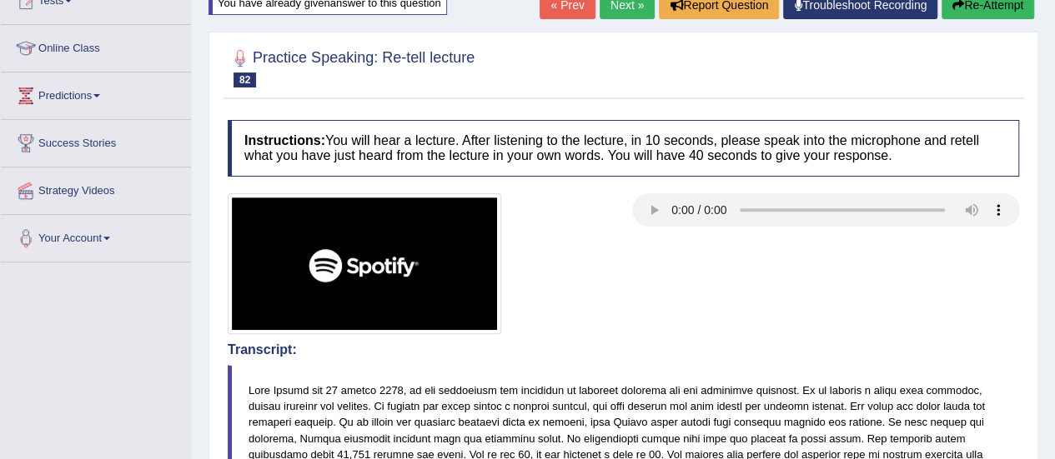
click at [999, 10] on button "Re-Attempt" at bounding box center [987, 5] width 93 height 28
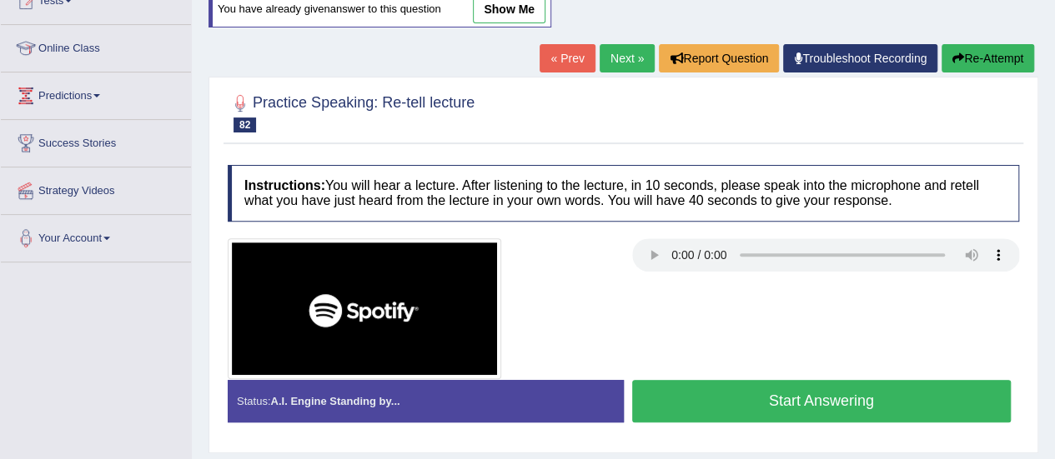
click at [805, 399] on button "Start Answering" at bounding box center [821, 401] width 379 height 43
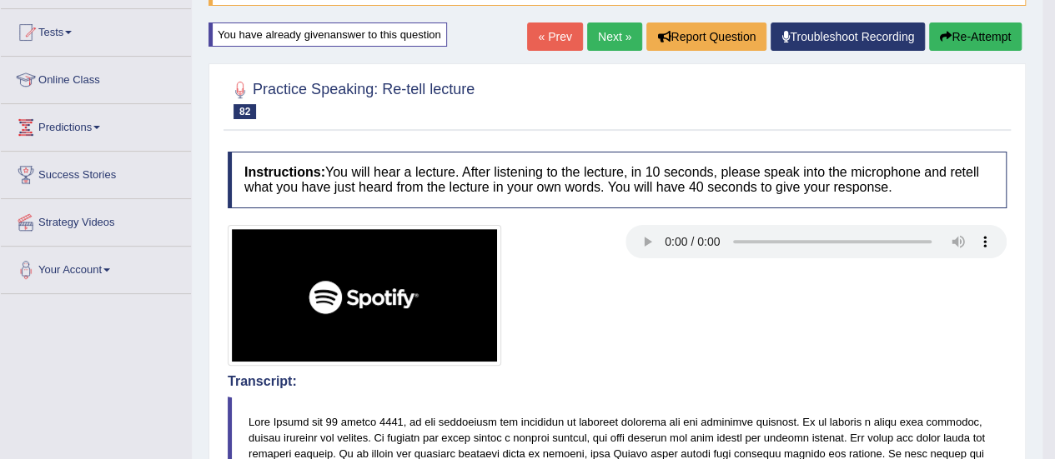
scroll to position [162, 0]
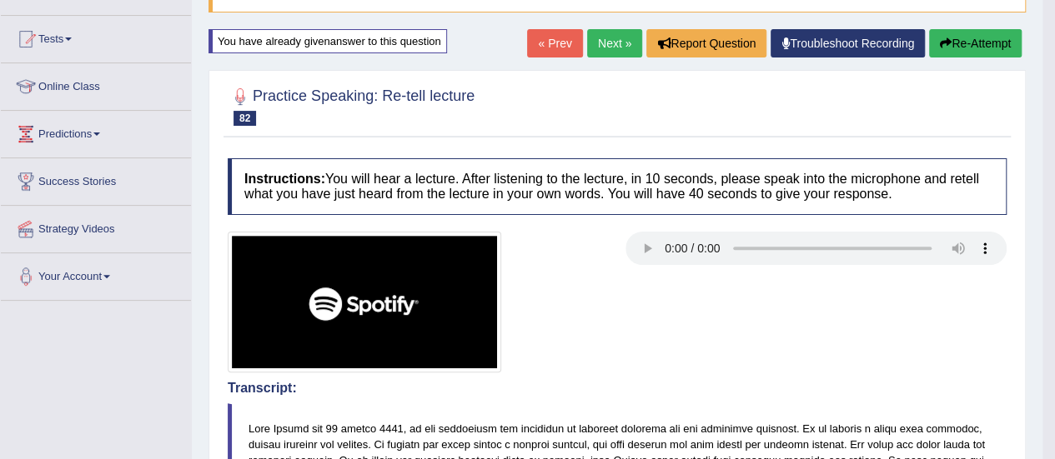
click at [978, 38] on button "Re-Attempt" at bounding box center [975, 43] width 93 height 28
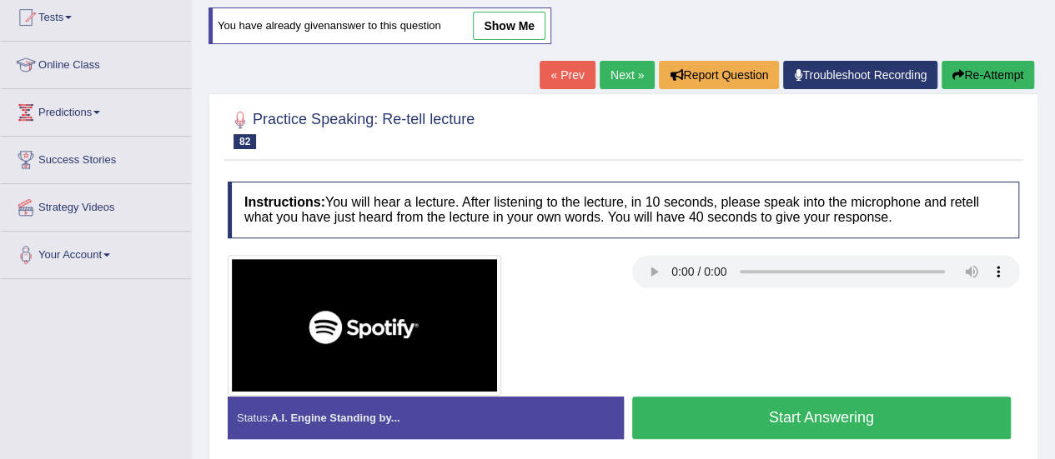
scroll to position [162, 0]
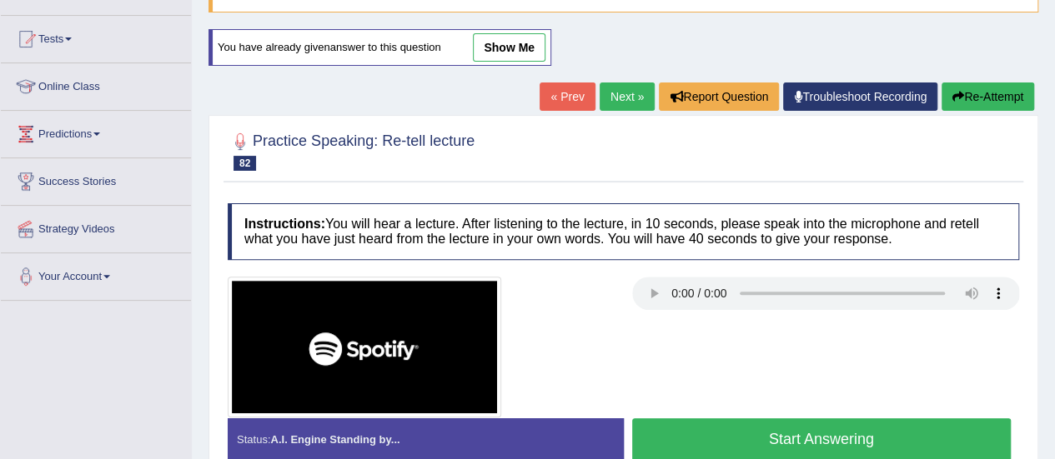
click at [812, 434] on button "Start Answering" at bounding box center [821, 440] width 379 height 43
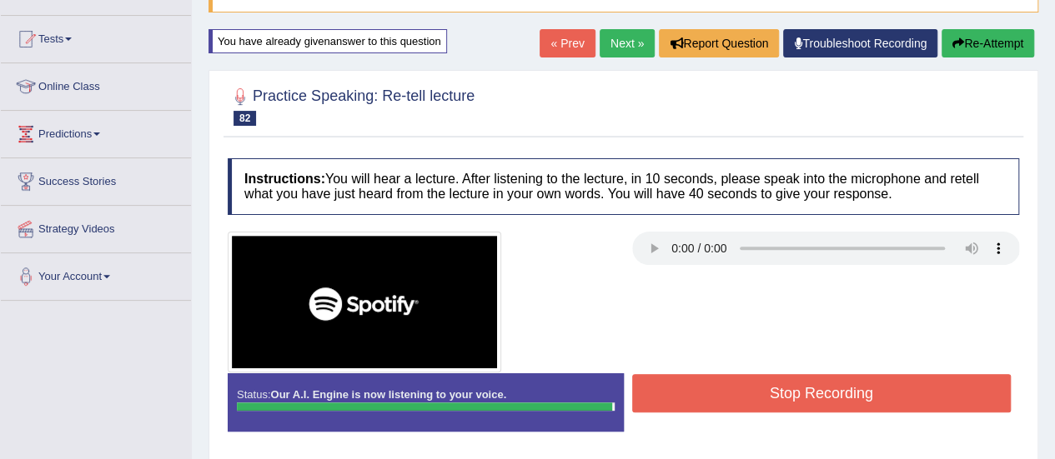
click at [849, 396] on button "Stop Recording" at bounding box center [821, 393] width 379 height 38
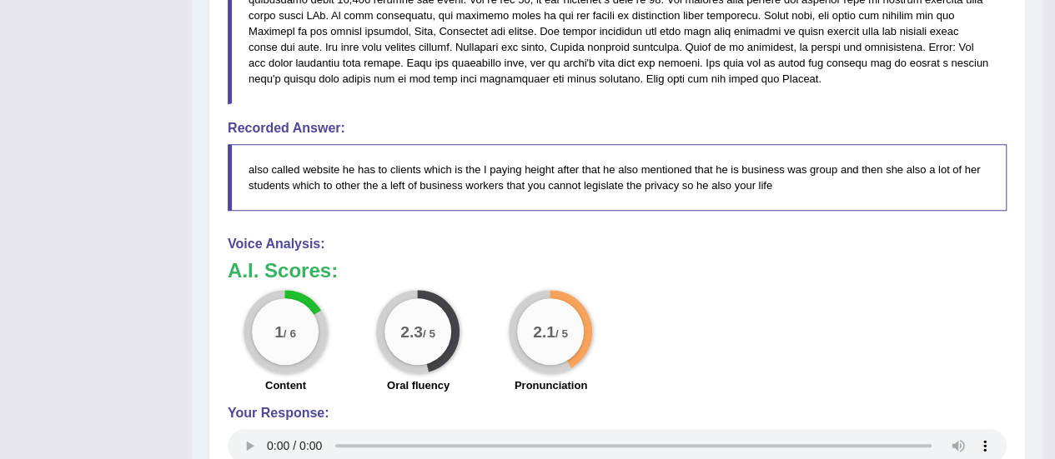
scroll to position [0, 0]
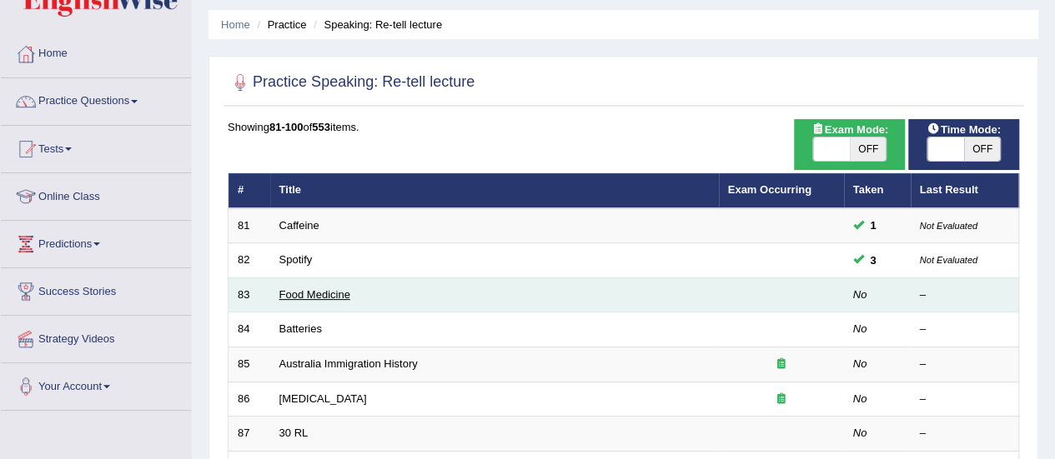
click at [342, 296] on link "Food Medicine" at bounding box center [314, 294] width 71 height 13
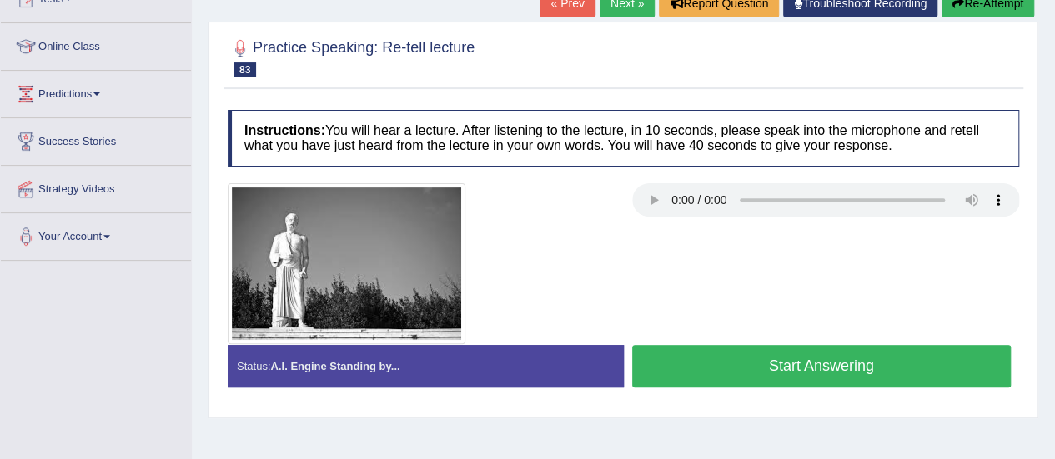
drag, startPoint x: 0, startPoint y: 0, endPoint x: 1044, endPoint y: 267, distance: 1077.4
click at [1044, 258] on html "Toggle navigation Home Practice Questions Speaking Practice Read Aloud Repeat S…" at bounding box center [527, 27] width 1055 height 459
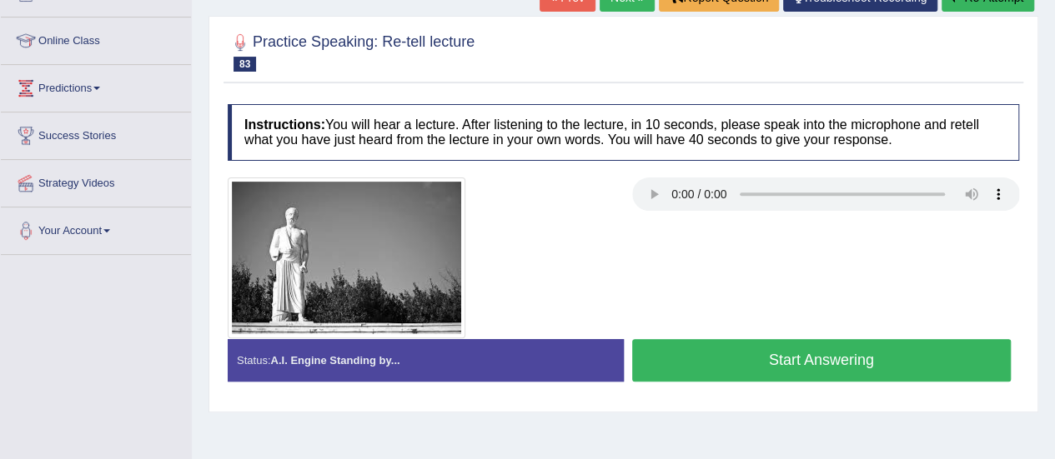
click at [712, 353] on button "Start Answering" at bounding box center [821, 360] width 379 height 43
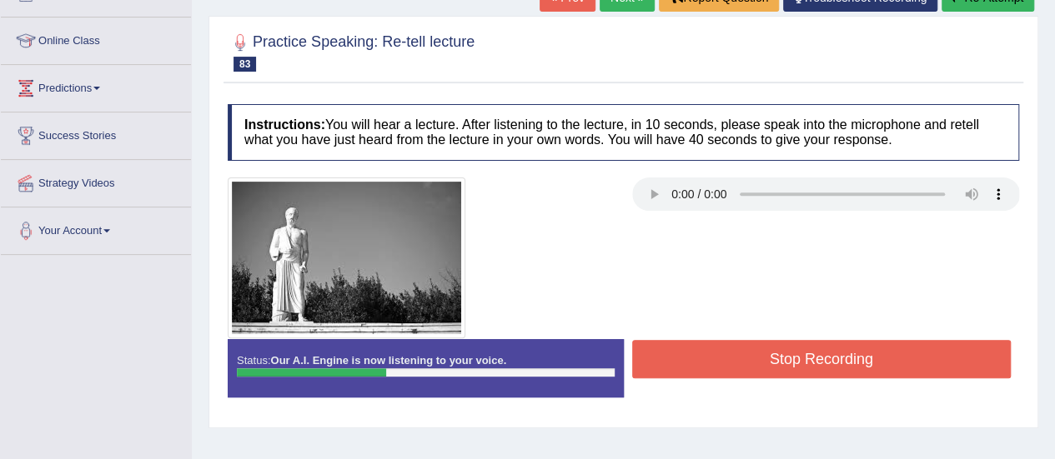
click at [712, 353] on button "Stop Recording" at bounding box center [821, 359] width 379 height 38
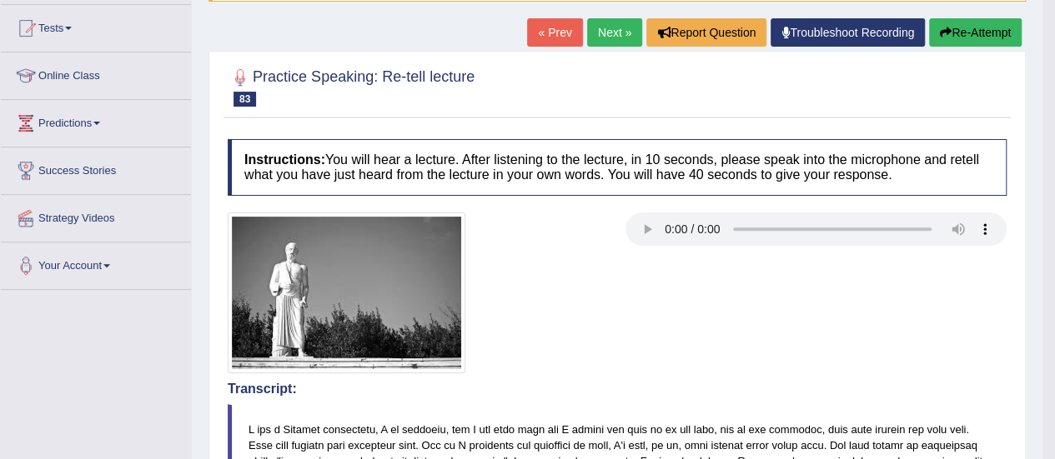
scroll to position [0, 0]
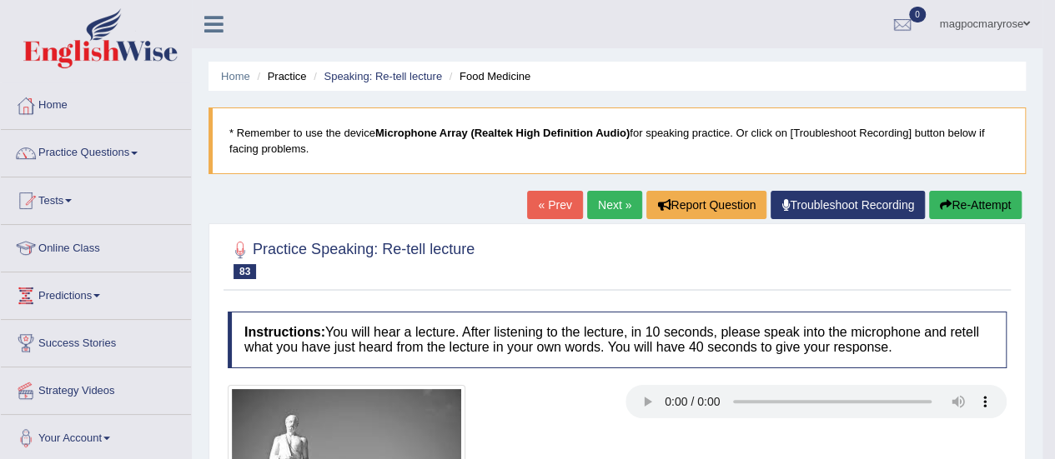
click at [962, 194] on button "Re-Attempt" at bounding box center [975, 205] width 93 height 28
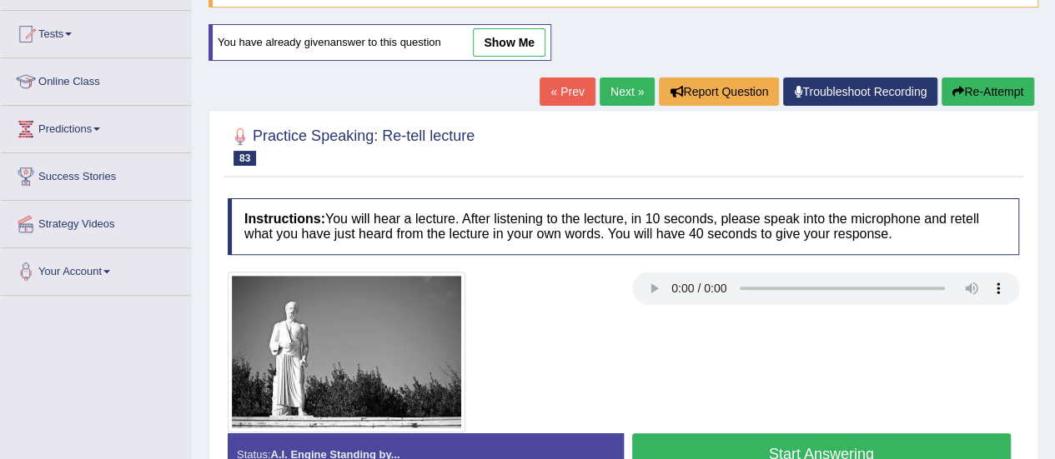
scroll to position [178, 0]
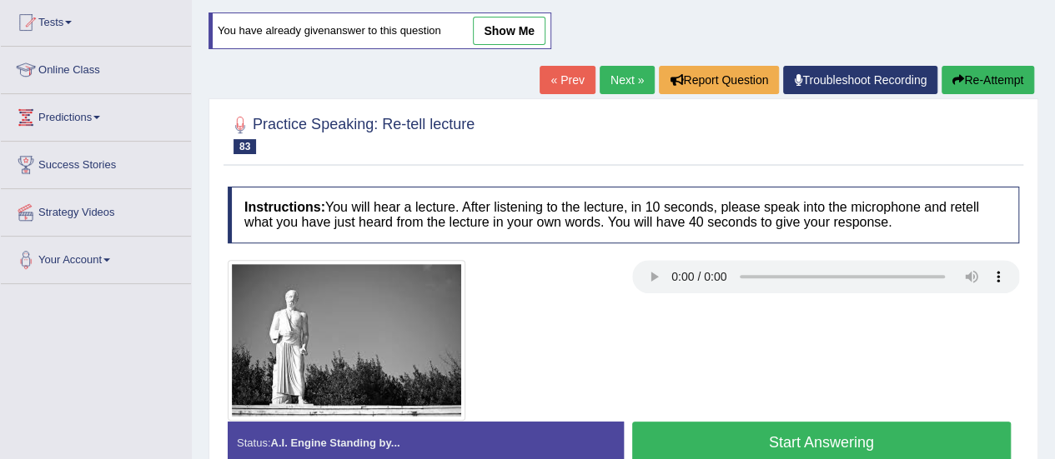
click at [790, 435] on button "Start Answering" at bounding box center [821, 443] width 379 height 43
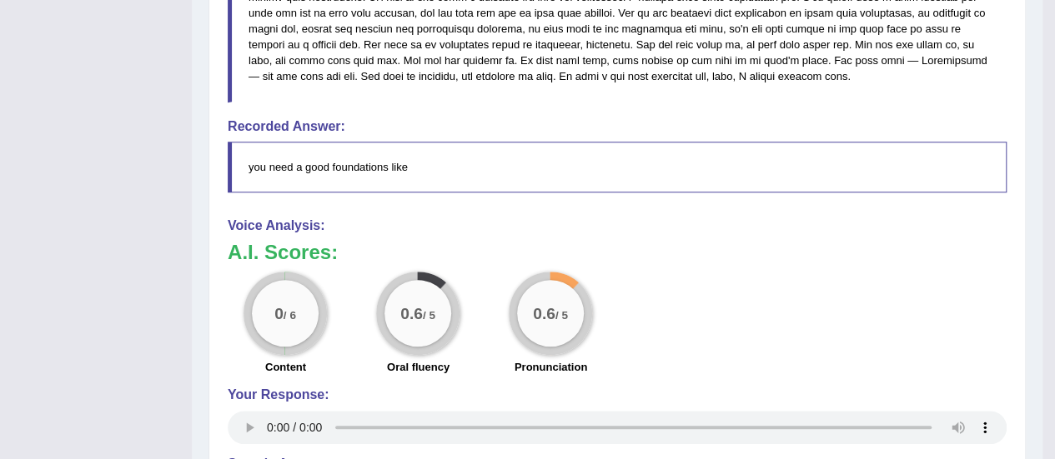
scroll to position [94, 0]
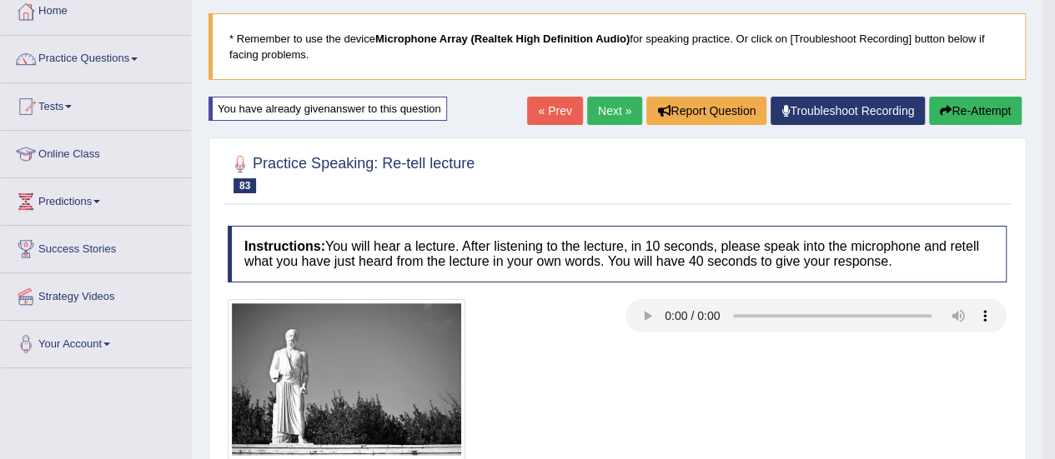
click at [966, 105] on button "Re-Attempt" at bounding box center [975, 111] width 93 height 28
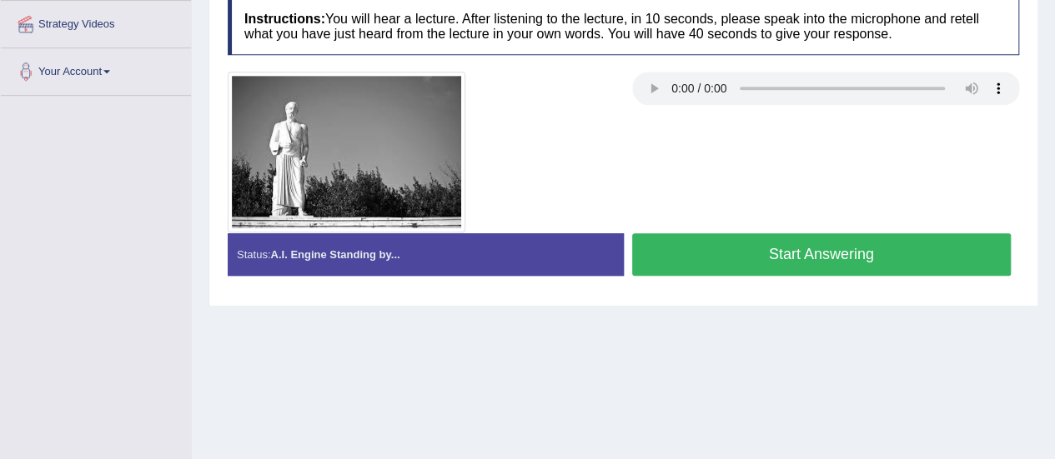
scroll to position [415, 0]
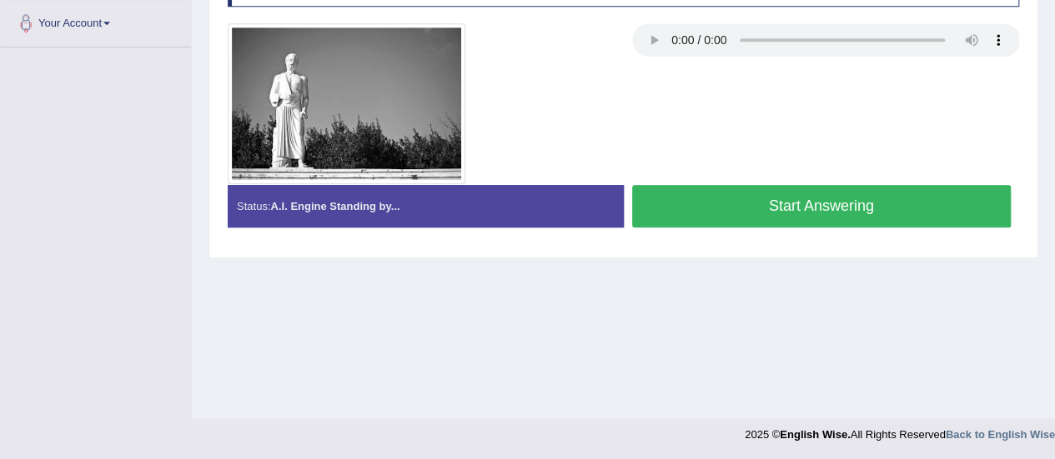
click at [874, 199] on button "Start Answering" at bounding box center [821, 206] width 379 height 43
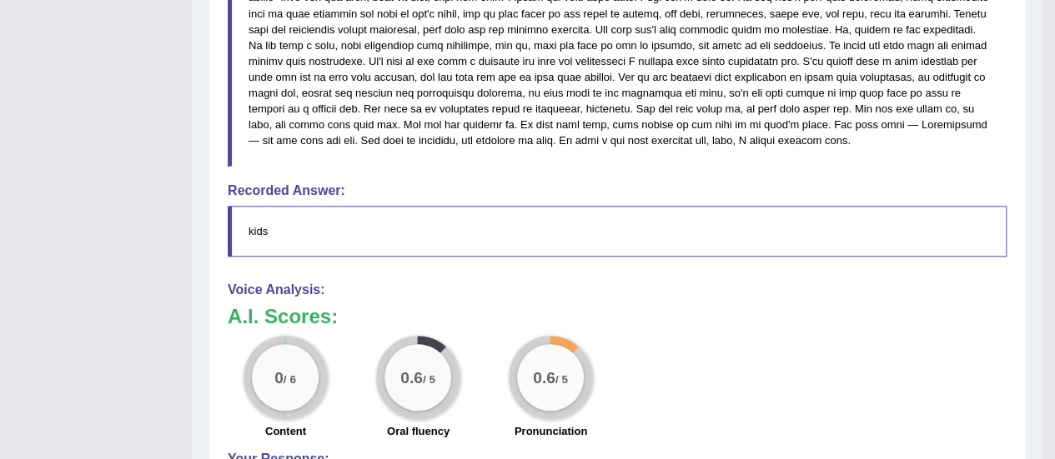
scroll to position [0, 0]
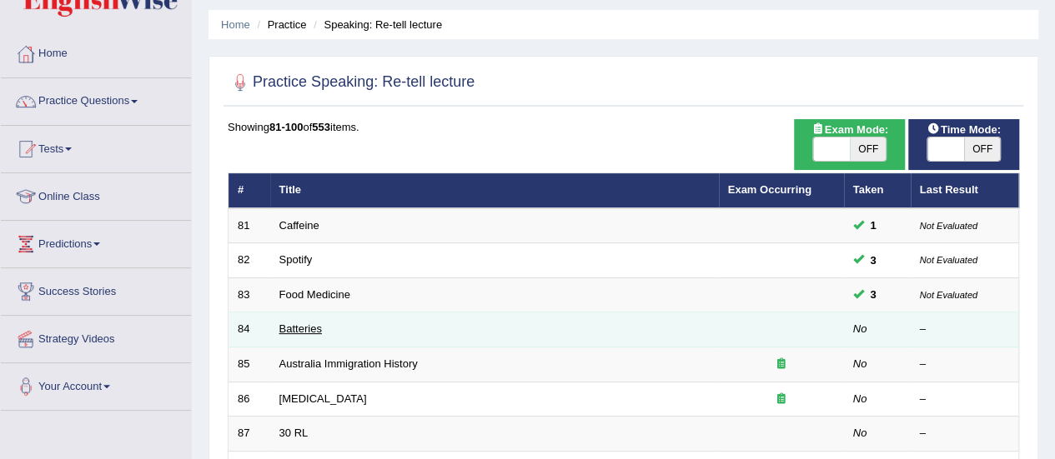
click at [303, 333] on link "Batteries" at bounding box center [300, 329] width 43 height 13
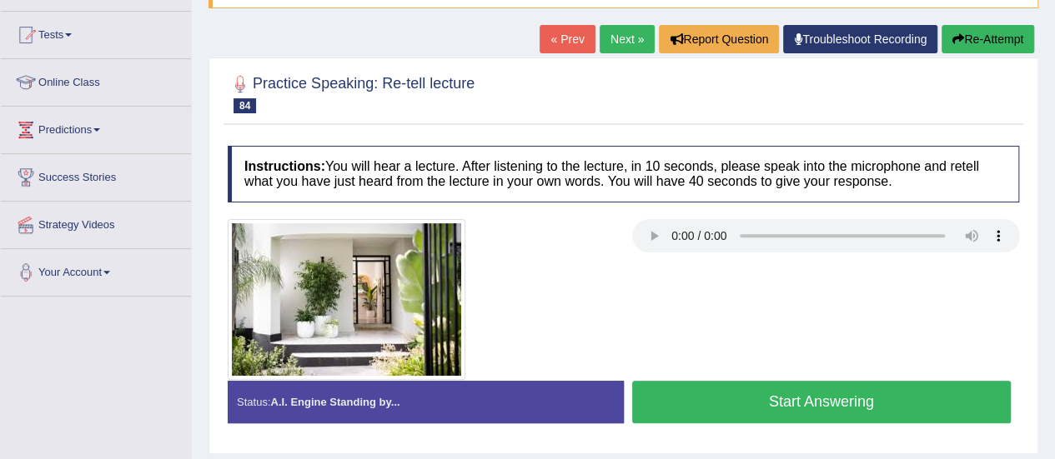
scroll to position [187, 0]
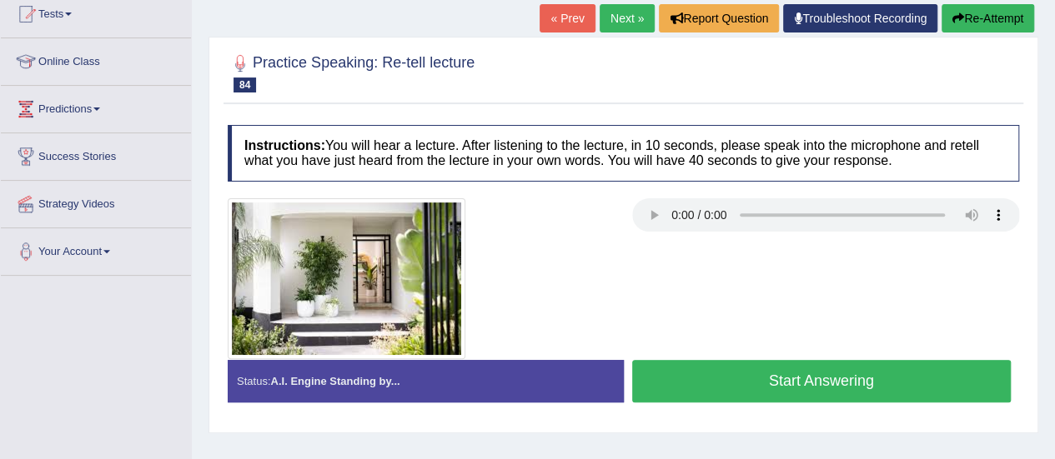
click at [826, 374] on button "Start Answering" at bounding box center [821, 381] width 379 height 43
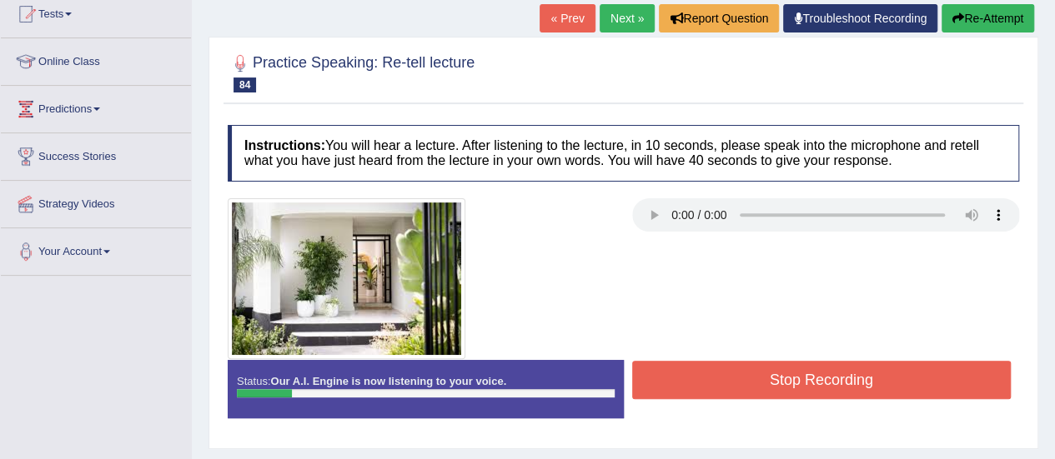
click at [826, 374] on button "Stop Recording" at bounding box center [821, 380] width 379 height 38
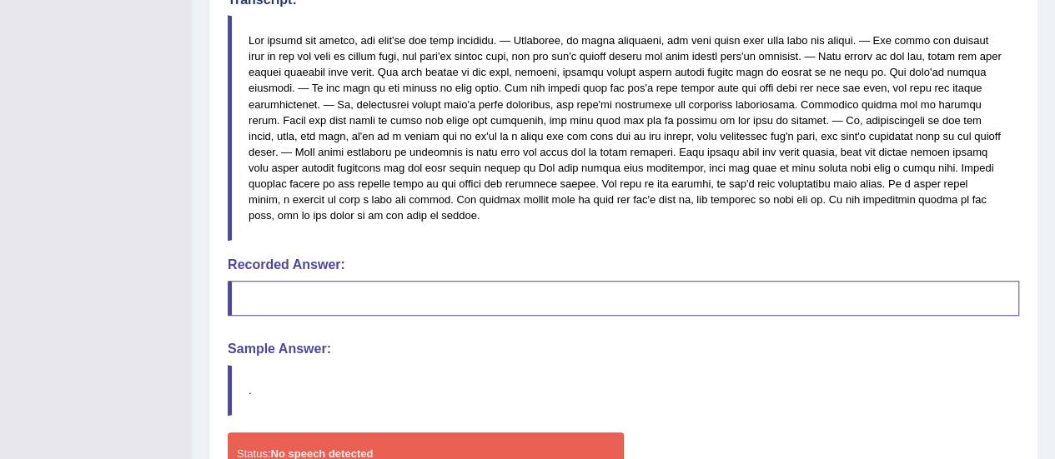
scroll to position [629, 0]
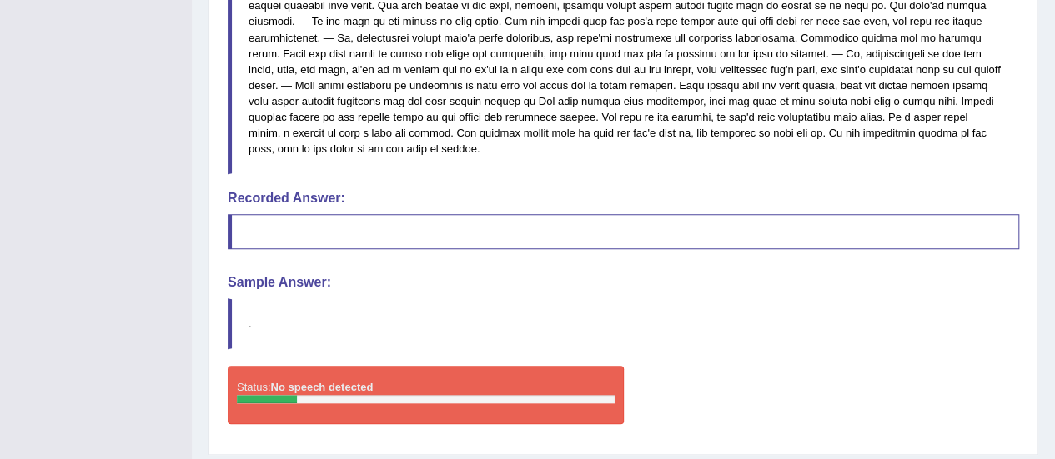
drag, startPoint x: 1019, startPoint y: 391, endPoint x: 1066, endPoint y: 205, distance: 191.9
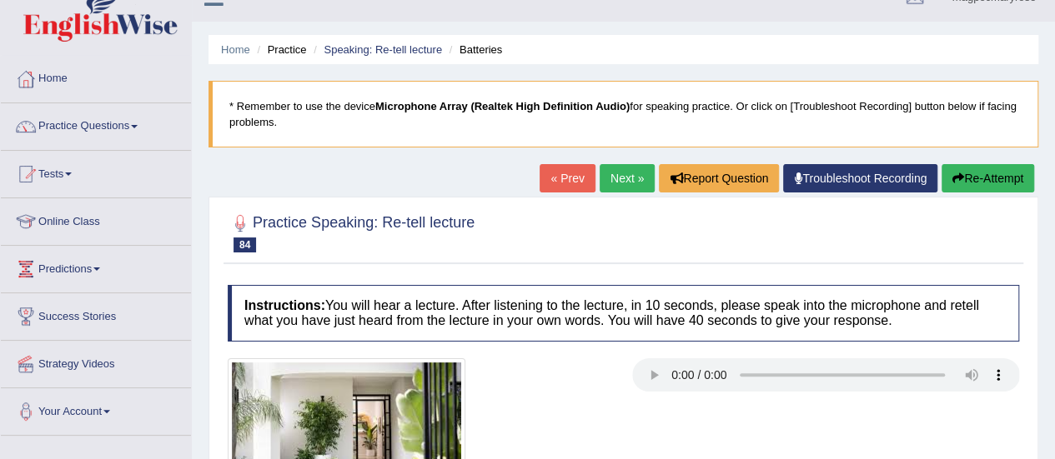
scroll to position [26, 0]
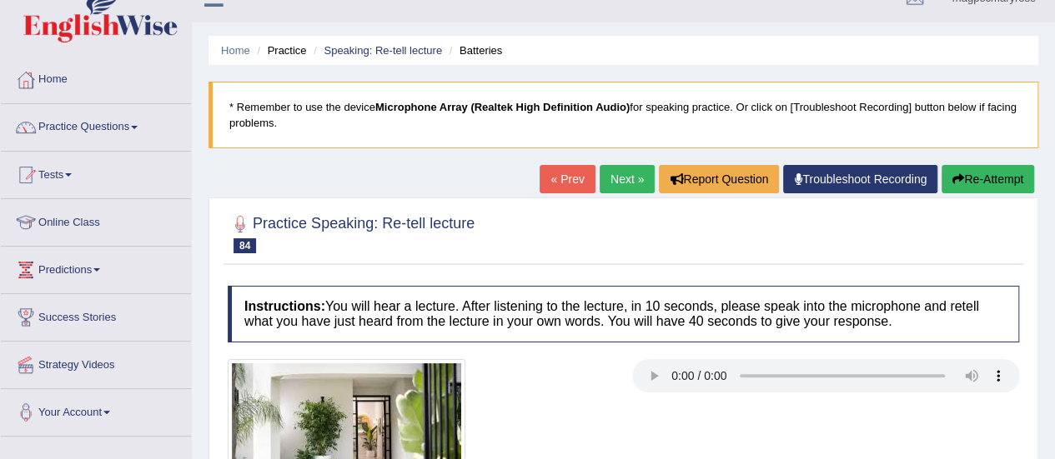
click at [962, 175] on button "Re-Attempt" at bounding box center [987, 179] width 93 height 28
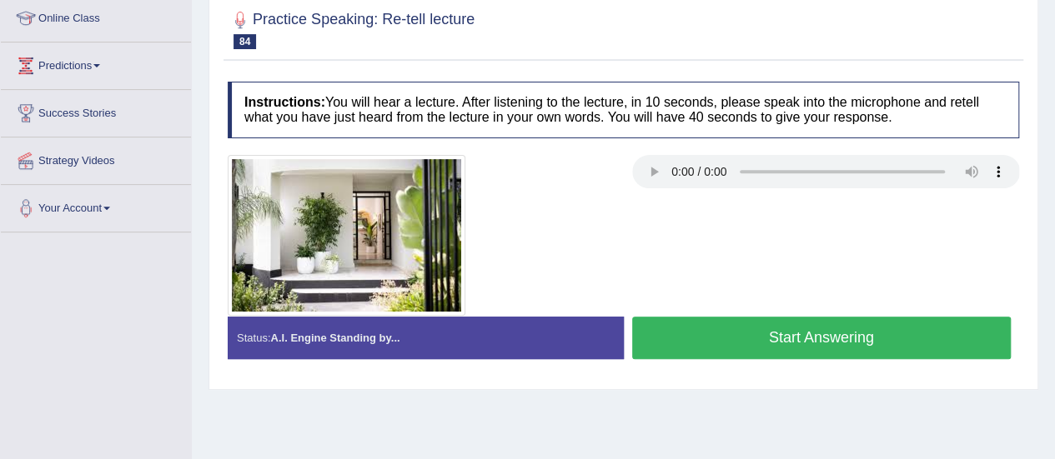
click at [879, 326] on button "Start Answering" at bounding box center [821, 338] width 379 height 43
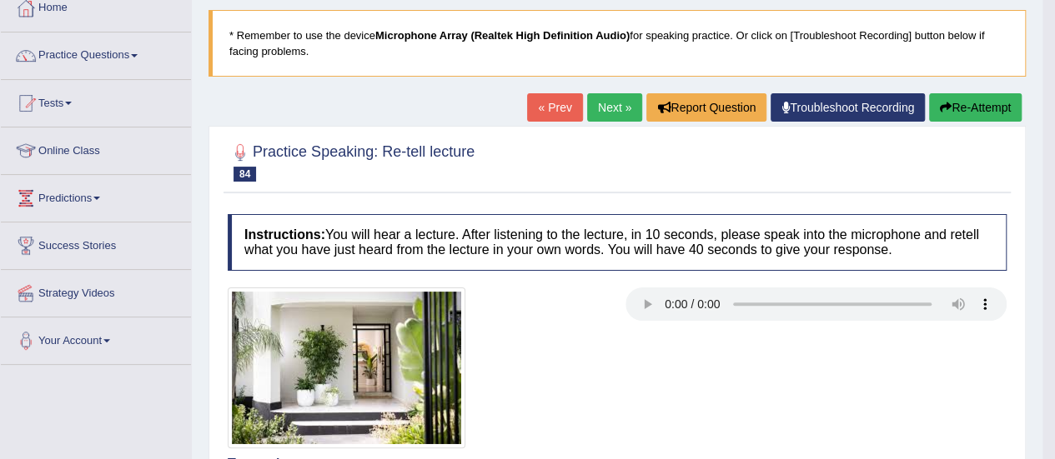
scroll to position [68, 0]
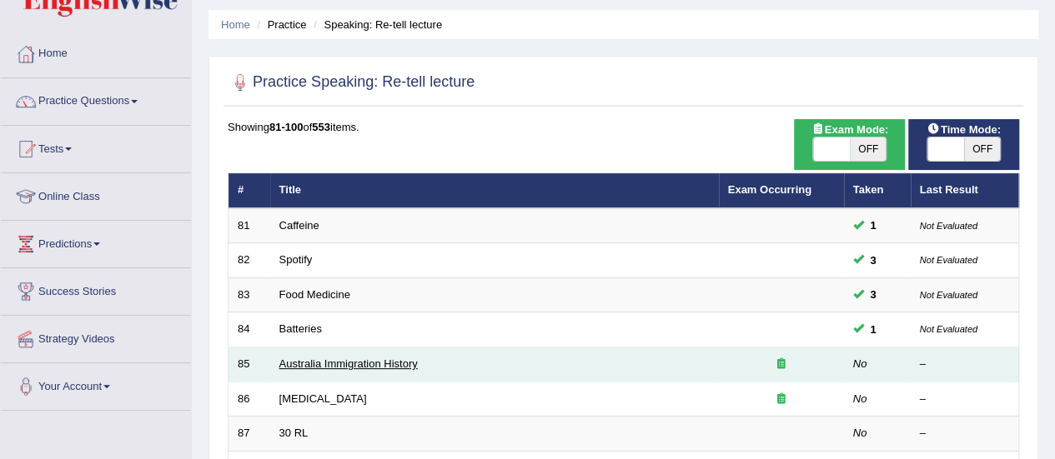
click at [312, 359] on link "Australia Immigration History" at bounding box center [348, 364] width 138 height 13
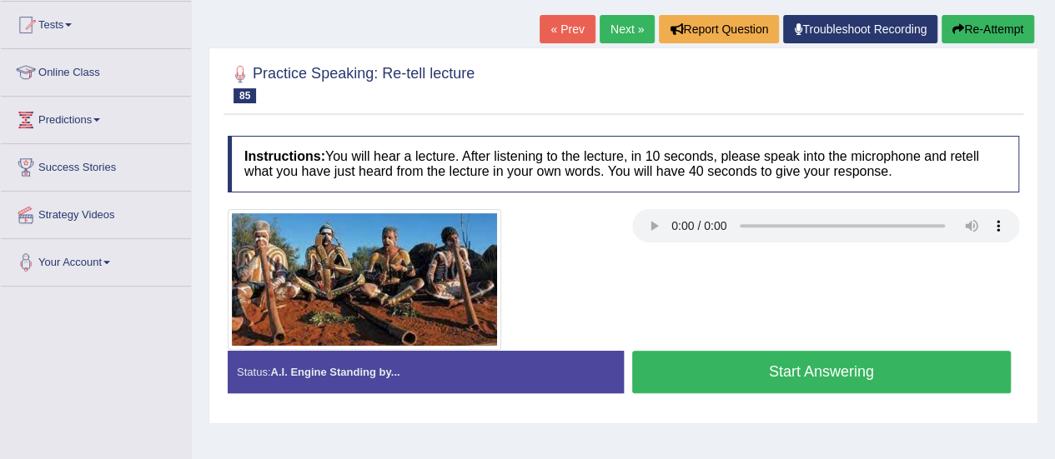
scroll to position [202, 0]
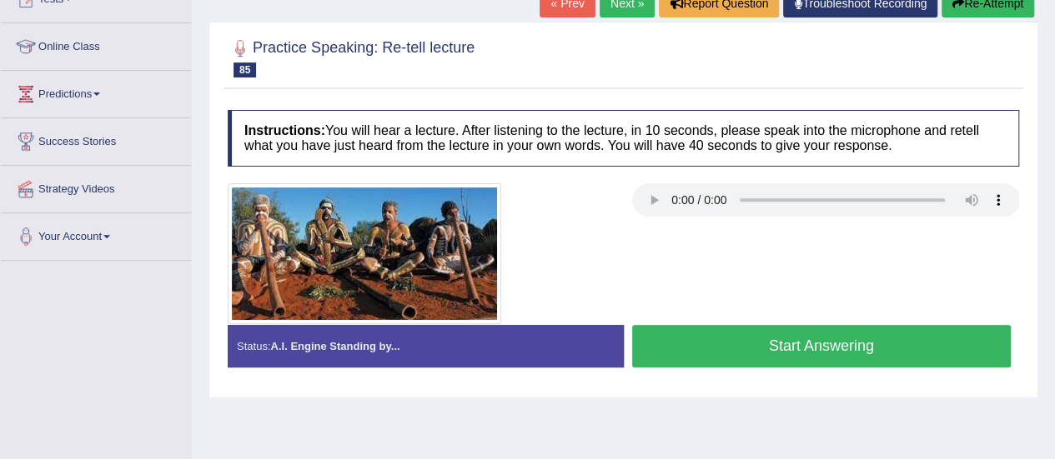
click at [715, 351] on button "Start Answering" at bounding box center [821, 346] width 379 height 43
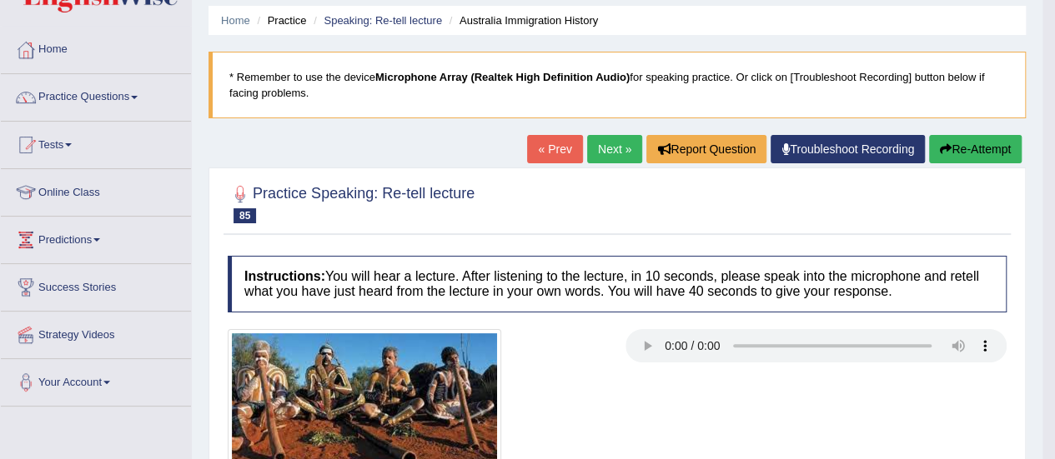
scroll to position [0, 0]
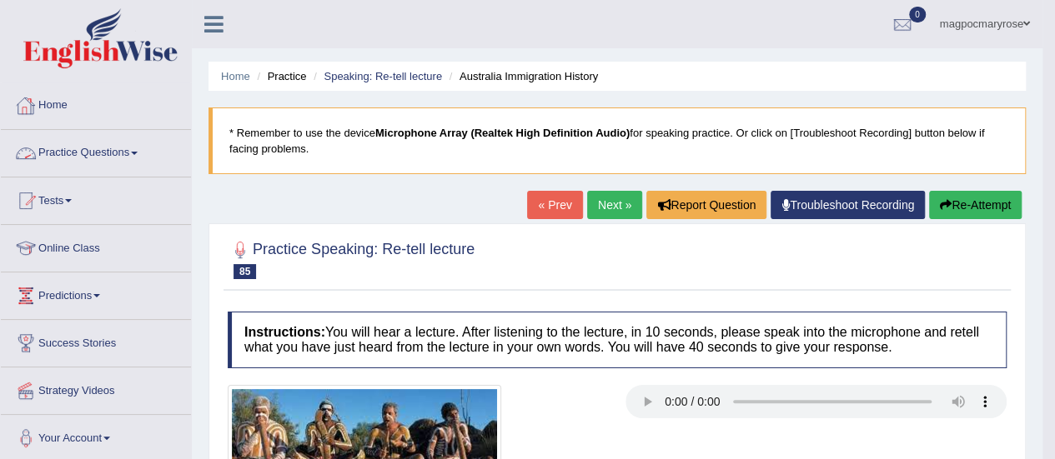
click at [74, 149] on link "Practice Questions" at bounding box center [96, 151] width 190 height 42
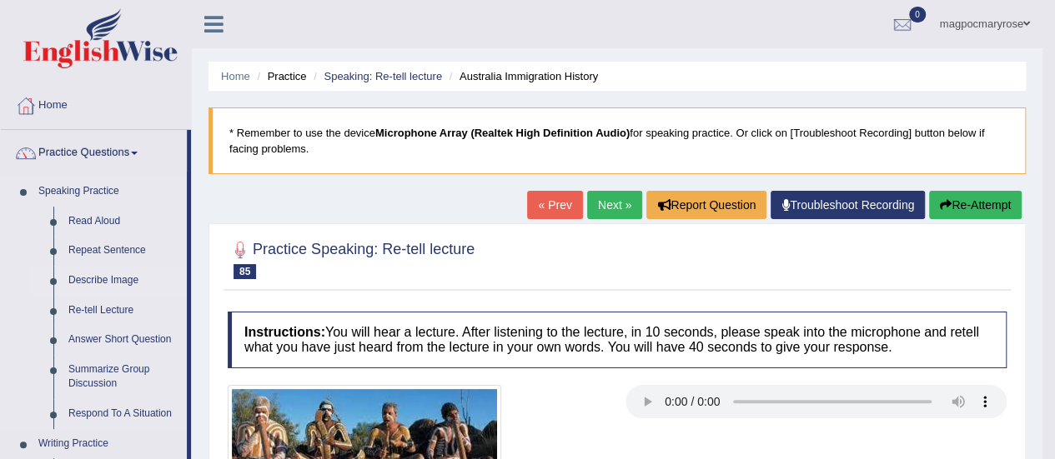
click at [110, 278] on link "Describe Image" at bounding box center [124, 281] width 126 height 30
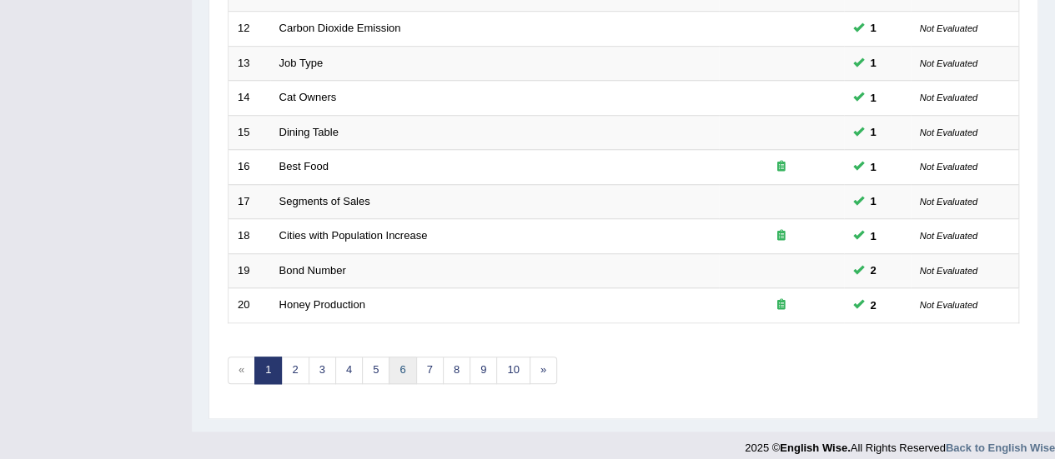
scroll to position [636, 0]
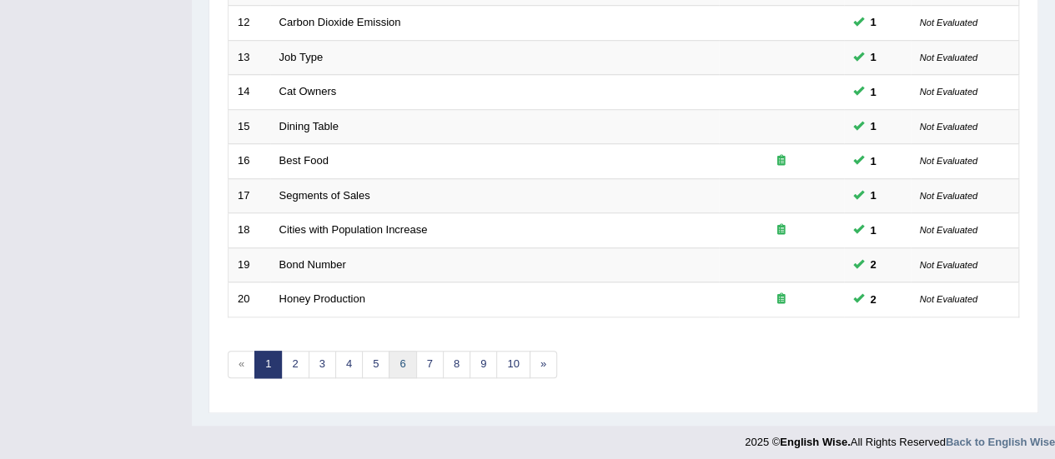
click at [395, 354] on link "6" at bounding box center [403, 365] width 28 height 28
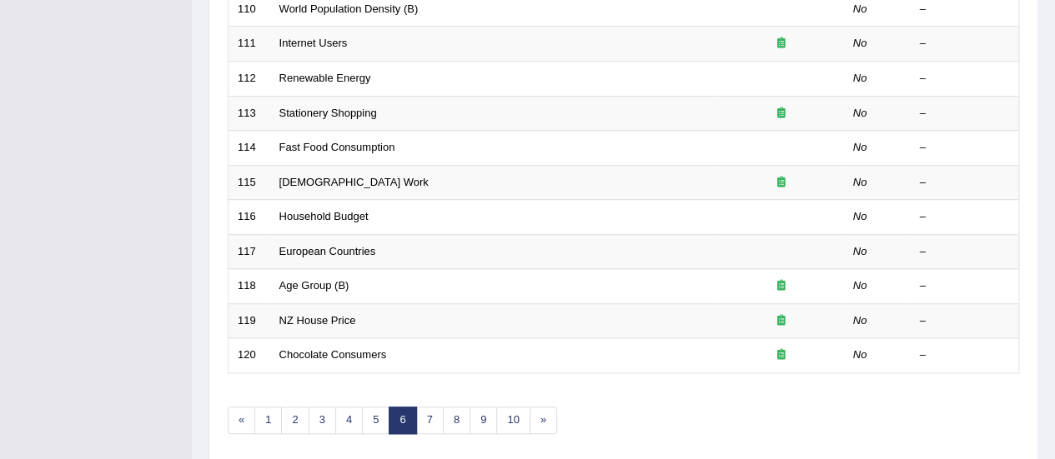
scroll to position [574, 0]
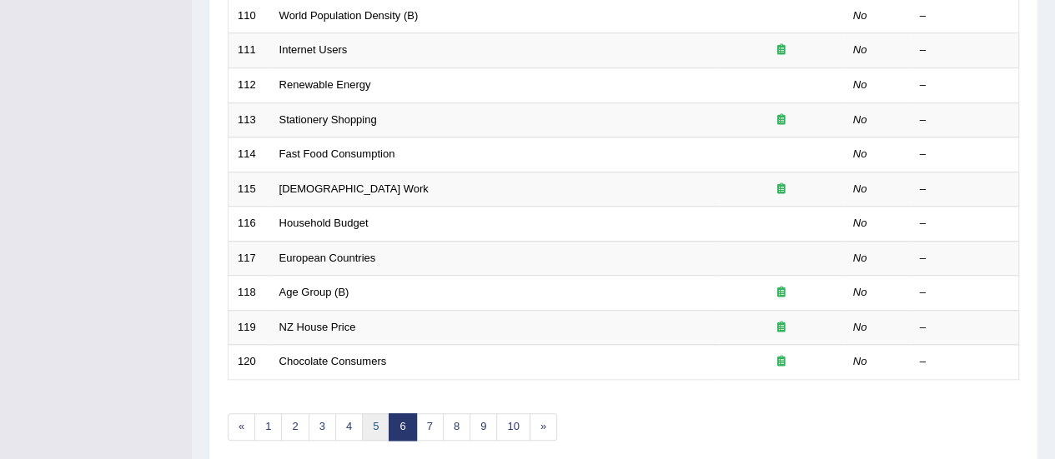
click at [375, 414] on link "5" at bounding box center [376, 428] width 28 height 28
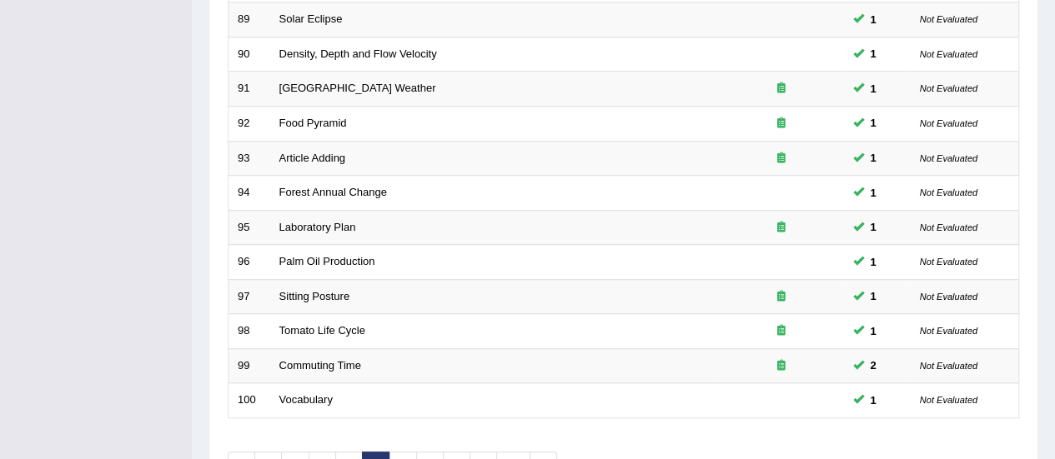
scroll to position [636, 0]
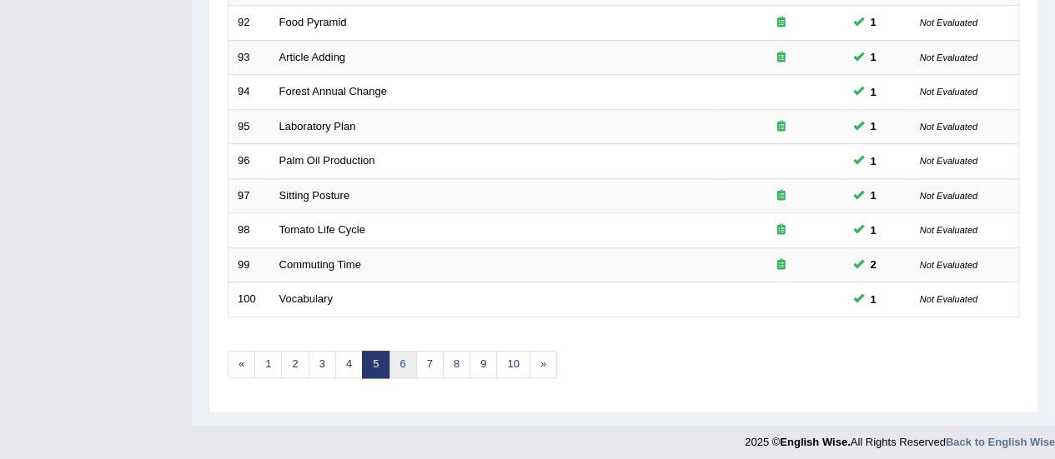
click at [400, 356] on link "6" at bounding box center [403, 365] width 28 height 28
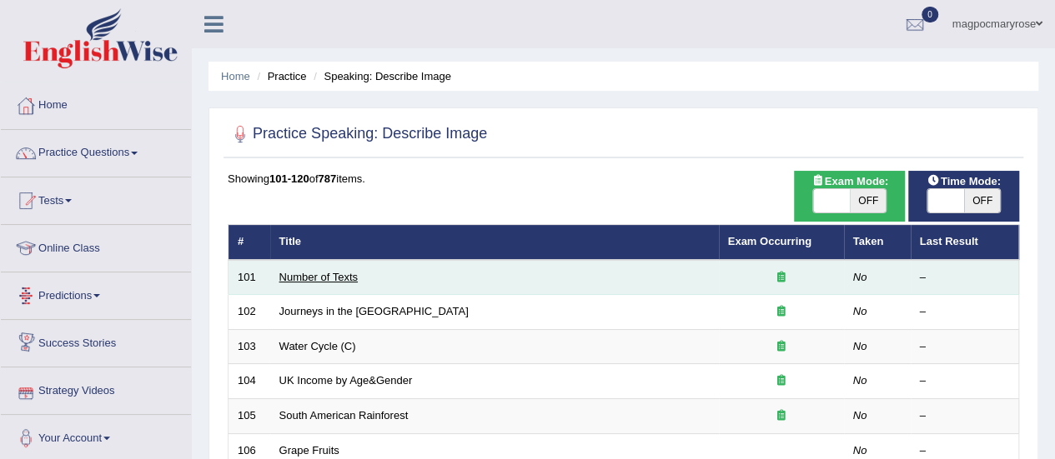
click at [319, 276] on link "Number of Texts" at bounding box center [318, 277] width 78 height 13
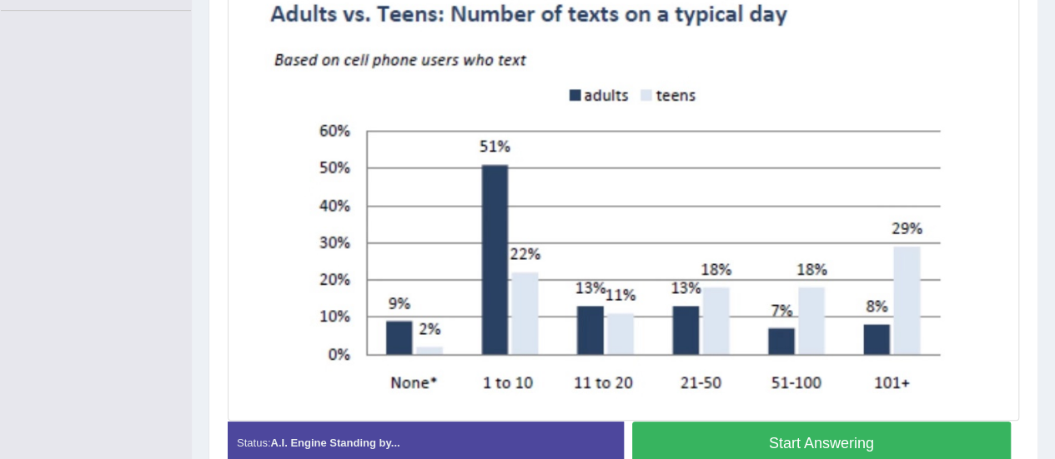
scroll to position [459, 0]
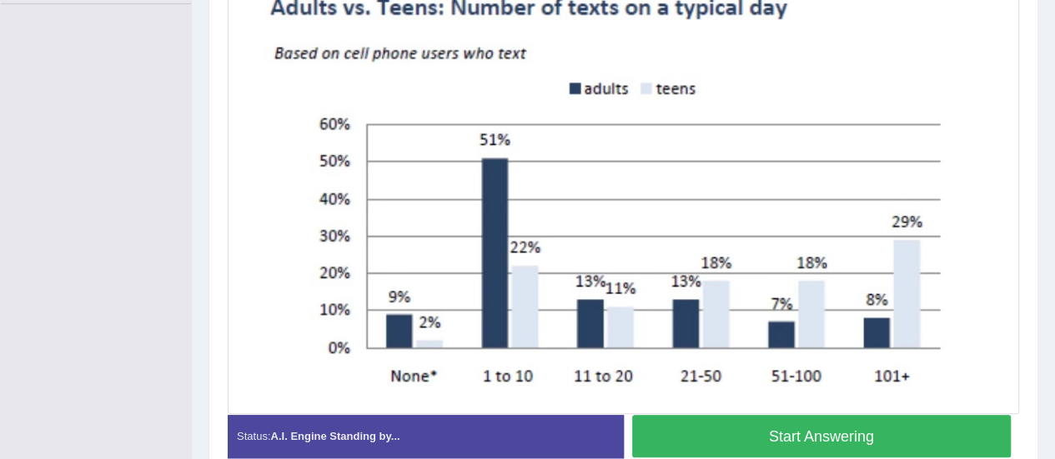
click at [839, 431] on button "Start Answering" at bounding box center [821, 436] width 379 height 43
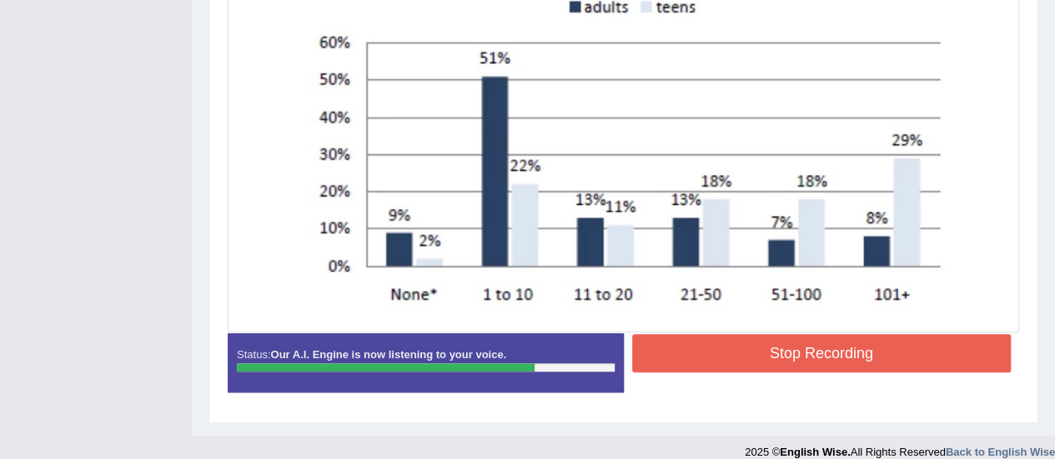
scroll to position [555, 0]
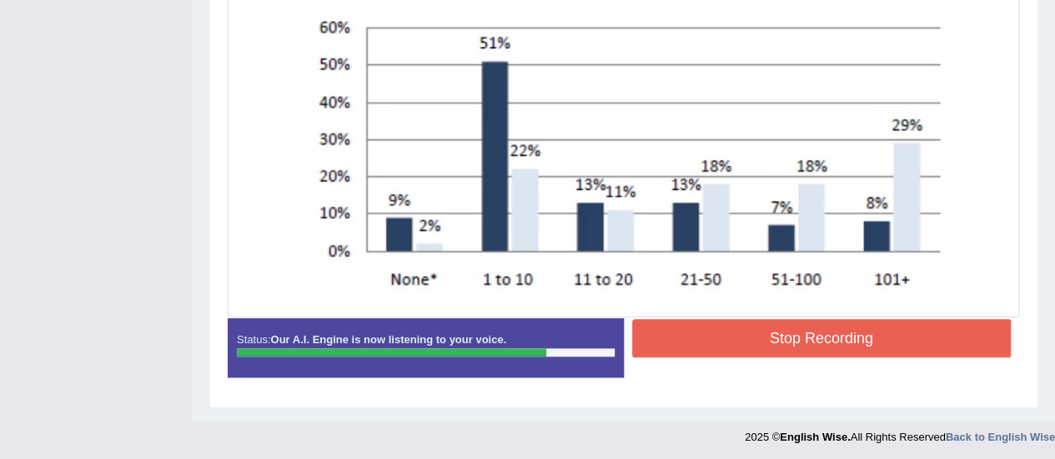
click at [895, 332] on button "Stop Recording" at bounding box center [821, 338] width 379 height 38
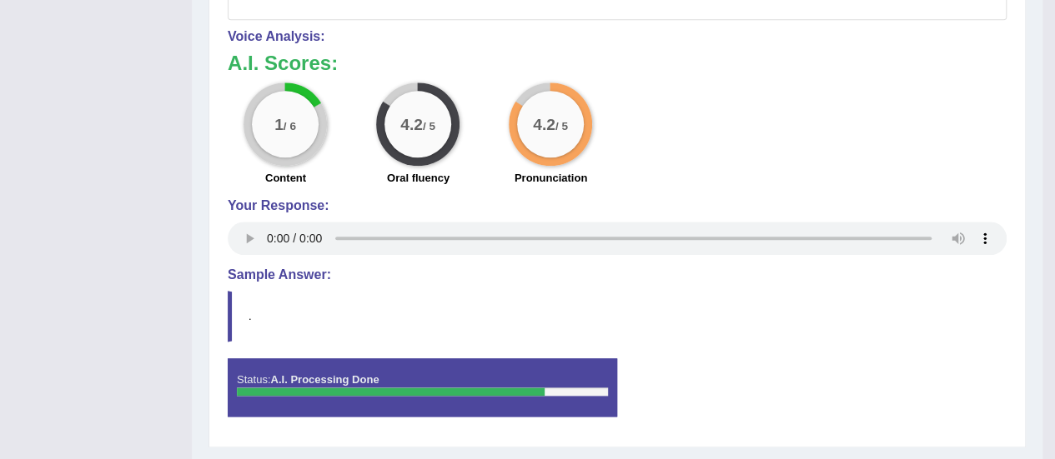
scroll to position [844, 0]
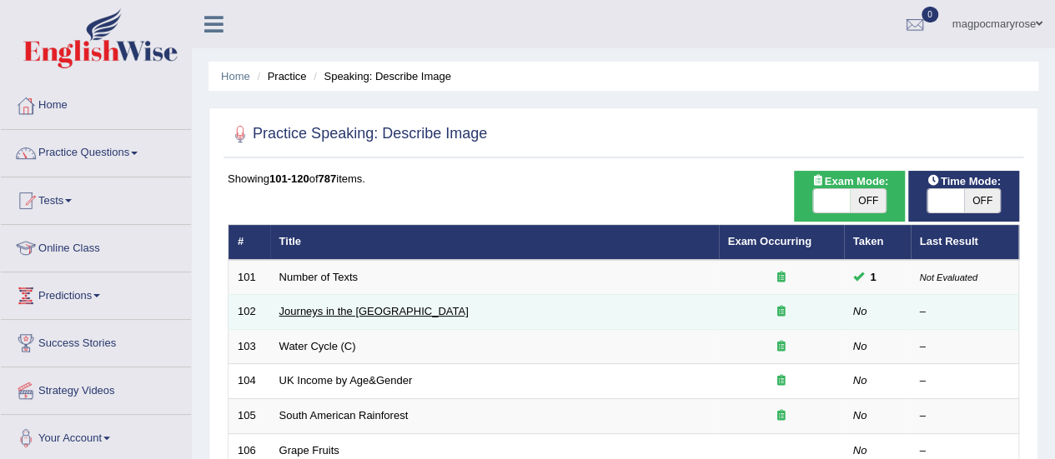
click at [308, 309] on link "Journeys in the [GEOGRAPHIC_DATA]" at bounding box center [373, 311] width 189 height 13
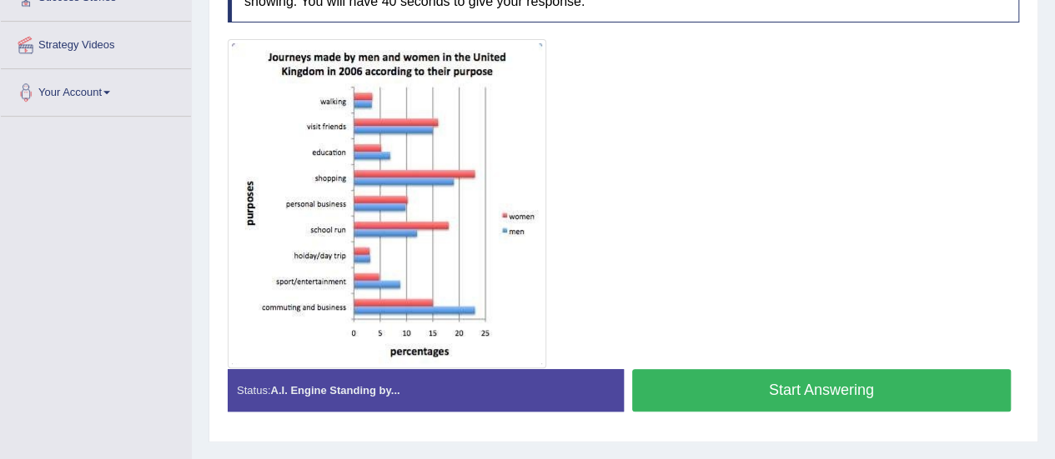
scroll to position [347, 0]
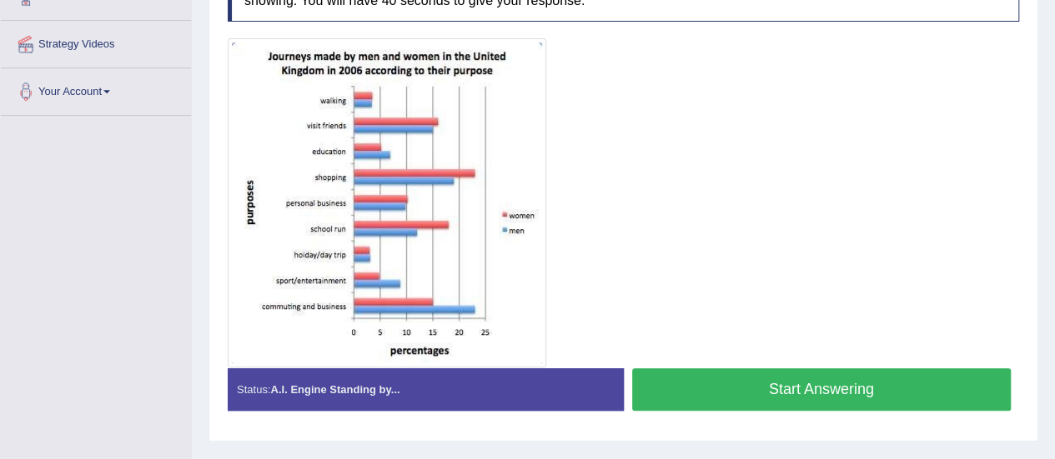
drag, startPoint x: 0, startPoint y: 0, endPoint x: 1052, endPoint y: 298, distance: 1093.5
click at [765, 385] on button "Start Answering" at bounding box center [821, 390] width 379 height 43
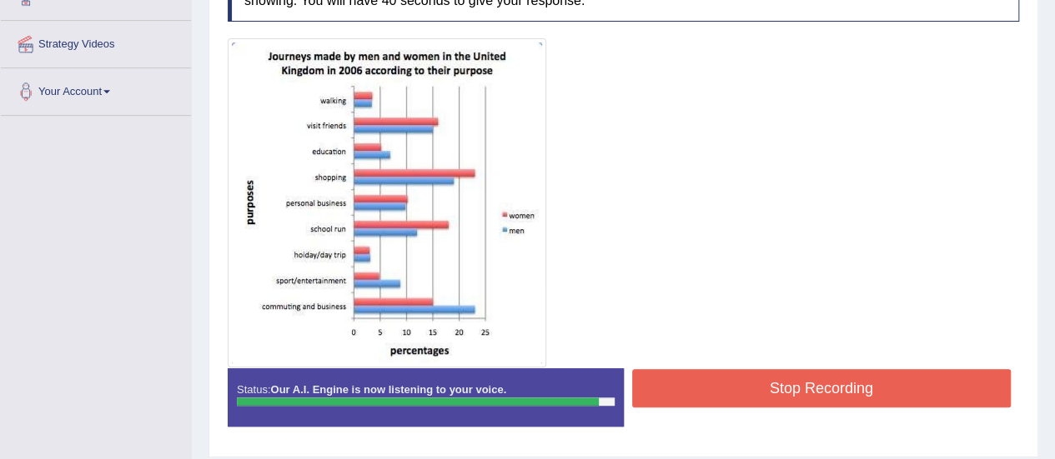
click at [777, 381] on button "Stop Recording" at bounding box center [821, 388] width 379 height 38
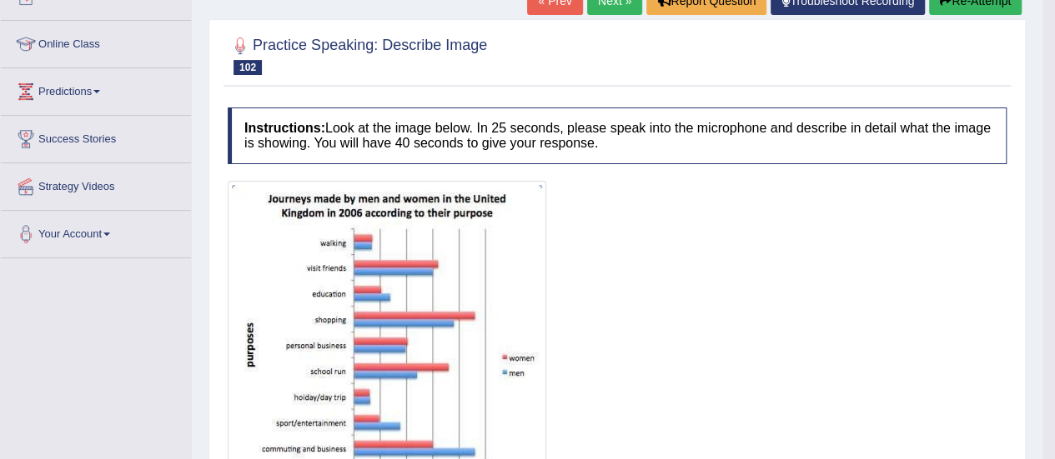
scroll to position [190, 0]
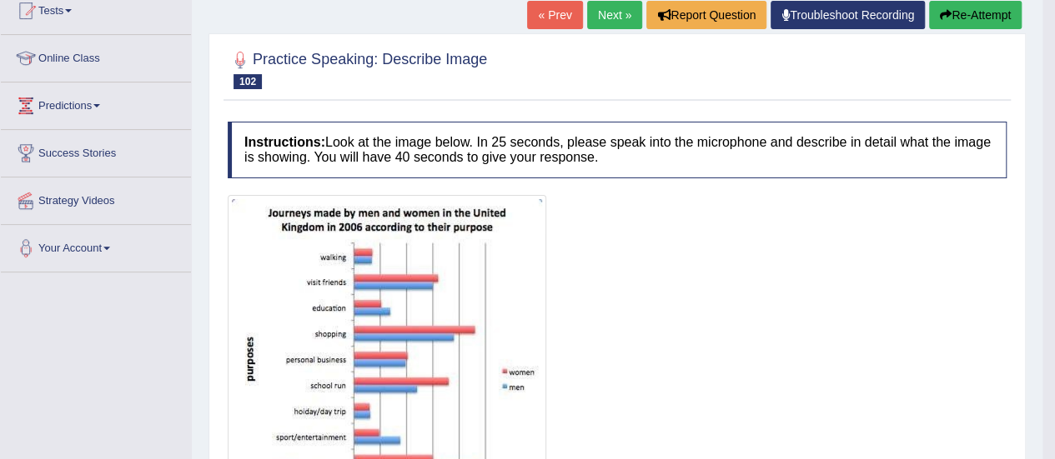
click at [969, 20] on button "Re-Attempt" at bounding box center [975, 15] width 93 height 28
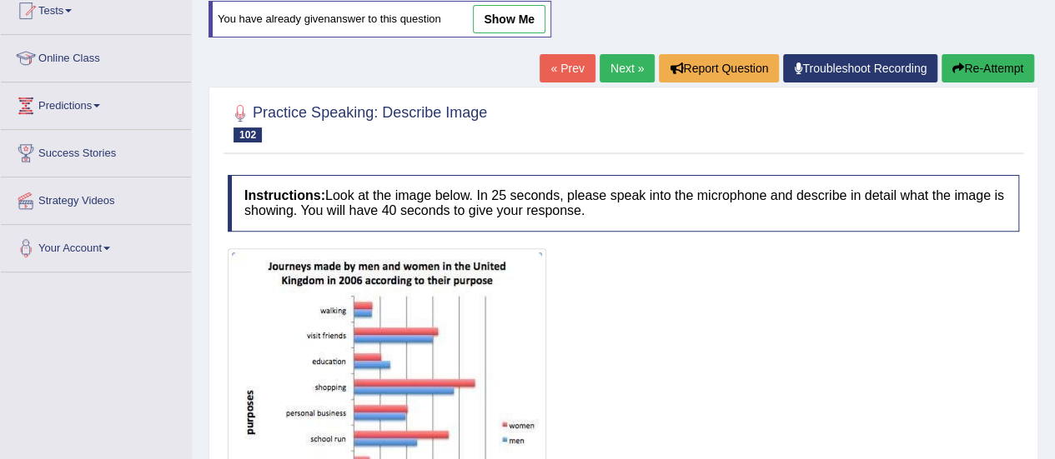
scroll to position [432, 0]
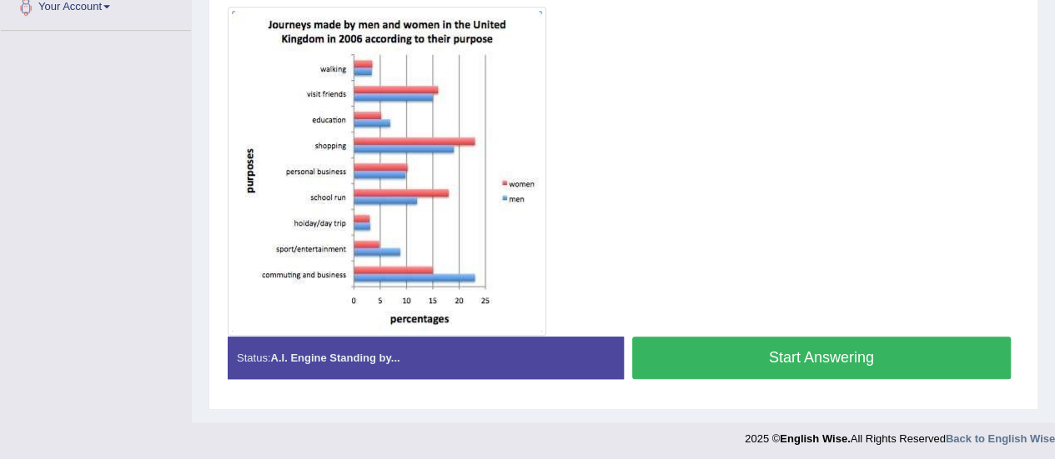
click at [773, 342] on button "Start Answering" at bounding box center [821, 358] width 379 height 43
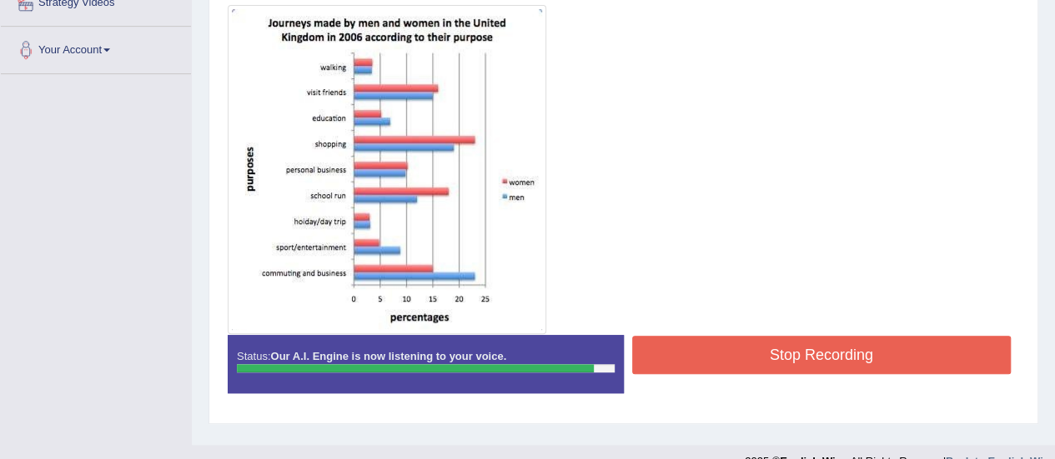
scroll to position [384, 0]
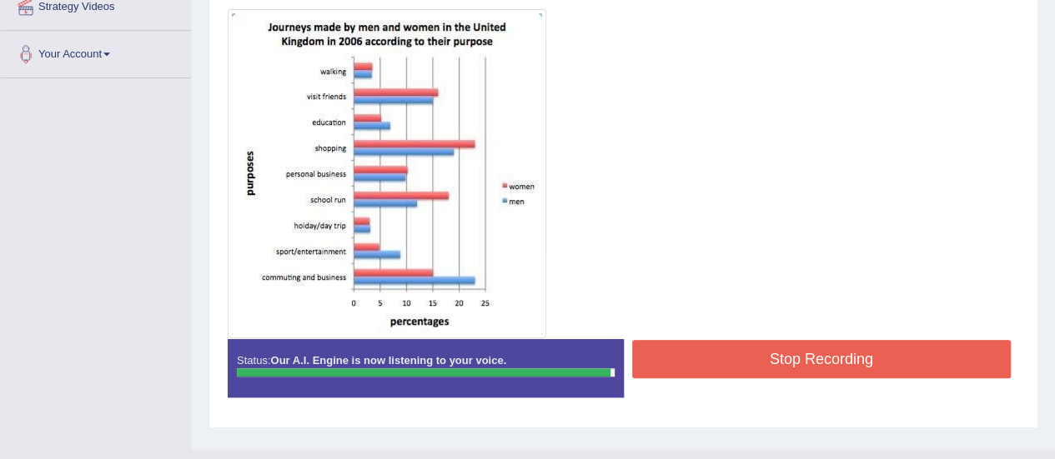
click at [860, 354] on button "Stop Recording" at bounding box center [821, 359] width 379 height 38
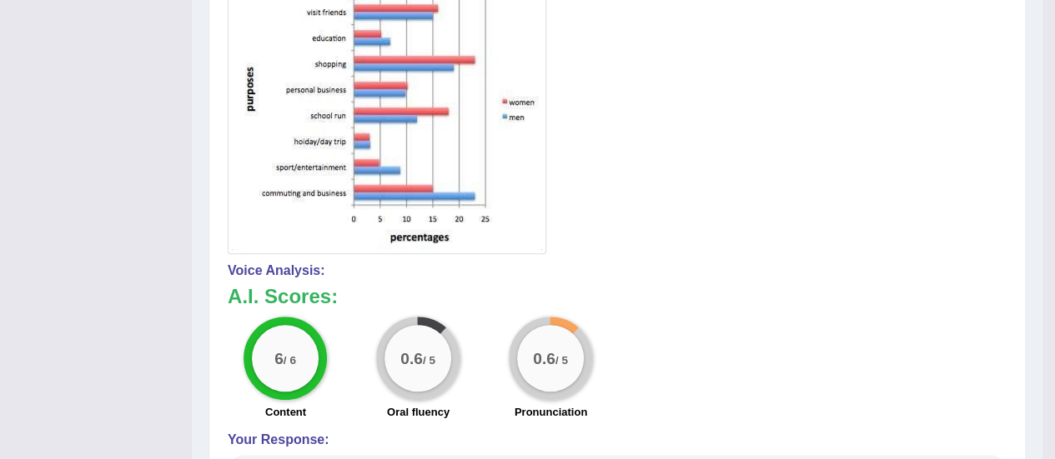
scroll to position [494, 0]
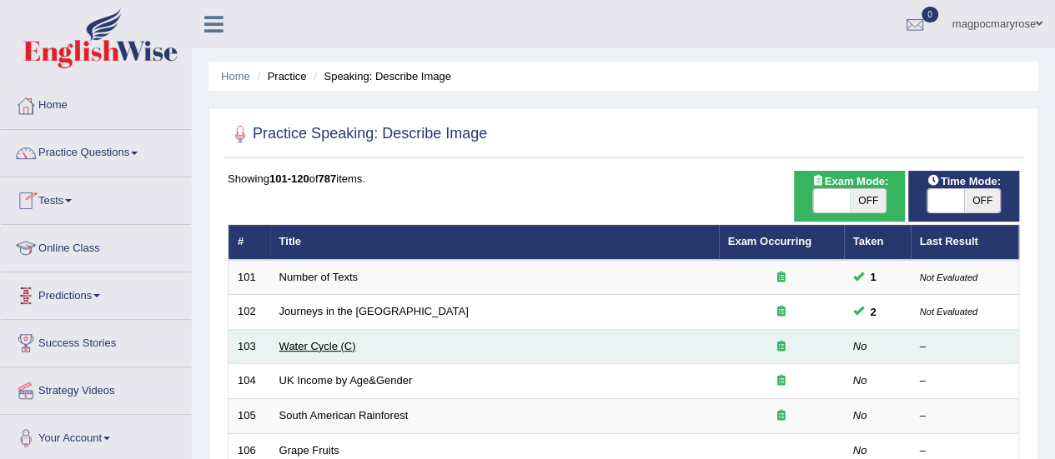
click at [300, 344] on link "Water Cycle (C)" at bounding box center [317, 346] width 77 height 13
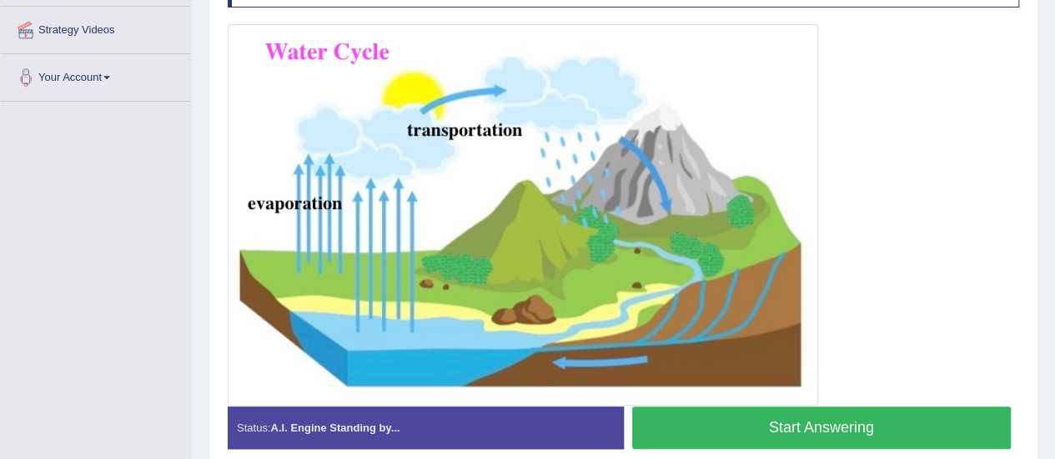
scroll to position [367, 0]
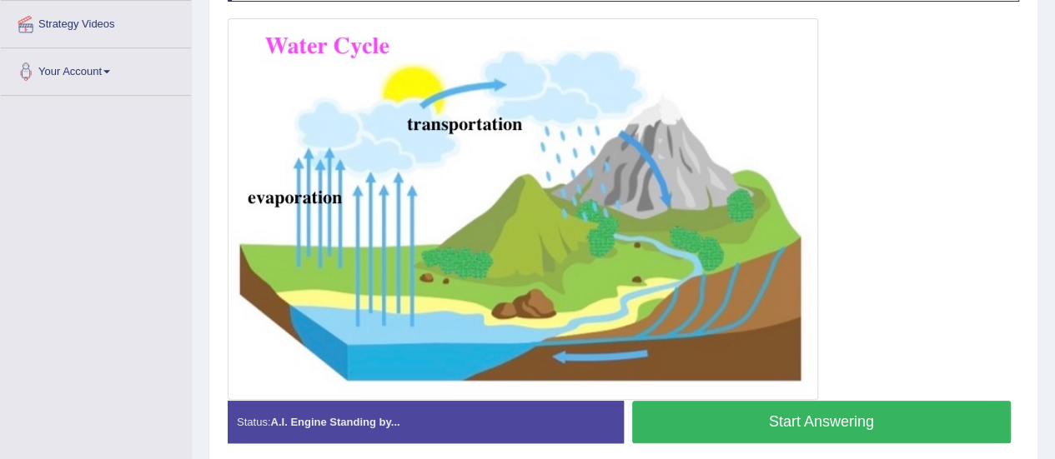
click at [855, 413] on button "Start Answering" at bounding box center [821, 422] width 379 height 43
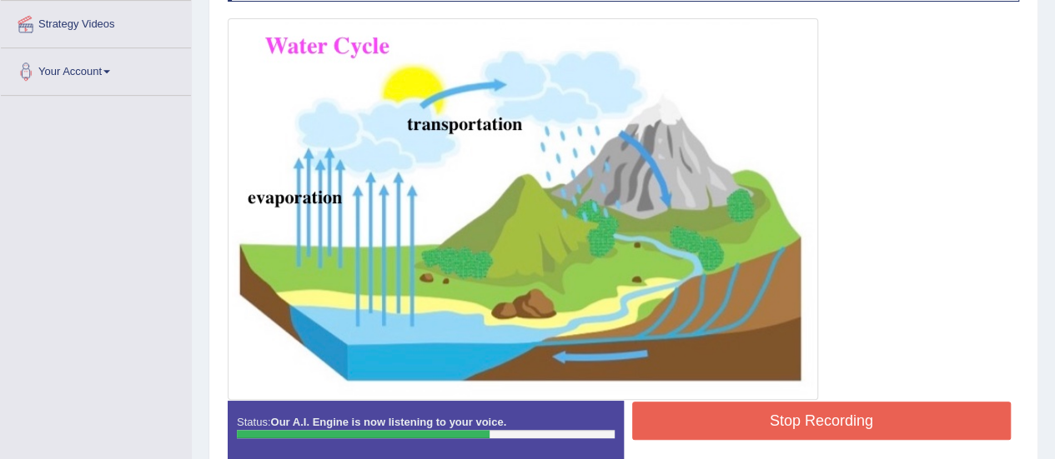
click at [855, 413] on button "Stop Recording" at bounding box center [821, 421] width 379 height 38
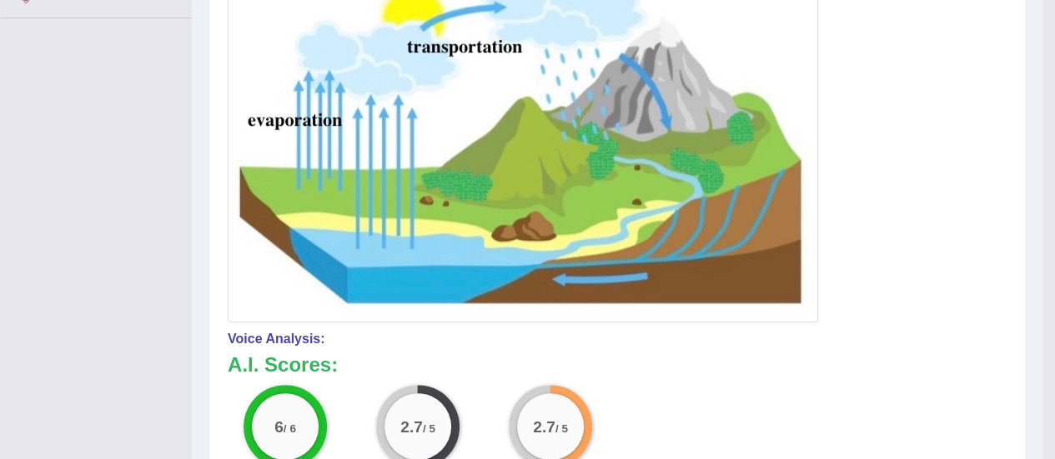
scroll to position [436, 0]
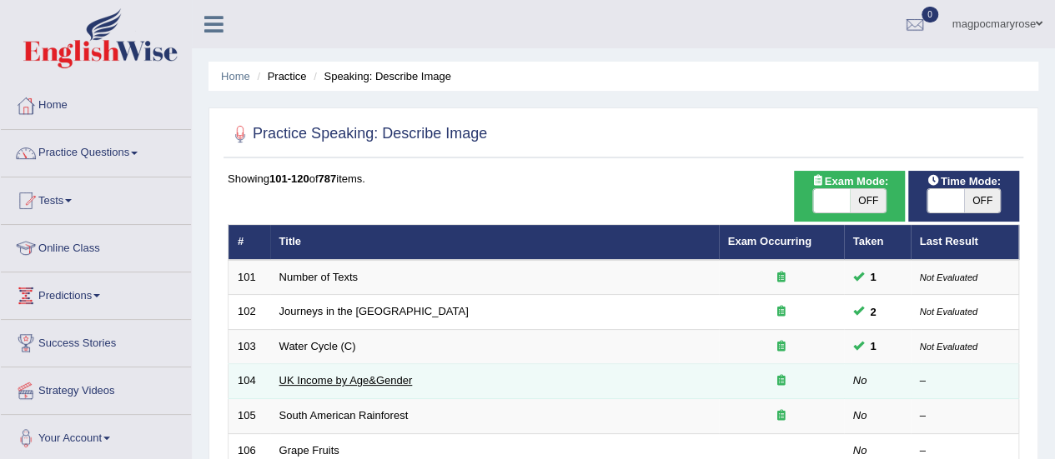
click at [308, 380] on link "UK Income by Age&Gender" at bounding box center [345, 380] width 133 height 13
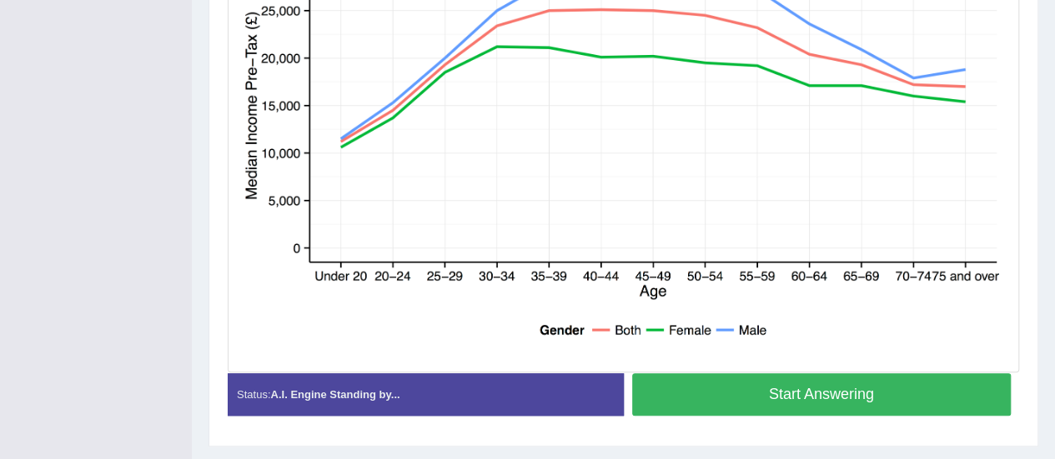
scroll to position [476, 0]
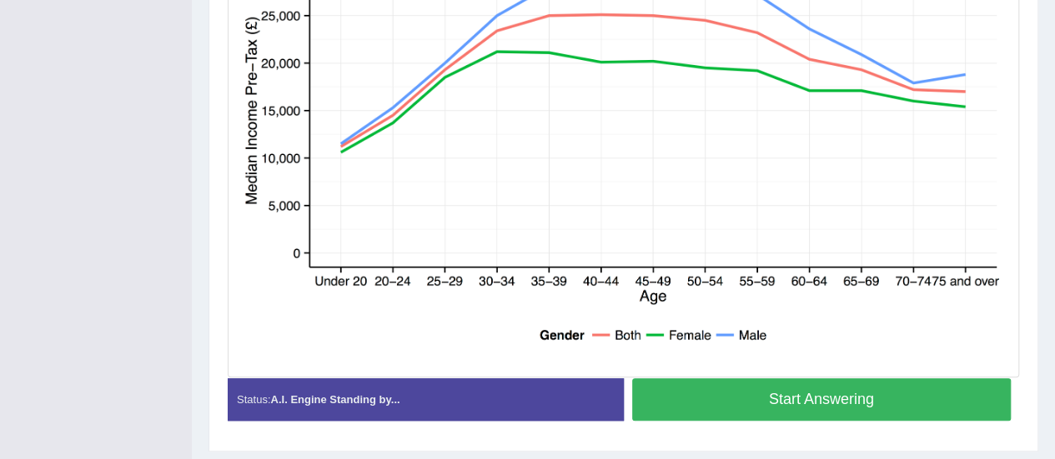
click at [790, 402] on button "Start Answering" at bounding box center [821, 400] width 379 height 43
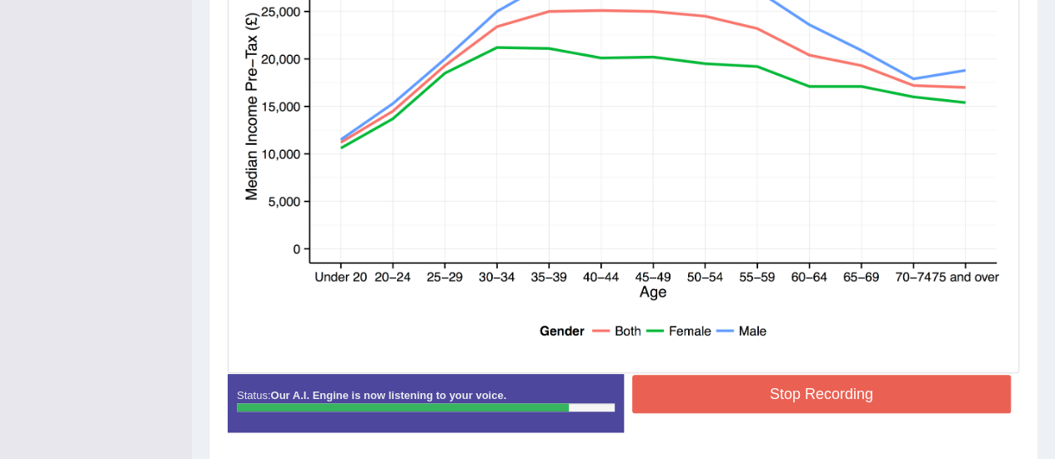
scroll to position [535, 0]
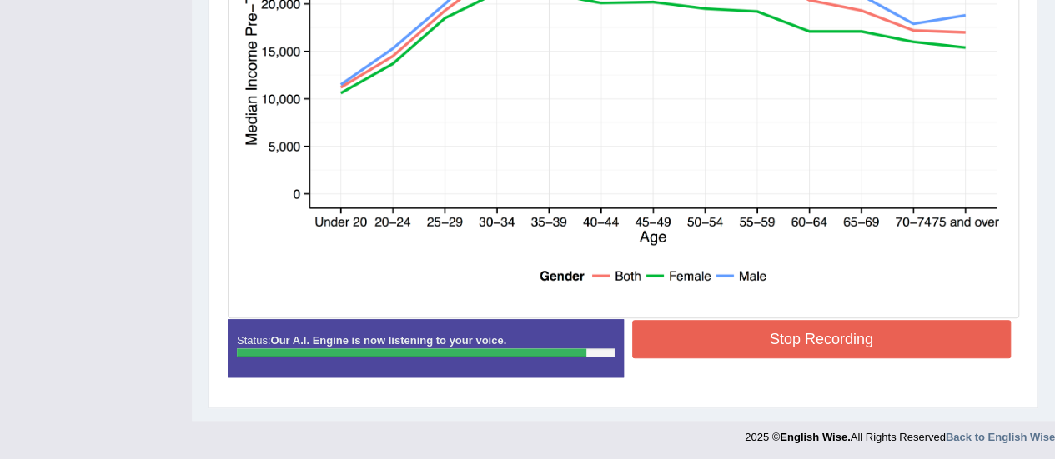
click at [818, 335] on button "Stop Recording" at bounding box center [821, 339] width 379 height 38
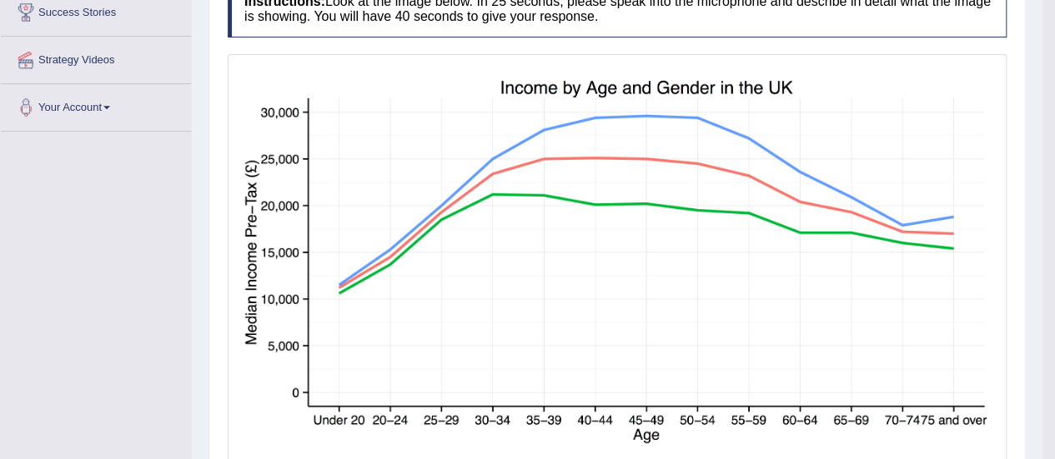
scroll to position [42, 0]
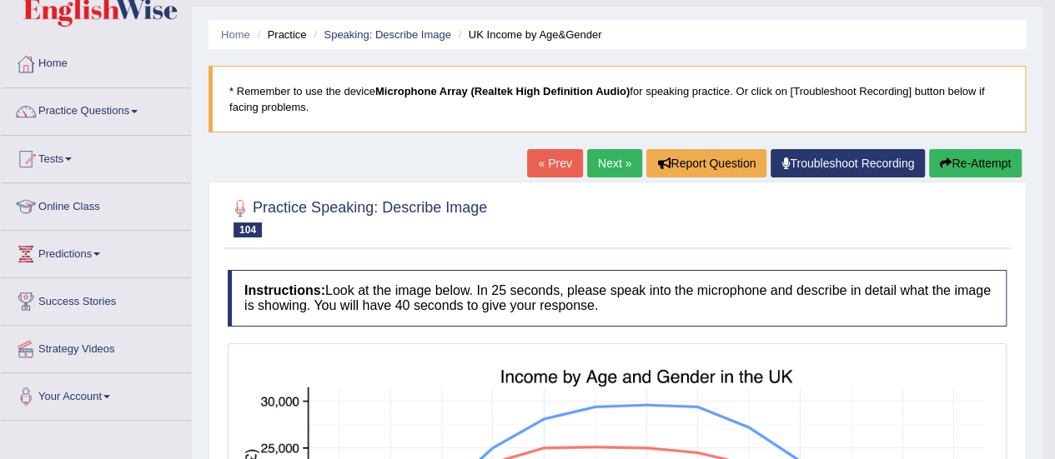
click at [952, 154] on button "Re-Attempt" at bounding box center [975, 163] width 93 height 28
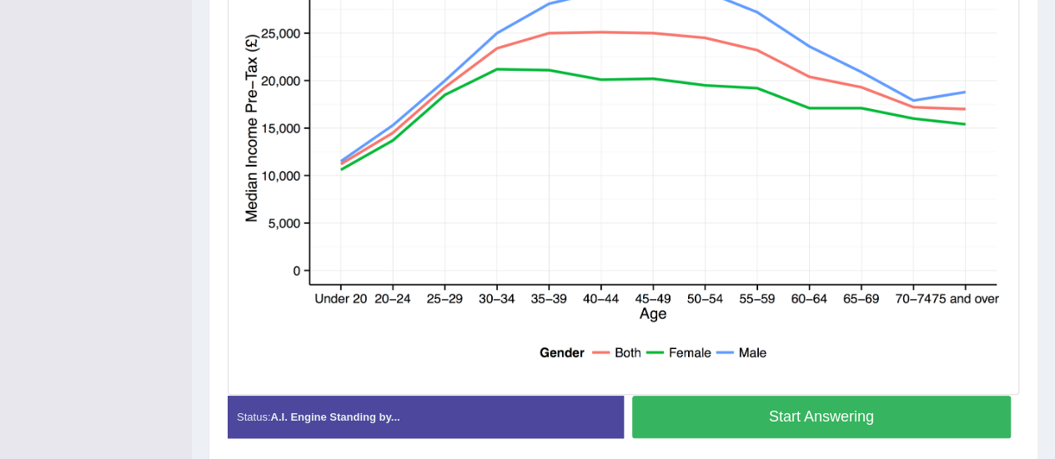
scroll to position [511, 0]
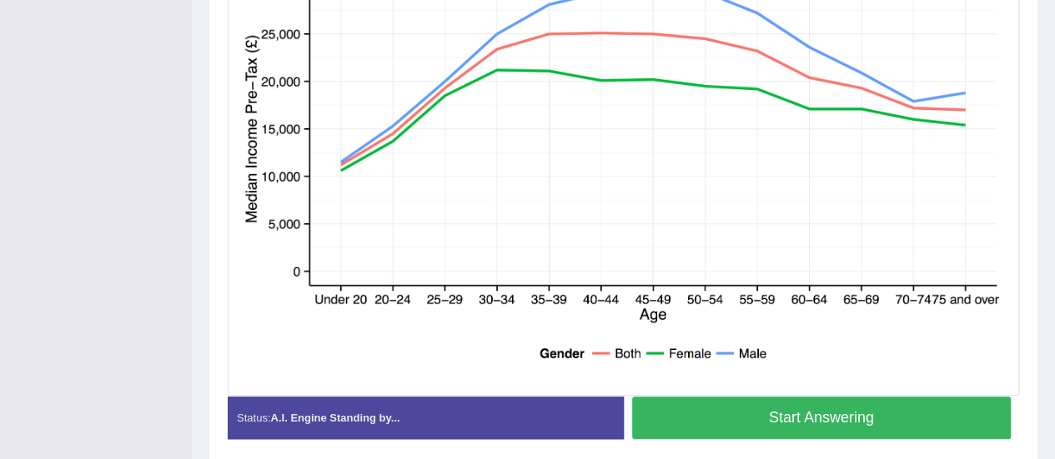
click at [812, 403] on button "Start Answering" at bounding box center [821, 418] width 379 height 43
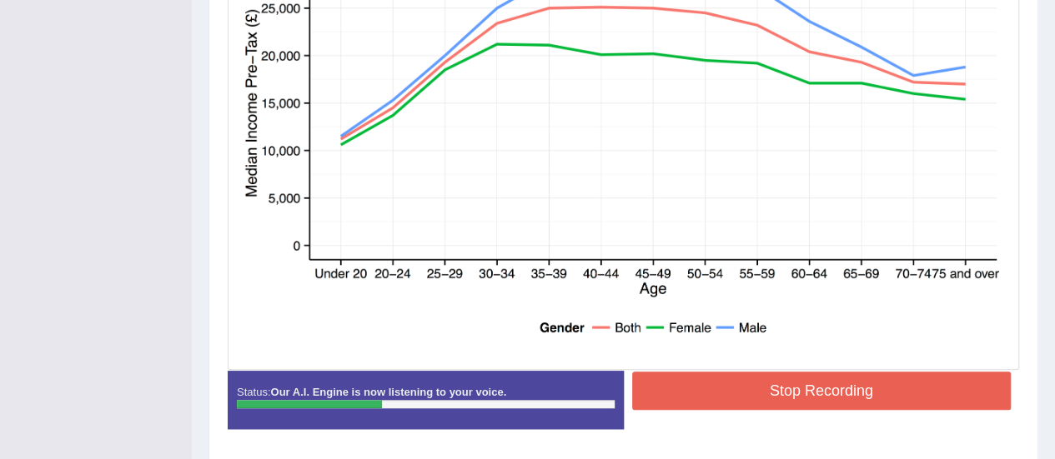
scroll to position [494, 0]
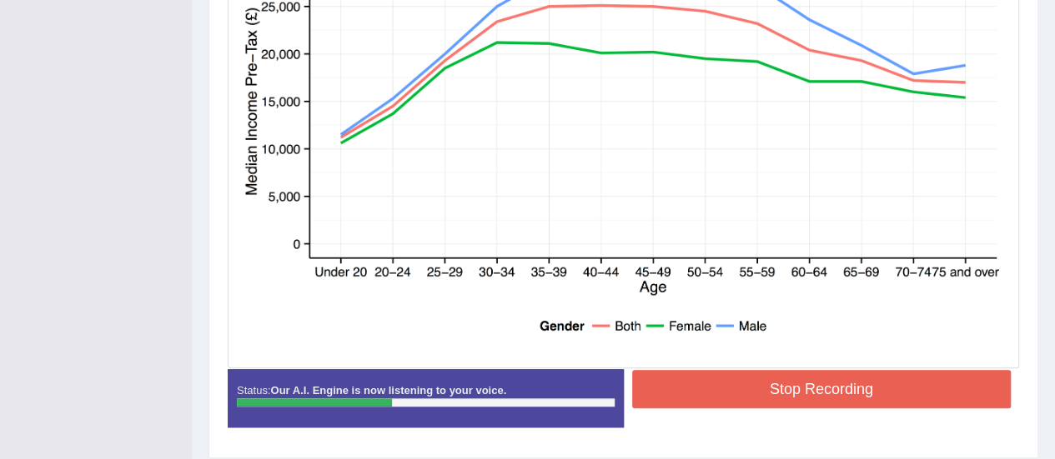
click at [841, 386] on button "Stop Recording" at bounding box center [821, 389] width 379 height 38
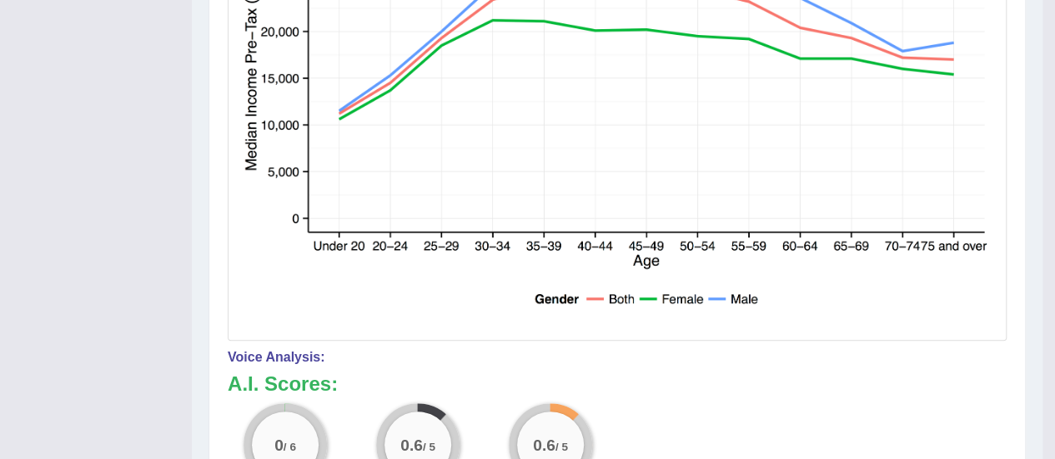
scroll to position [510, 0]
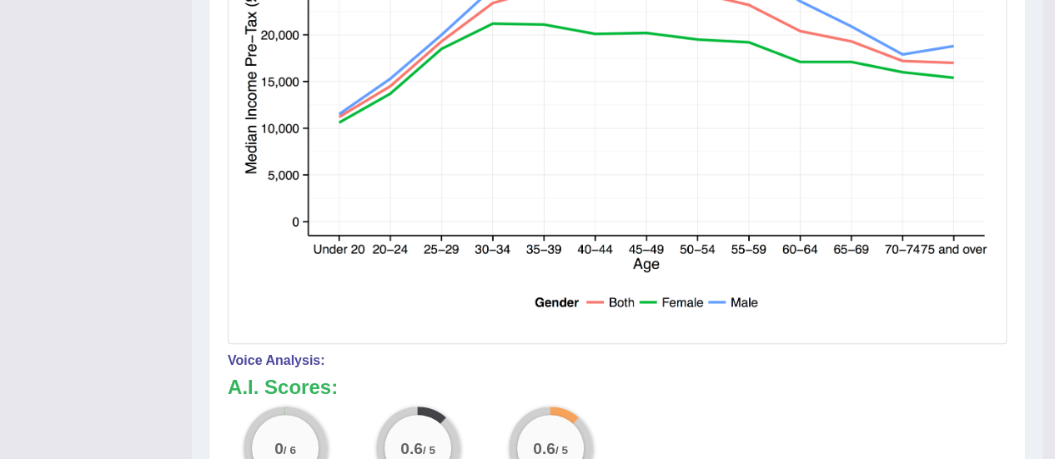
drag, startPoint x: 1051, startPoint y: 283, endPoint x: 1048, endPoint y: 141, distance: 141.8
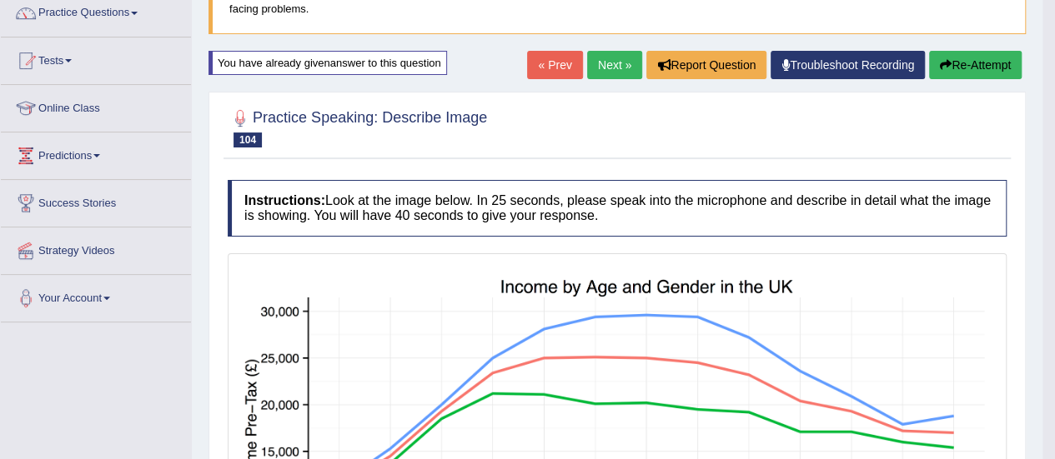
scroll to position [115, 0]
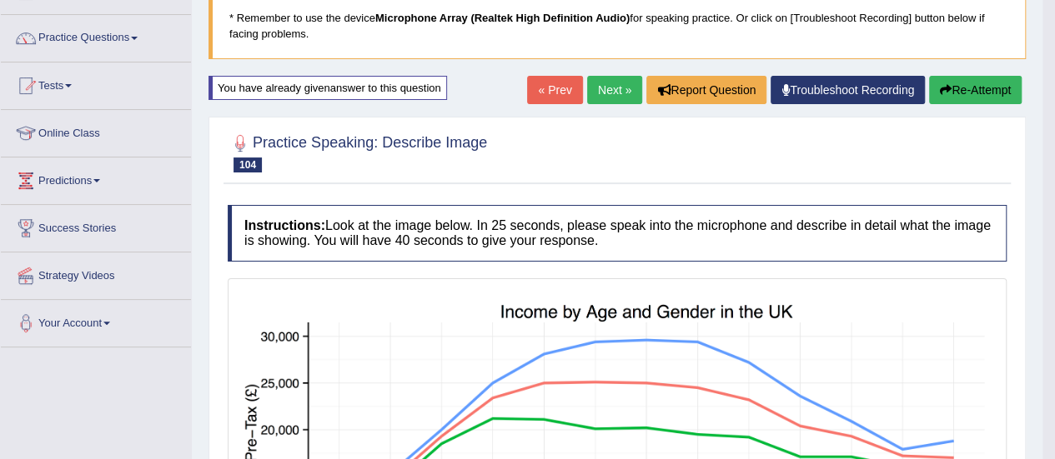
click at [977, 82] on button "Re-Attempt" at bounding box center [975, 90] width 93 height 28
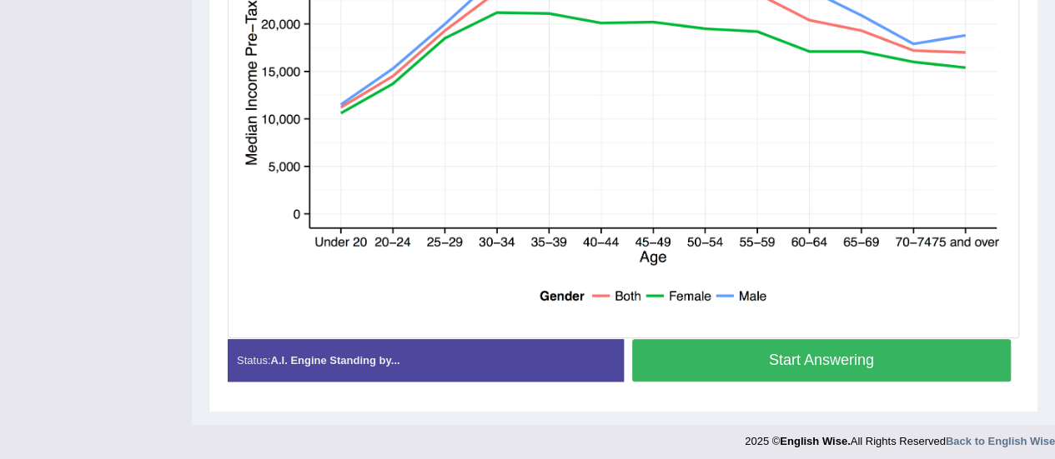
scroll to position [499, 0]
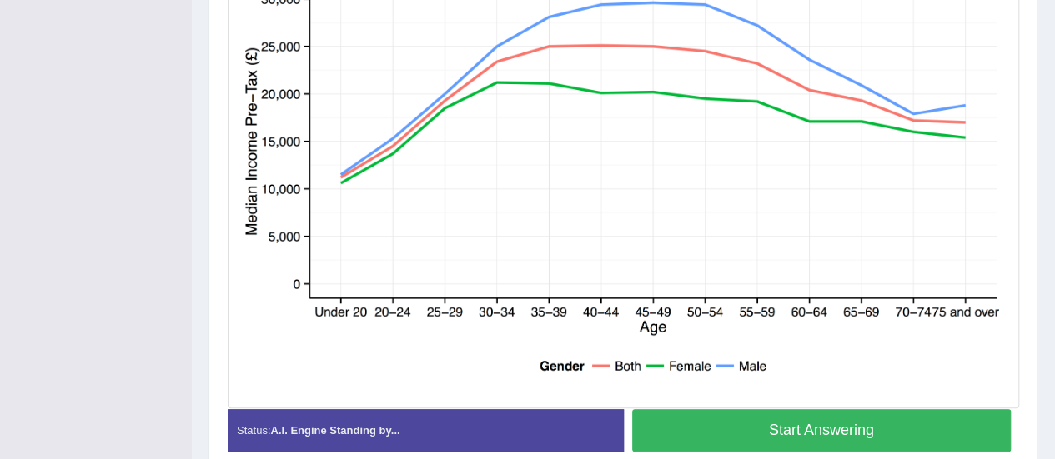
click at [785, 433] on button "Start Answering" at bounding box center [821, 430] width 379 height 43
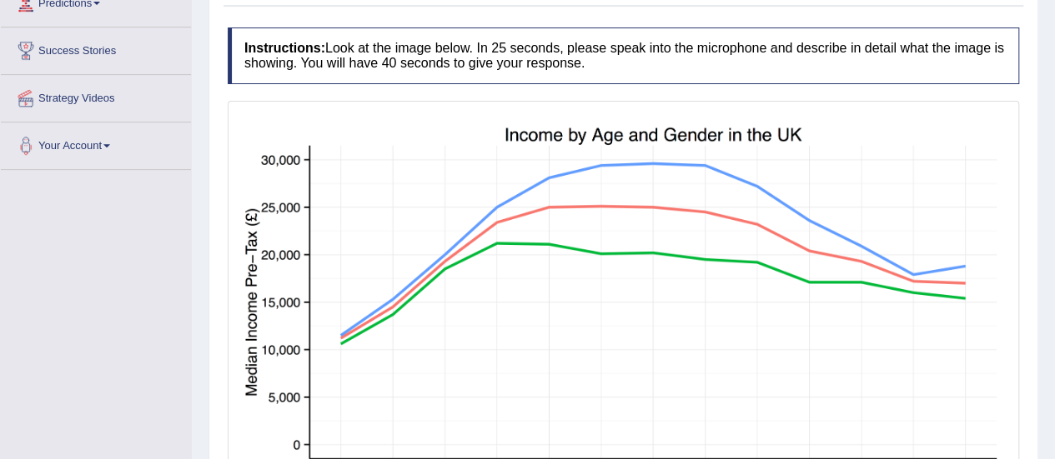
scroll to position [544, 0]
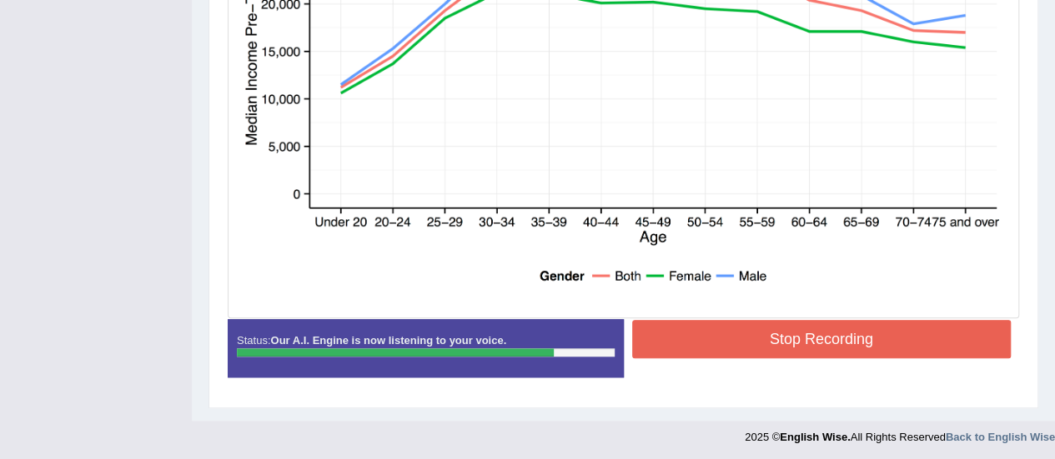
click at [814, 339] on button "Stop Recording" at bounding box center [821, 339] width 379 height 38
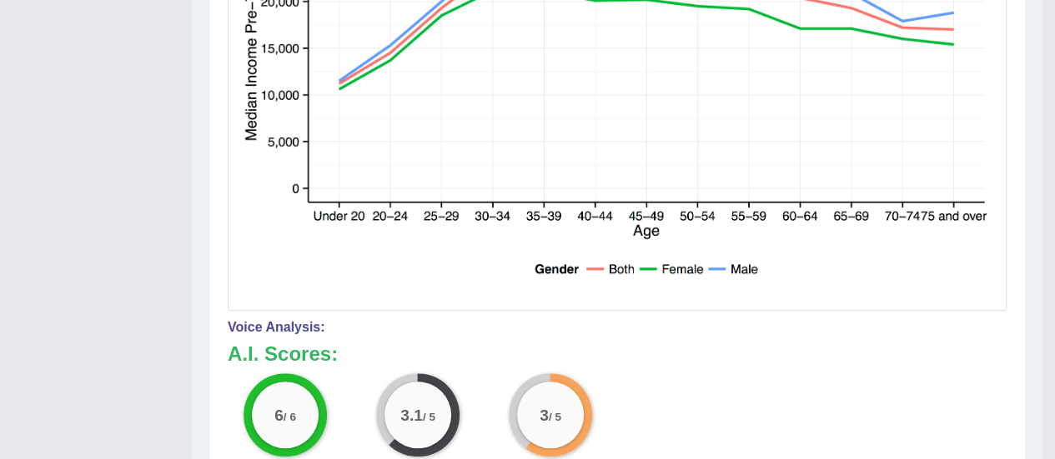
scroll to position [874, 0]
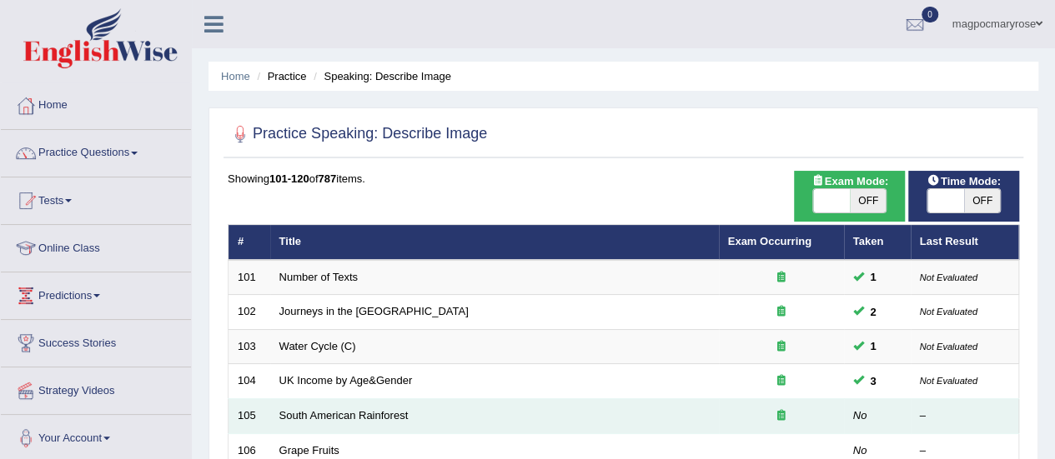
click at [319, 420] on td "South American Rainforest" at bounding box center [494, 416] width 449 height 35
click at [329, 419] on td "South American Rainforest" at bounding box center [494, 416] width 449 height 35
click at [332, 414] on link "South American Rainforest" at bounding box center [343, 415] width 129 height 13
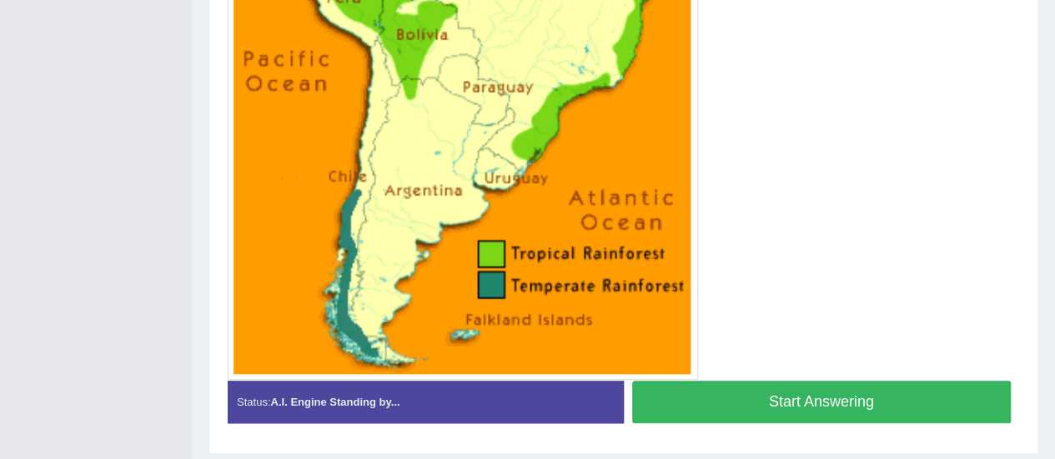
scroll to position [645, 0]
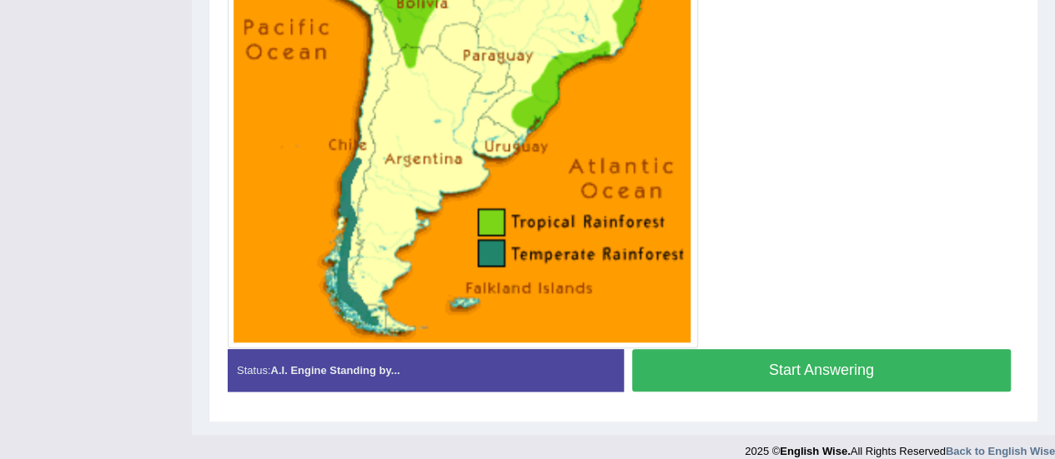
click at [804, 369] on button "Start Answering" at bounding box center [821, 370] width 379 height 43
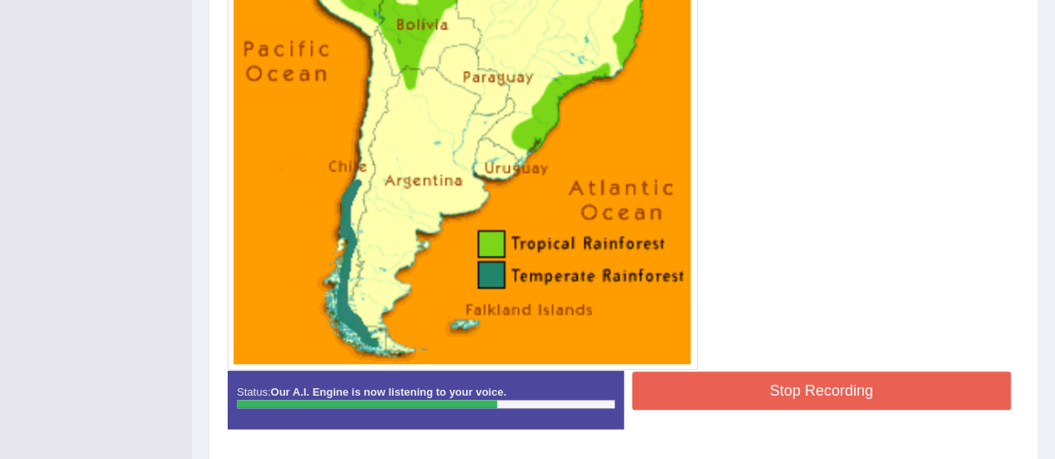
scroll to position [640, 0]
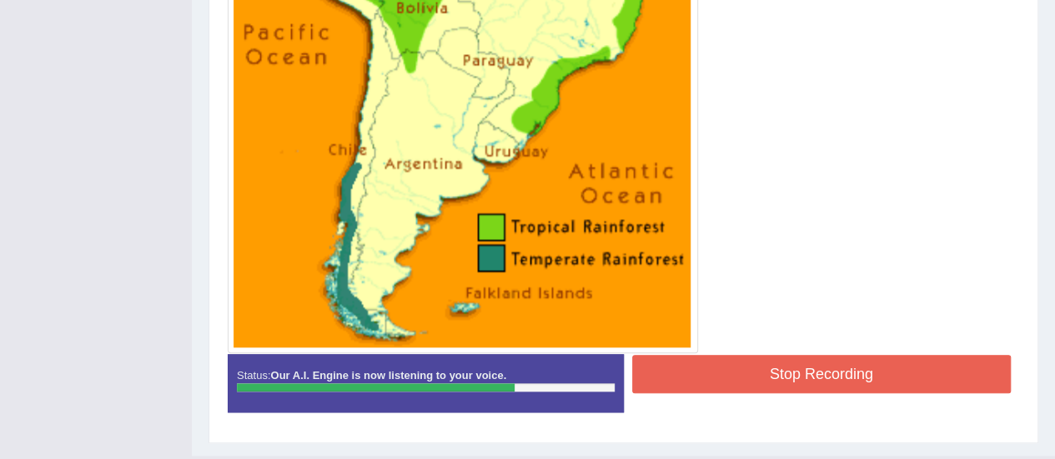
click at [819, 382] on button "Stop Recording" at bounding box center [821, 374] width 379 height 38
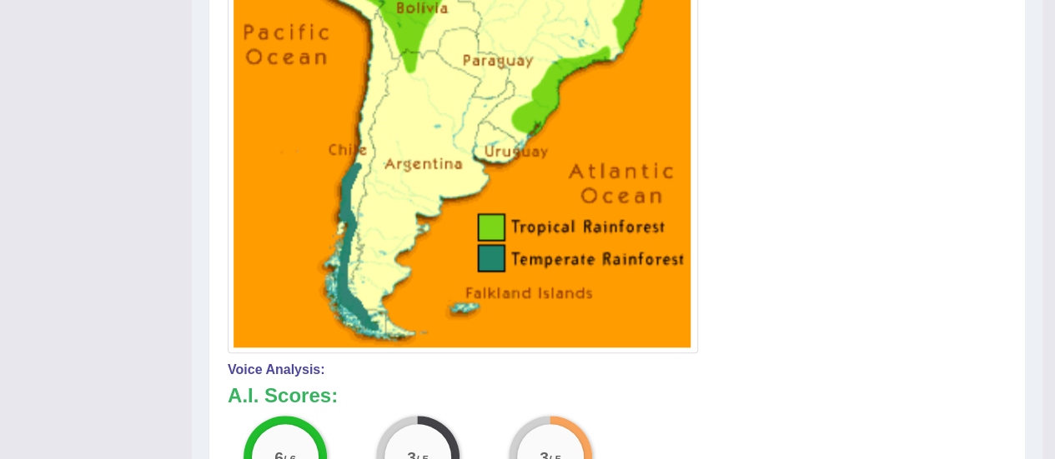
scroll to position [940, 0]
